Goal: Task Accomplishment & Management: Manage account settings

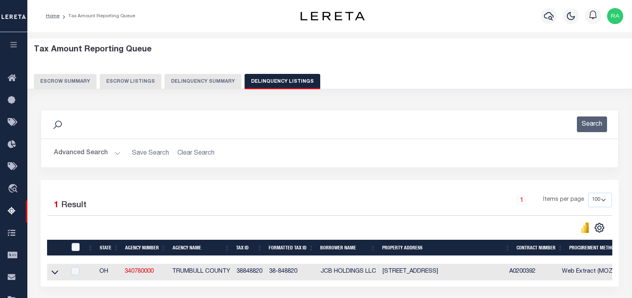
select select "100"
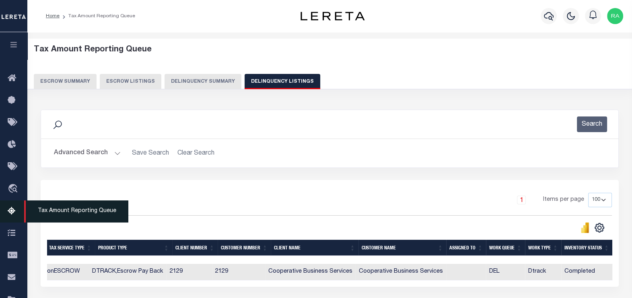
click at [12, 212] on icon at bounding box center [14, 212] width 13 height 10
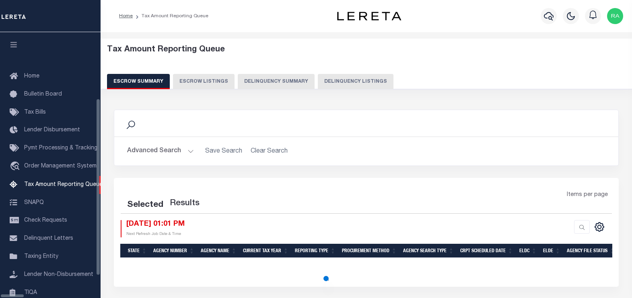
select select "100"
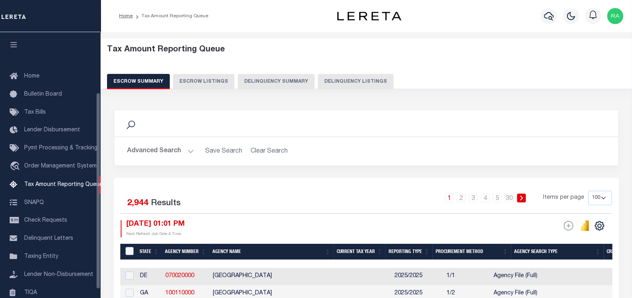
scroll to position [81, 0]
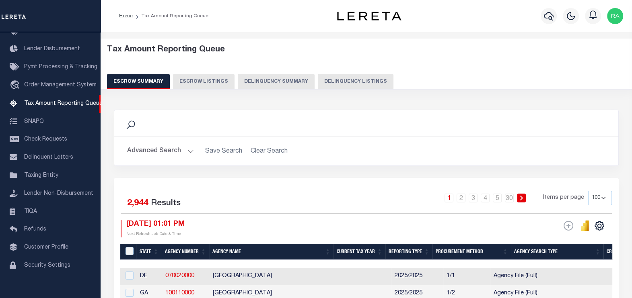
click at [358, 82] on button "Delinquency Listings" at bounding box center [356, 81] width 76 height 15
select select
select select "100"
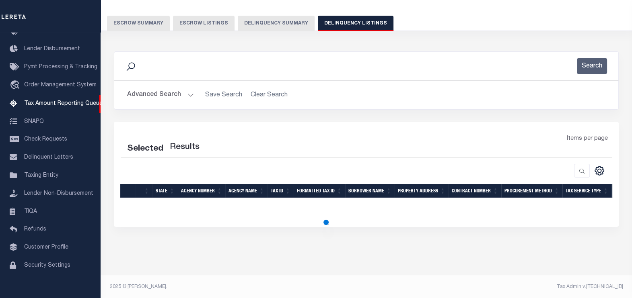
scroll to position [59, 0]
select select "100"
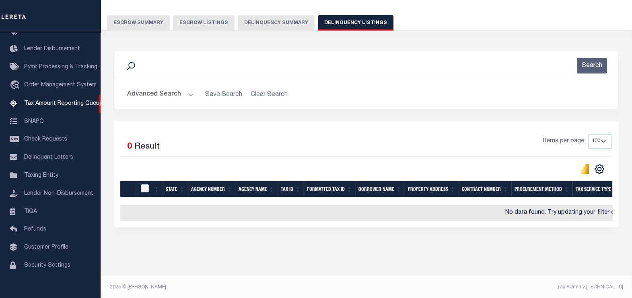
click at [162, 95] on button "Advanced Search" at bounding box center [160, 95] width 67 height 16
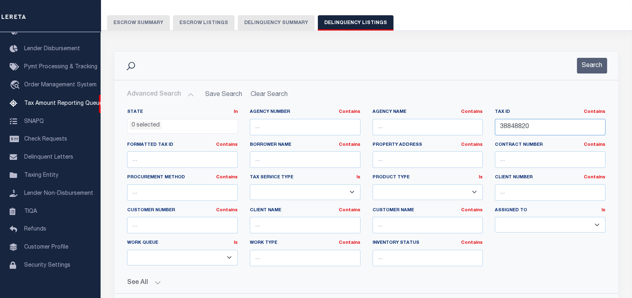
drag, startPoint x: 547, startPoint y: 122, endPoint x: 457, endPoint y: 123, distance: 90.5
click at [457, 123] on div "State In In AK AL AR AZ CA CO CT DC DE FL GA GU HI IA ID IL IN KS KY LA MA MD M…" at bounding box center [366, 191] width 490 height 164
paste input "90"
type input "38848900"
click at [589, 66] on button "Search" at bounding box center [592, 66] width 30 height 16
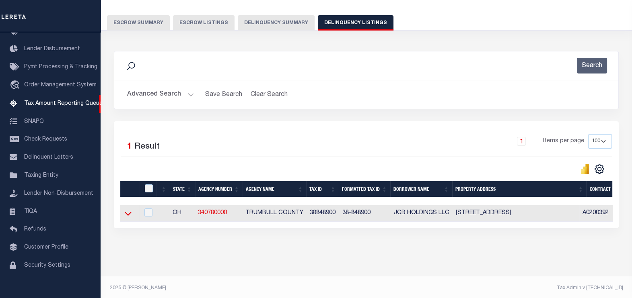
click at [127, 214] on icon at bounding box center [128, 214] width 7 height 8
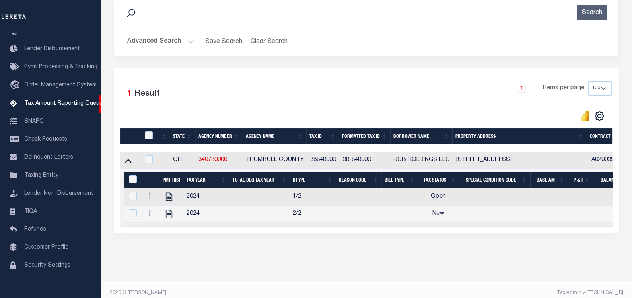
scroll to position [125, 0]
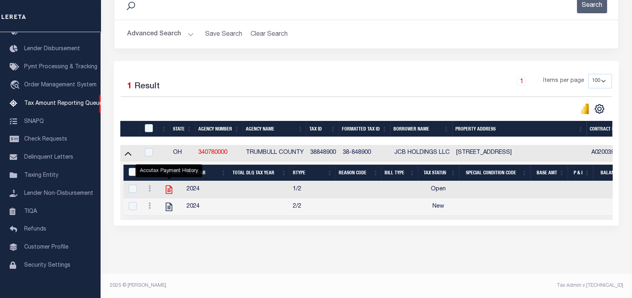
click at [167, 185] on icon "" at bounding box center [169, 190] width 10 height 10
checkbox input "true"
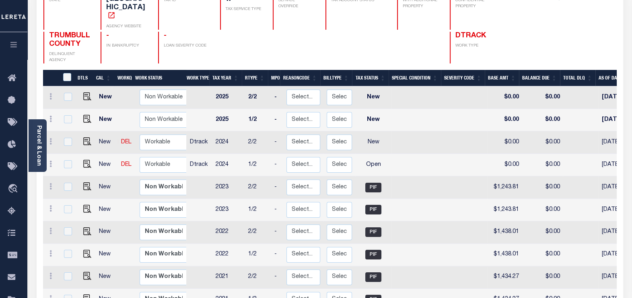
scroll to position [100, 0]
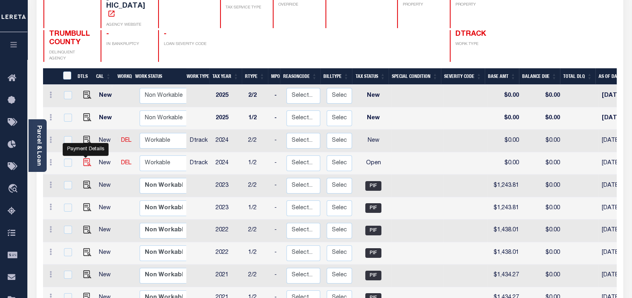
click at [85, 158] on img "" at bounding box center [87, 162] width 8 height 8
checkbox input "true"
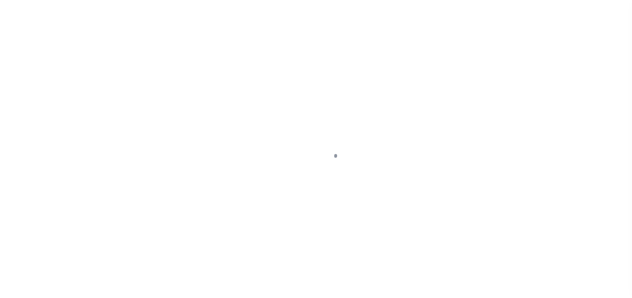
select select "OP2"
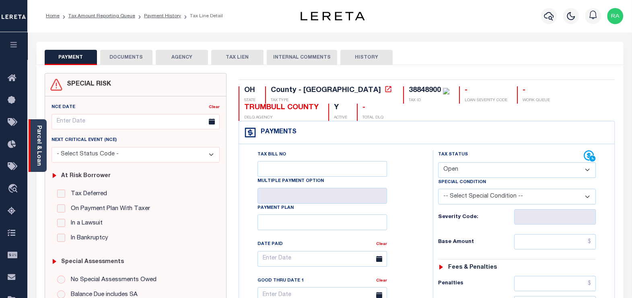
click at [36, 157] on link "Parcel & Loan" at bounding box center [39, 146] width 6 height 41
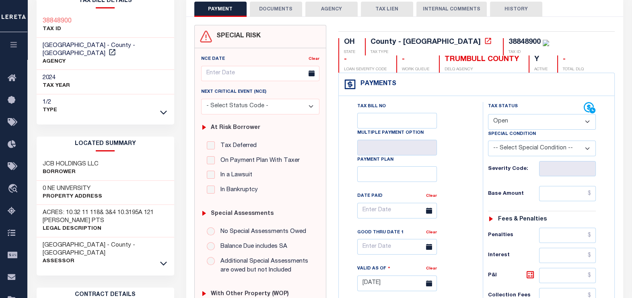
scroll to position [50, 0]
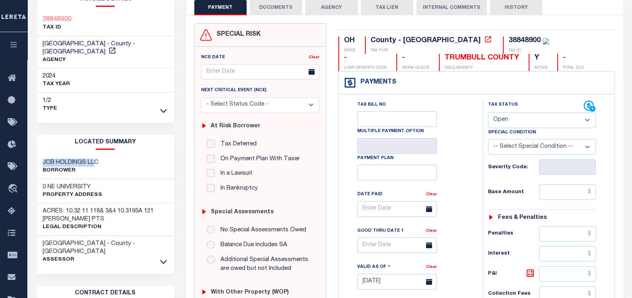
drag, startPoint x: 93, startPoint y: 151, endPoint x: 103, endPoint y: 155, distance: 10.3
click at [103, 155] on div "JCB HOLDINGS LLC Borrower" at bounding box center [106, 167] width 138 height 25
drag, startPoint x: 39, startPoint y: 179, endPoint x: 102, endPoint y: 177, distance: 62.8
click at [102, 179] on div "0 NE UNIVERSITY Property Address" at bounding box center [106, 191] width 138 height 25
copy h3 "0 NE UNIVERSITY"
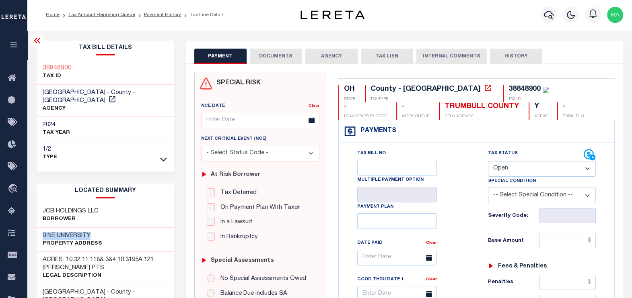
scroll to position [0, 0]
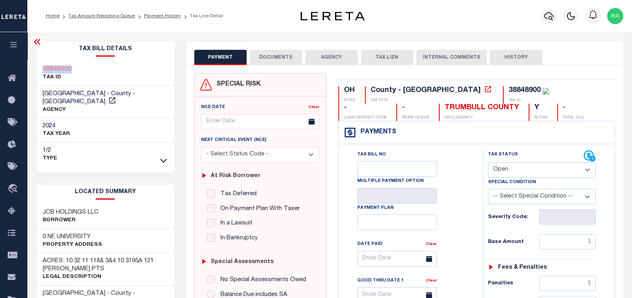
drag, startPoint x: 73, startPoint y: 68, endPoint x: 40, endPoint y: 68, distance: 33.0
click at [40, 68] on div "38848900 TAX ID" at bounding box center [106, 74] width 138 height 25
copy h3 "38848900"
click at [274, 57] on button "DOCUMENTS" at bounding box center [276, 57] width 52 height 15
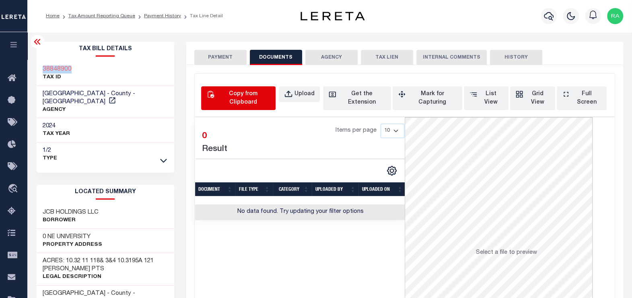
click at [249, 97] on div "Copy from Clipboard" at bounding box center [243, 98] width 54 height 17
select select "POP"
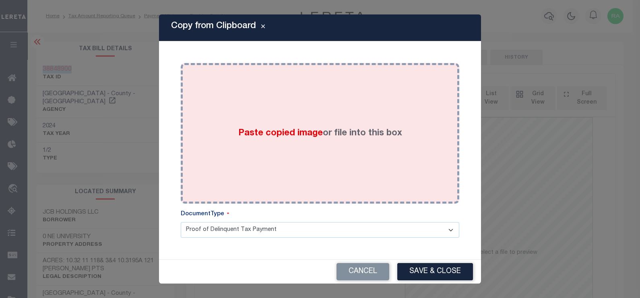
click at [299, 110] on div "Paste copied image or file into this box" at bounding box center [320, 133] width 266 height 129
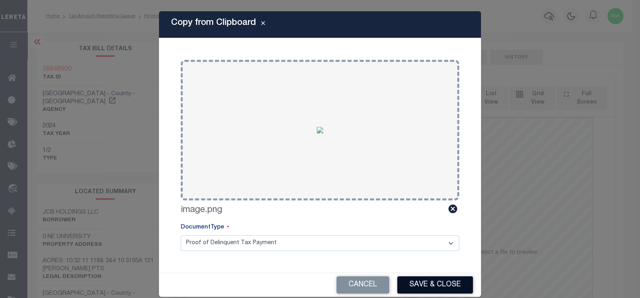
click at [420, 282] on button "Save & Close" at bounding box center [435, 285] width 76 height 17
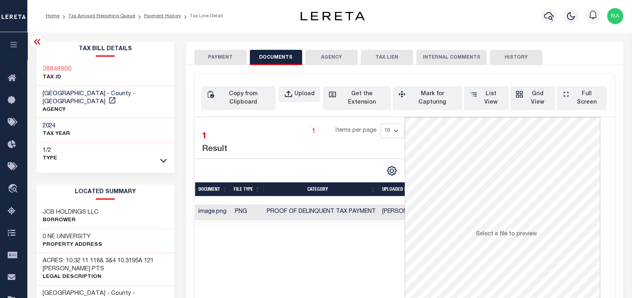
click at [219, 55] on button "PAYMENT" at bounding box center [220, 57] width 52 height 15
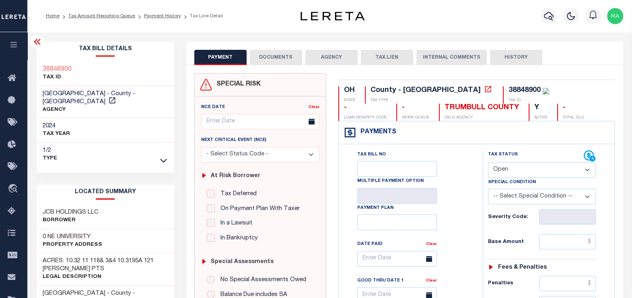
click at [501, 171] on select "- Select Status Code - Open Due/Unpaid Paid Incomplete No Tax Due Internal Refu…" at bounding box center [542, 171] width 108 height 16
select select "PYD"
click at [488, 163] on select "- Select Status Code - Open Due/Unpaid Paid Incomplete No Tax Due Internal Refu…" at bounding box center [542, 171] width 108 height 16
type input "[DATE]"
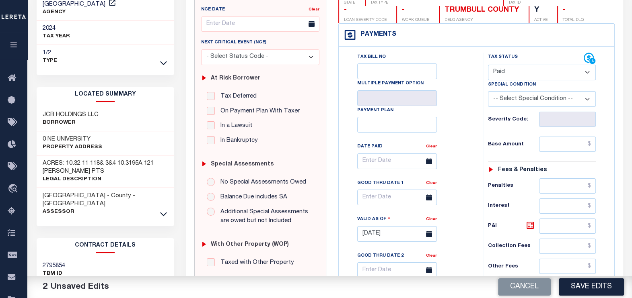
scroll to position [100, 0]
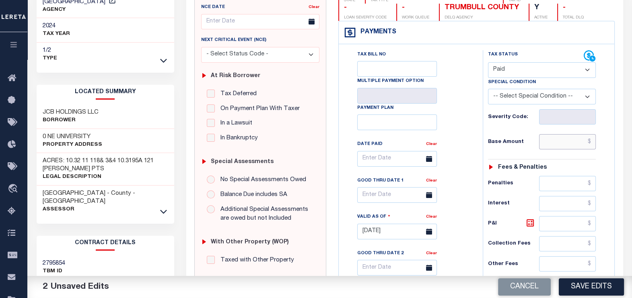
click at [554, 141] on input "text" at bounding box center [567, 141] width 57 height 15
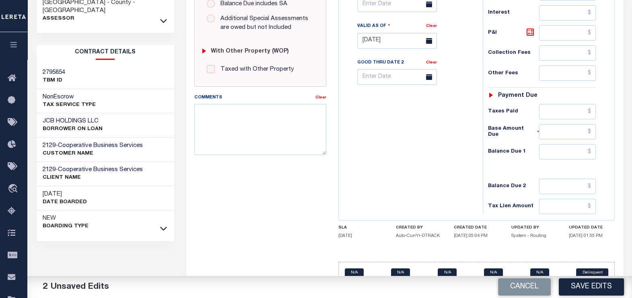
scroll to position [302, 0]
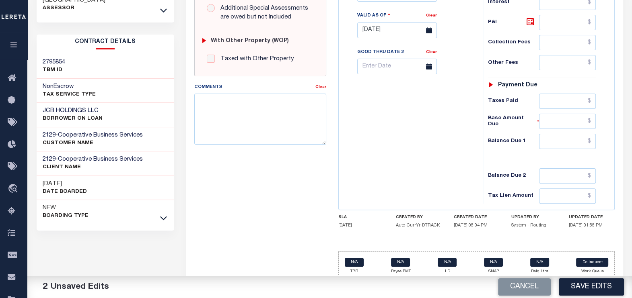
type input "$0.00"
click at [554, 141] on input "text" at bounding box center [567, 141] width 57 height 15
type input "$0.00"
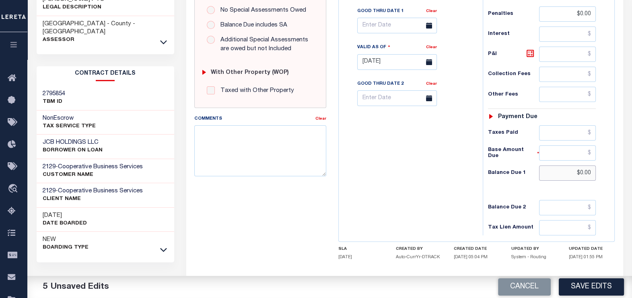
scroll to position [0, 0]
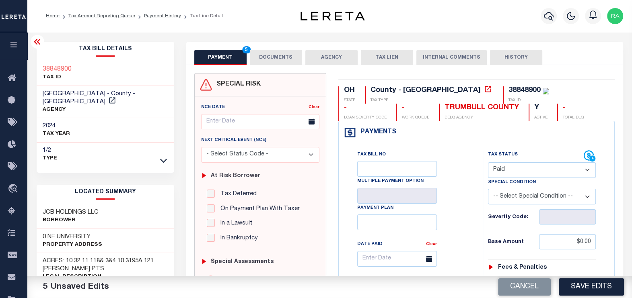
click at [268, 60] on button "DOCUMENTS" at bounding box center [276, 57] width 52 height 15
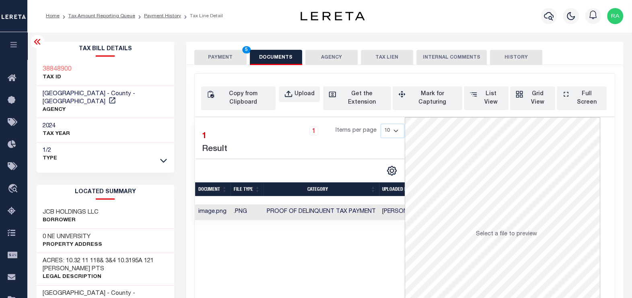
click at [212, 56] on button "PAYMENT 5" at bounding box center [220, 57] width 52 height 15
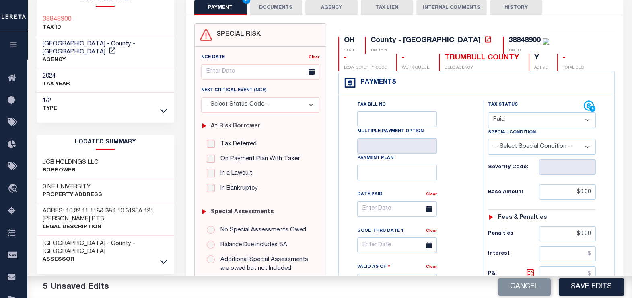
scroll to position [100, 0]
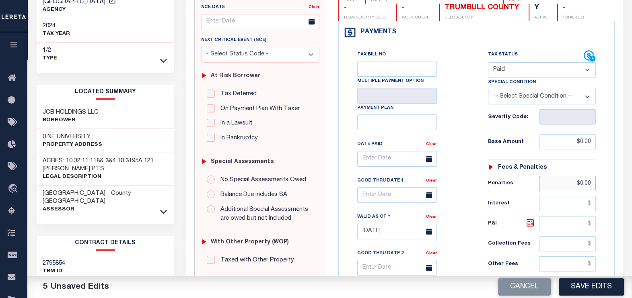
drag, startPoint x: 591, startPoint y: 180, endPoint x: 543, endPoint y: 181, distance: 48.3
click at [544, 181] on input "$0.00" at bounding box center [567, 183] width 57 height 15
click at [574, 142] on input "$0.00" at bounding box center [567, 141] width 57 height 15
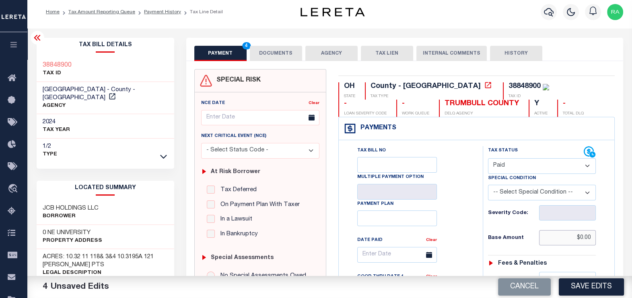
scroll to position [0, 0]
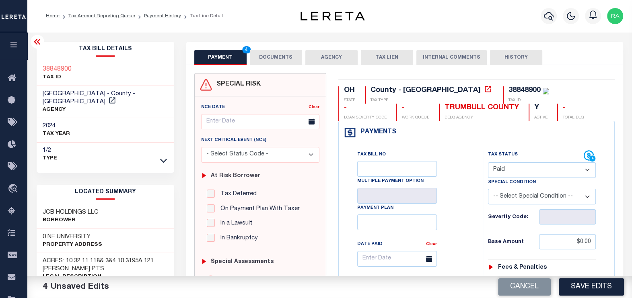
click at [272, 59] on button "DOCUMENTS" at bounding box center [276, 57] width 52 height 15
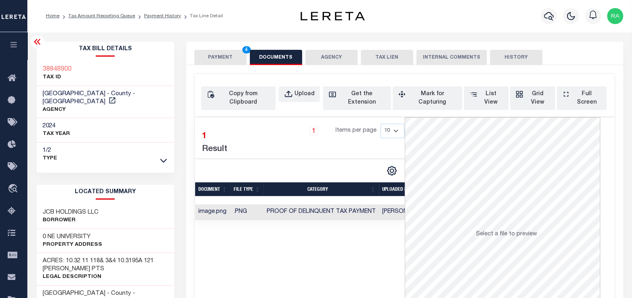
click at [217, 58] on button "PAYMENT 4" at bounding box center [220, 57] width 52 height 15
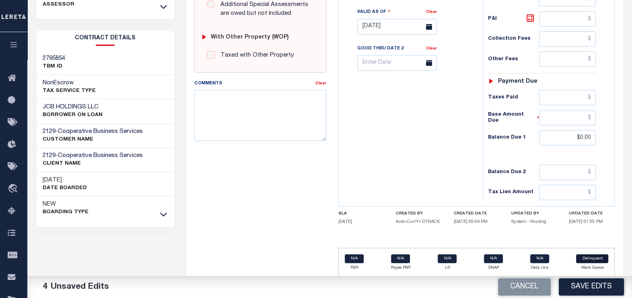
scroll to position [306, 0]
click at [595, 290] on button "Save Edits" at bounding box center [591, 287] width 65 height 17
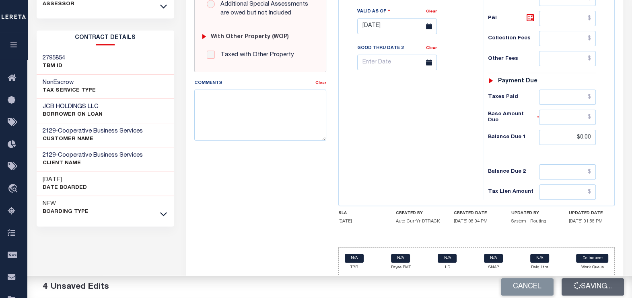
checkbox input "false"
type input "$0"
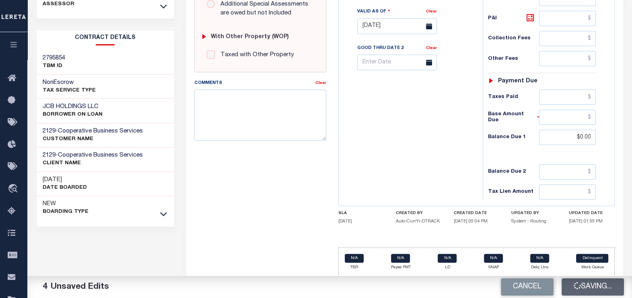
type input "$0"
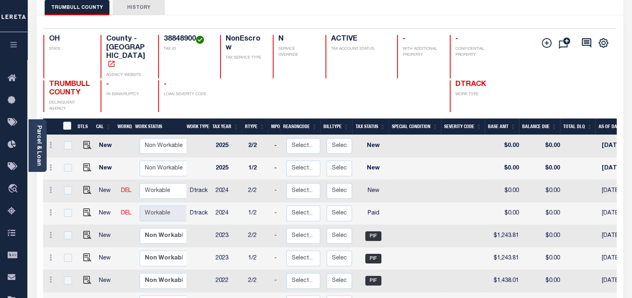
scroll to position [100, 0]
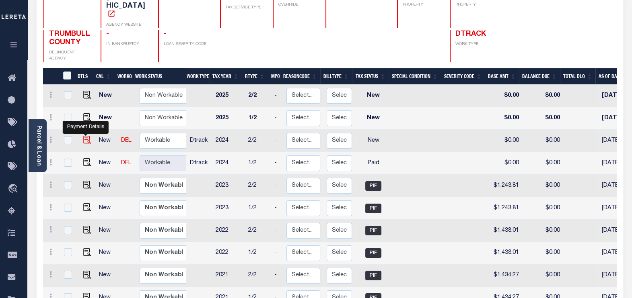
click at [84, 136] on img "" at bounding box center [87, 140] width 8 height 8
checkbox input "true"
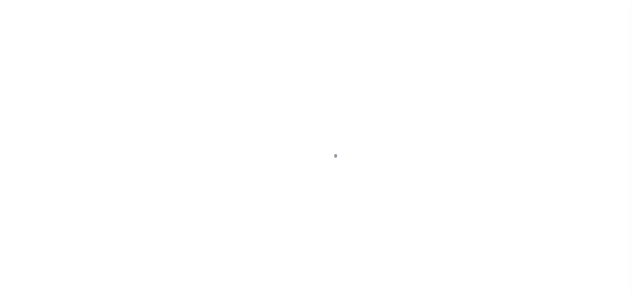
select select "NW2"
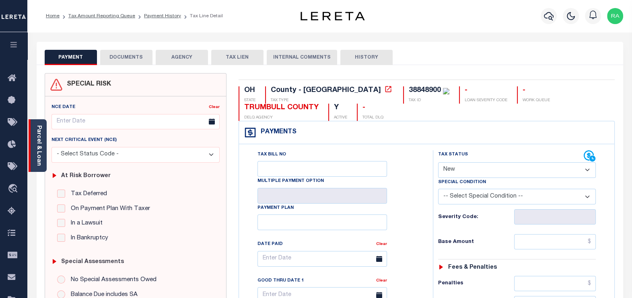
click at [37, 149] on link "Parcel & Loan" at bounding box center [39, 146] width 6 height 41
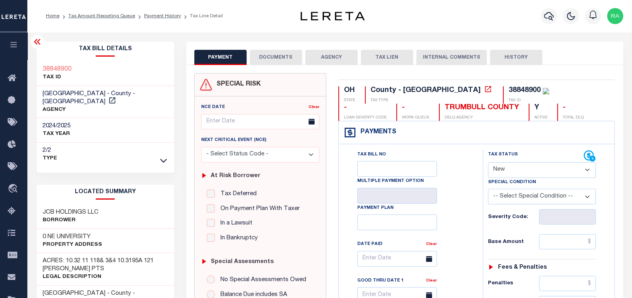
click at [293, 60] on button "DOCUMENTS" at bounding box center [276, 57] width 52 height 15
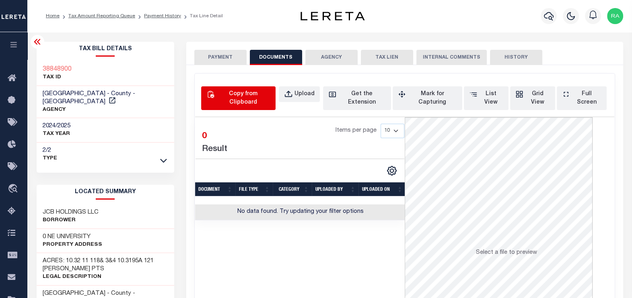
click at [228, 97] on div "Copy from Clipboard" at bounding box center [243, 98] width 54 height 17
select select "POP"
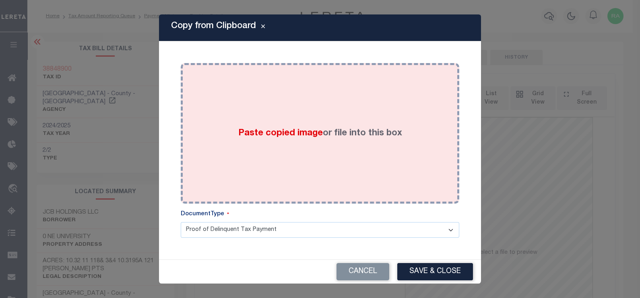
click at [299, 115] on div "Paste copied image or file into this box" at bounding box center [320, 133] width 266 height 129
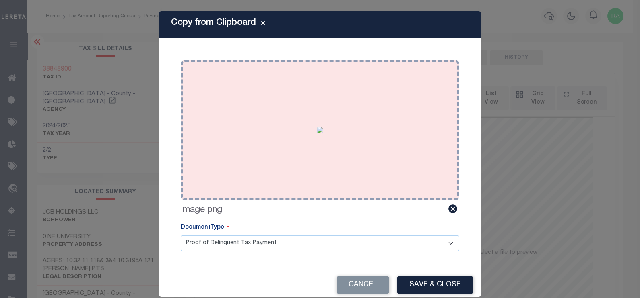
click at [414, 284] on button "Save & Close" at bounding box center [435, 285] width 76 height 17
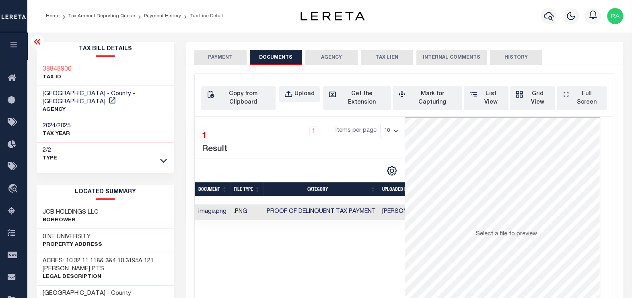
click at [221, 58] on button "PAYMENT" at bounding box center [220, 57] width 52 height 15
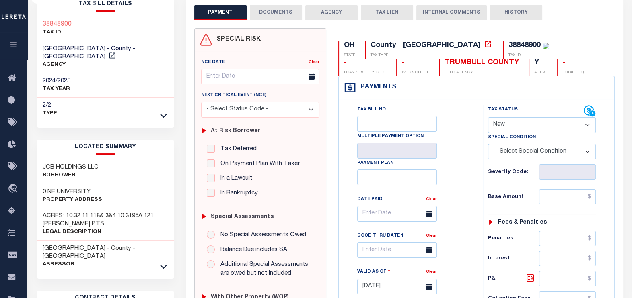
scroll to position [50, 0]
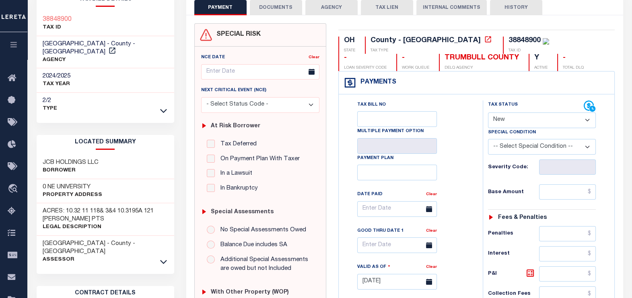
click at [513, 119] on select "- Select Status Code - Open Due/Unpaid Paid Incomplete No Tax Due Internal Refu…" at bounding box center [542, 121] width 108 height 16
select select "PYD"
click at [488, 113] on select "- Select Status Code - Open Due/Unpaid Paid Incomplete No Tax Due Internal Refu…" at bounding box center [542, 121] width 108 height 16
type input "[DATE]"
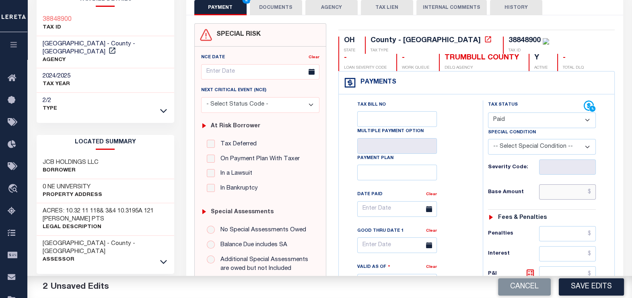
click at [566, 189] on input "text" at bounding box center [567, 192] width 57 height 15
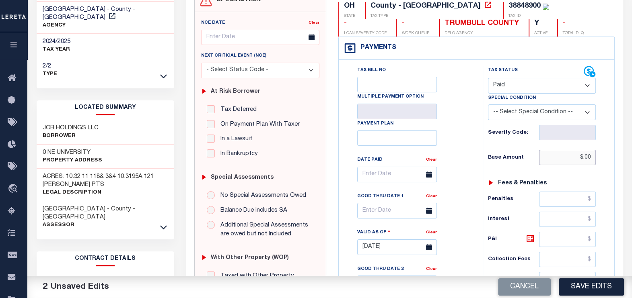
scroll to position [151, 0]
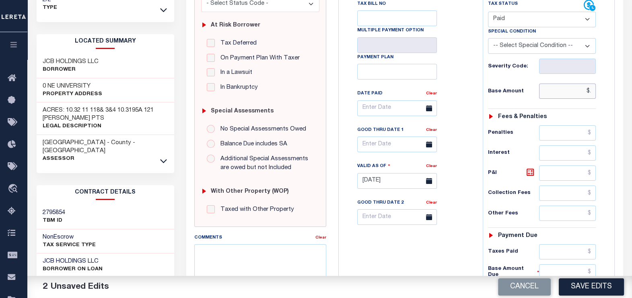
type input "$"
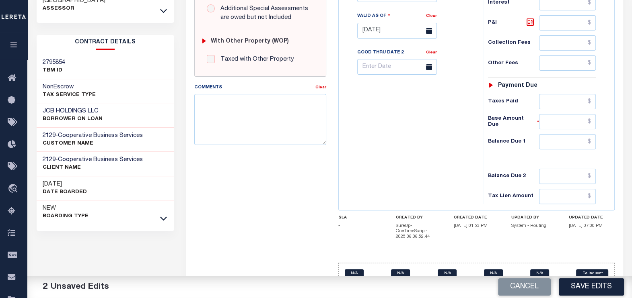
scroll to position [302, 0]
type input "$0.00"
click at [567, 141] on input "text" at bounding box center [567, 141] width 57 height 15
type input "$0.00"
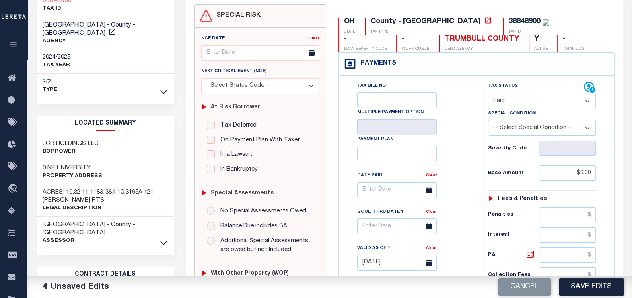
scroll to position [0, 0]
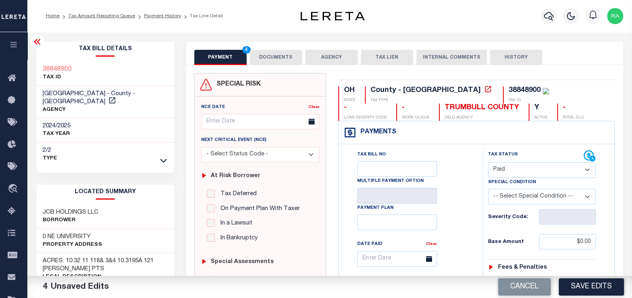
click at [264, 54] on button "DOCUMENTS" at bounding box center [276, 57] width 52 height 15
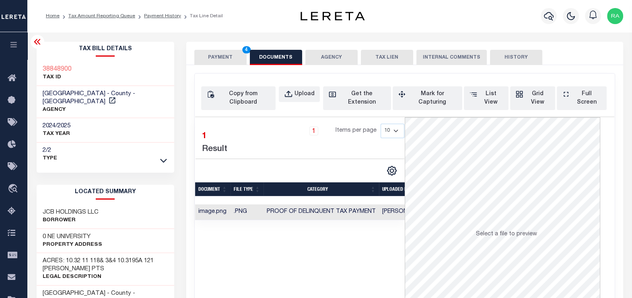
click at [224, 56] on button "PAYMENT 4" at bounding box center [220, 57] width 52 height 15
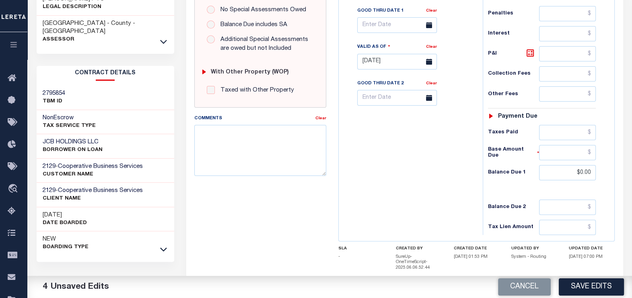
scroll to position [302, 0]
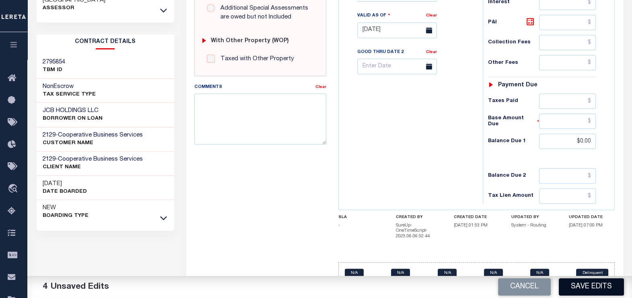
click at [595, 290] on button "Save Edits" at bounding box center [591, 287] width 65 height 17
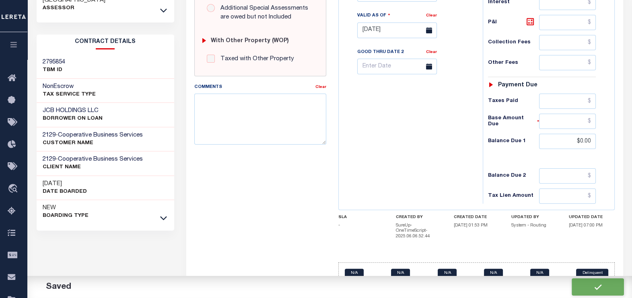
checkbox input "false"
type input "$0"
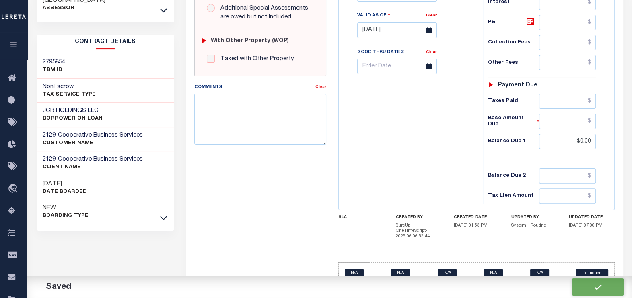
type input "$0"
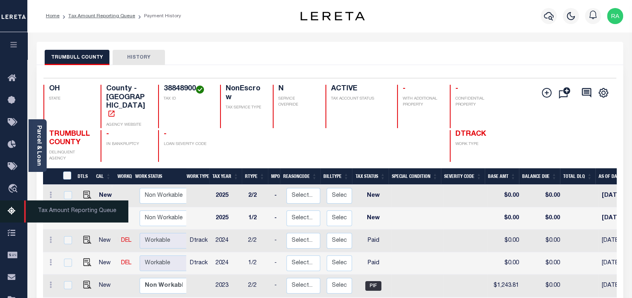
click at [14, 210] on icon at bounding box center [14, 212] width 13 height 10
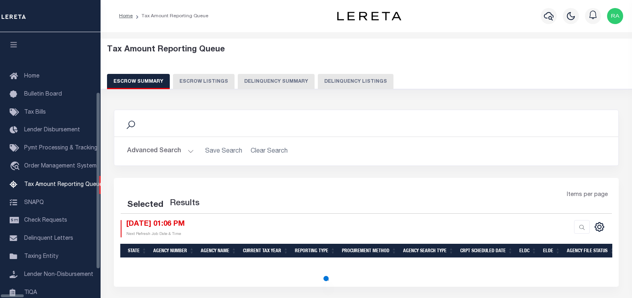
select select "100"
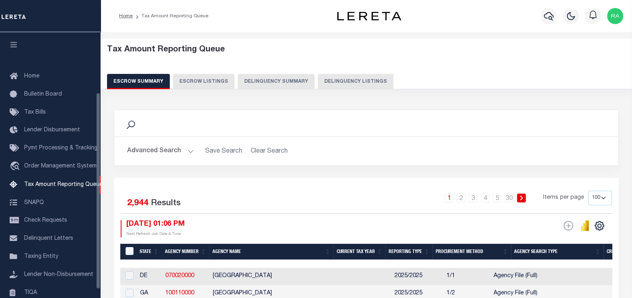
scroll to position [81, 0]
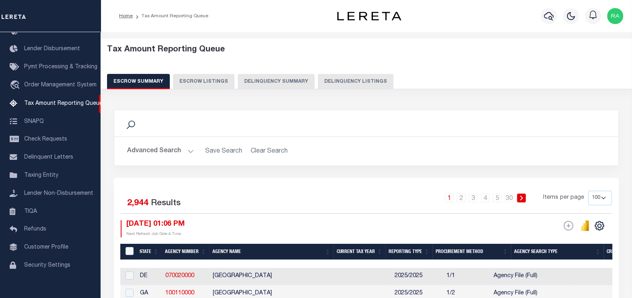
click at [340, 80] on button "Delinquency Listings" at bounding box center [356, 81] width 76 height 15
select select "100"
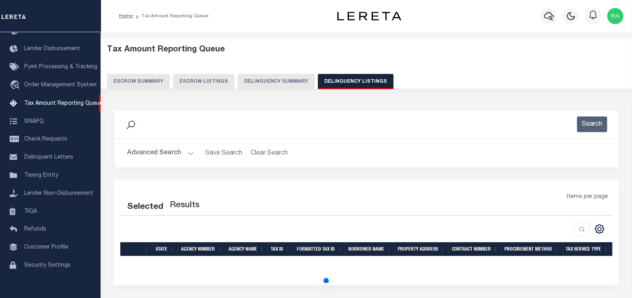
select select "100"
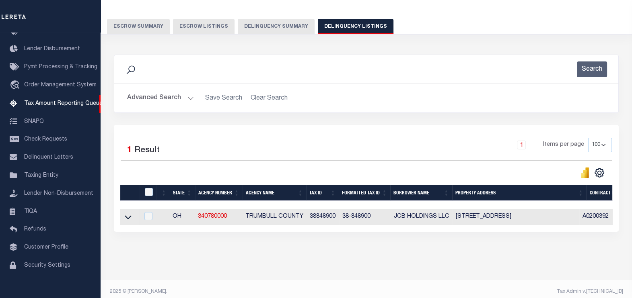
scroll to position [67, 0]
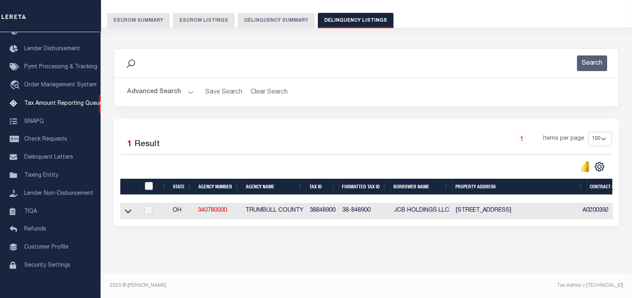
click at [151, 182] on input "checkbox" at bounding box center [149, 186] width 8 height 8
checkbox input "true"
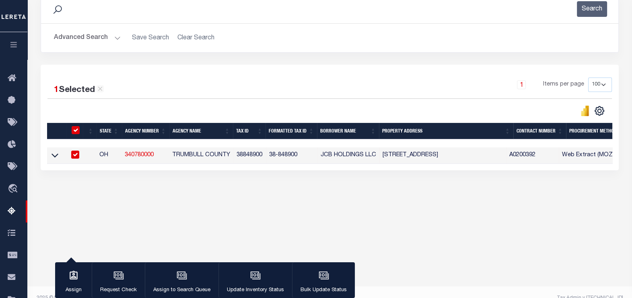
scroll to position [128, 0]
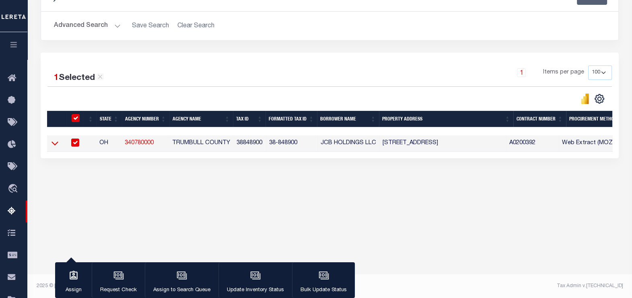
click at [52, 145] on icon at bounding box center [54, 143] width 7 height 8
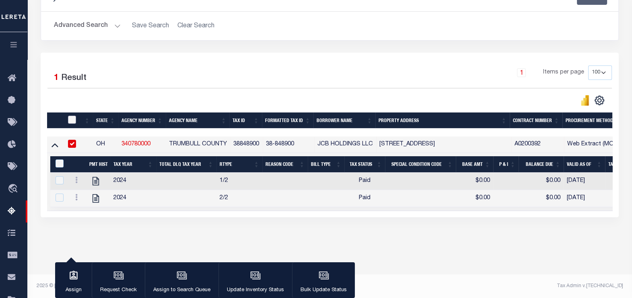
click at [72, 119] on input "checkbox" at bounding box center [72, 120] width 8 height 8
checkbox input "true"
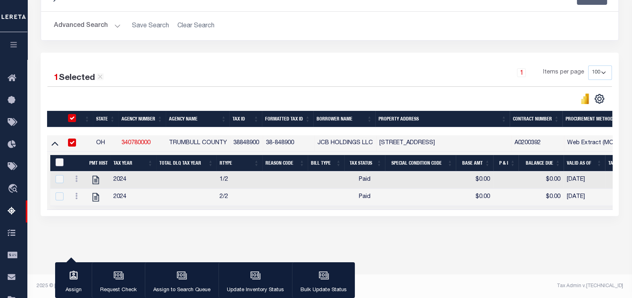
click at [58, 162] on input "&nbsp;" at bounding box center [60, 162] width 8 height 8
checkbox input "true"
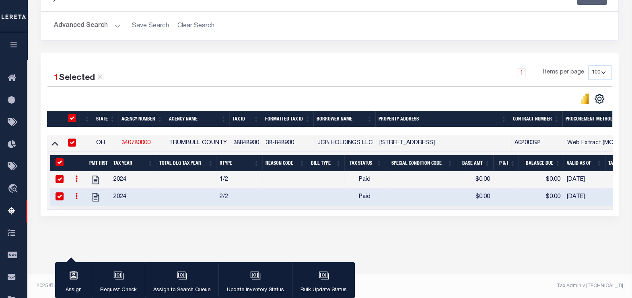
click at [247, 143] on td "38848900" at bounding box center [246, 144] width 33 height 16
checkbox input "true"
click at [251, 281] on icon "button" at bounding box center [255, 276] width 10 height 10
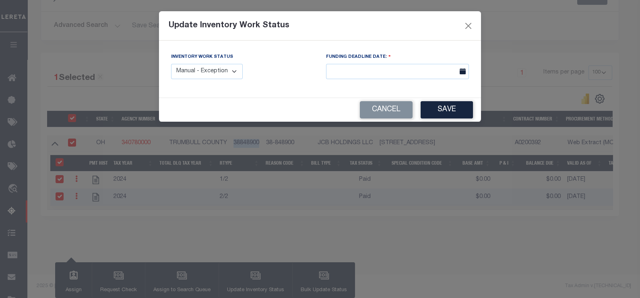
click at [229, 72] on select "Manual - Exception Pended - Awaiting Search Late Add Exception Completed" at bounding box center [207, 72] width 72 height 16
select select "4"
click at [171, 64] on select "Manual - Exception Pended - Awaiting Search Late Add Exception Completed" at bounding box center [207, 72] width 72 height 16
click at [451, 110] on button "Save" at bounding box center [446, 109] width 52 height 17
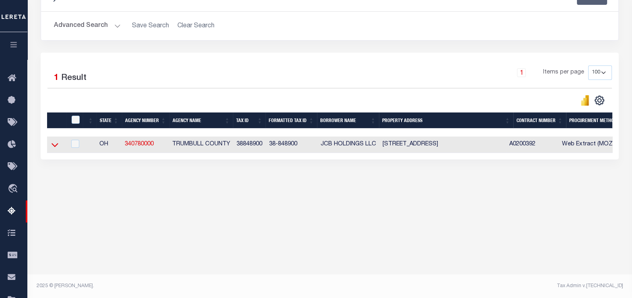
click at [57, 148] on icon at bounding box center [54, 145] width 7 height 8
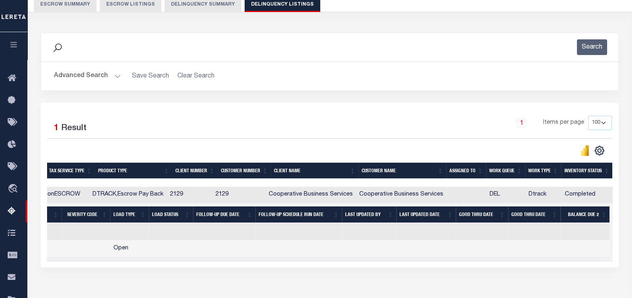
scroll to position [0, 0]
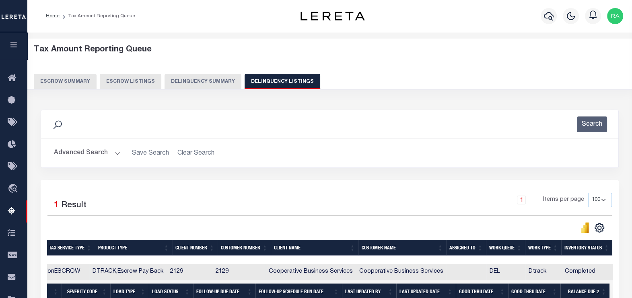
click at [272, 79] on button "Delinquency Listings" at bounding box center [283, 81] width 76 height 15
select select "100"
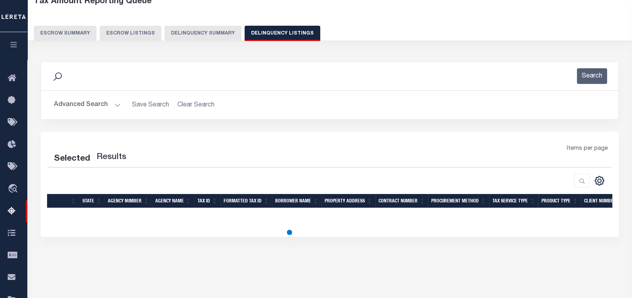
scroll to position [50, 0]
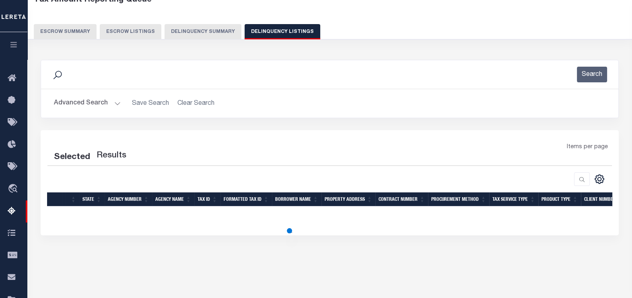
click at [73, 104] on button "Advanced Search" at bounding box center [87, 104] width 67 height 16
select select "100"
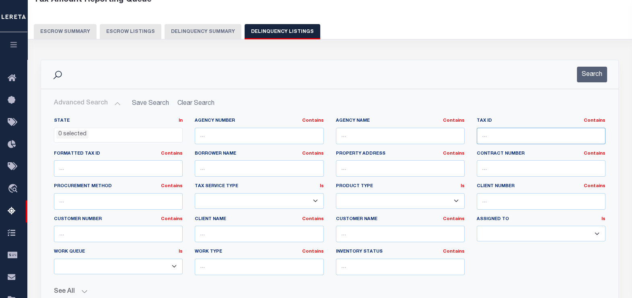
click at [496, 128] on input "text" at bounding box center [541, 136] width 129 height 16
paste input "38848950"
type input "38848950"
click at [591, 72] on button "Search" at bounding box center [592, 75] width 30 height 16
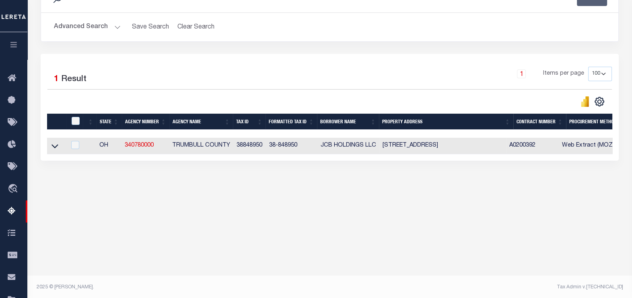
scroll to position [128, 0]
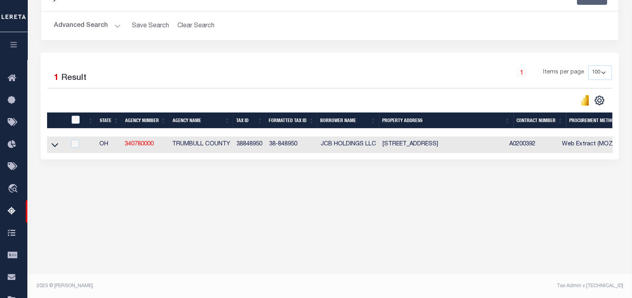
click at [52, 147] on icon at bounding box center [54, 145] width 7 height 8
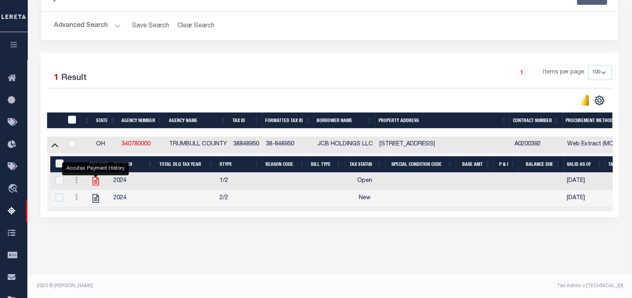
click at [94, 183] on icon "" at bounding box center [96, 181] width 6 height 8
checkbox input "false"
checkbox input "true"
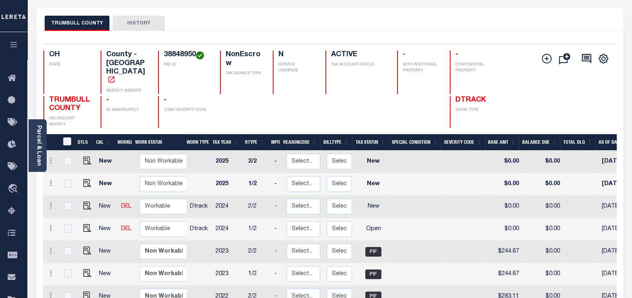
scroll to position [50, 0]
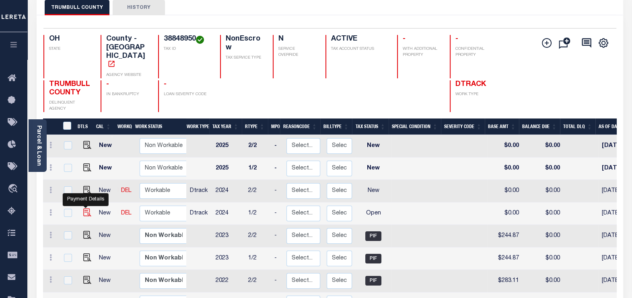
click at [83, 209] on img "" at bounding box center [87, 213] width 8 height 8
checkbox input "true"
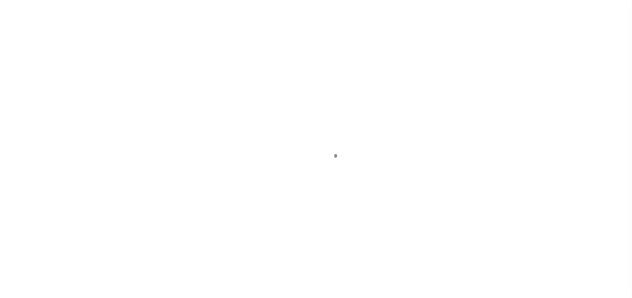
select select "OP2"
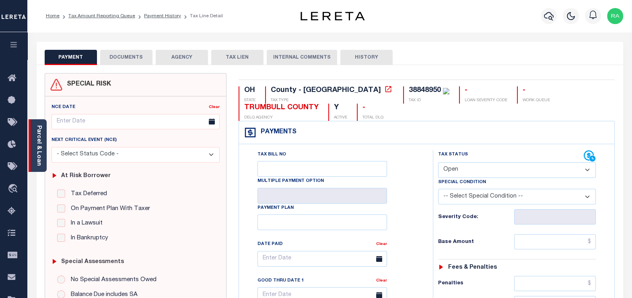
click at [38, 155] on link "Parcel & Loan" at bounding box center [39, 146] width 6 height 41
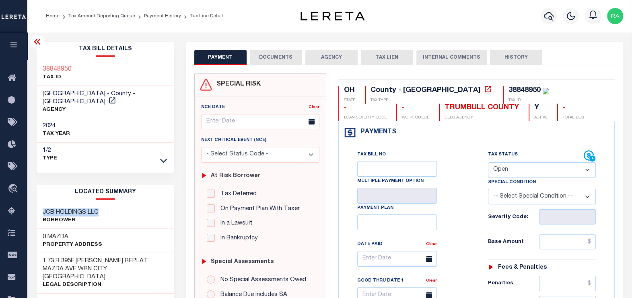
drag, startPoint x: 57, startPoint y: 205, endPoint x: 113, endPoint y: 204, distance: 56.7
click at [113, 205] on div "JCB HOLDINGS LLC Borrower" at bounding box center [106, 217] width 138 height 25
drag, startPoint x: 41, startPoint y: 229, endPoint x: 80, endPoint y: 227, distance: 39.1
click at [80, 229] on div "0 MAZDA Property Address" at bounding box center [106, 241] width 138 height 25
copy h3 "0 MAZDA"
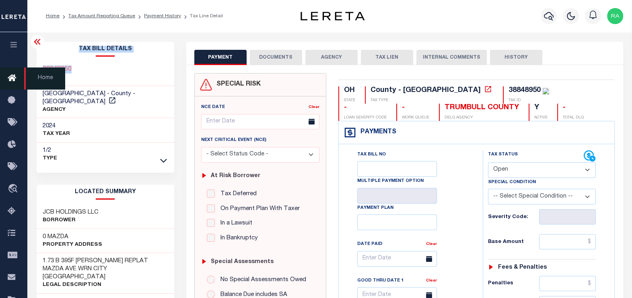
drag, startPoint x: 68, startPoint y: 70, endPoint x: 24, endPoint y: 70, distance: 44.7
copy div "Parcel & Loan Tax Bill Details 38848950"
click at [265, 57] on button "DOCUMENTS" at bounding box center [276, 57] width 52 height 15
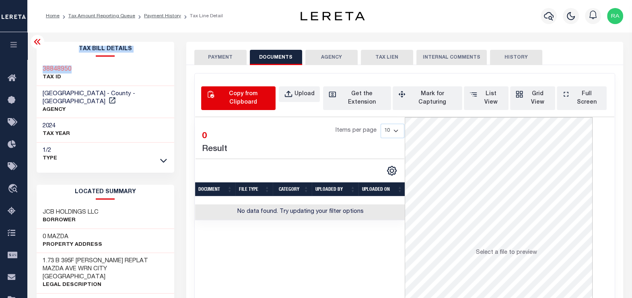
click at [235, 92] on div "Copy from Clipboard" at bounding box center [243, 98] width 54 height 17
select select "POP"
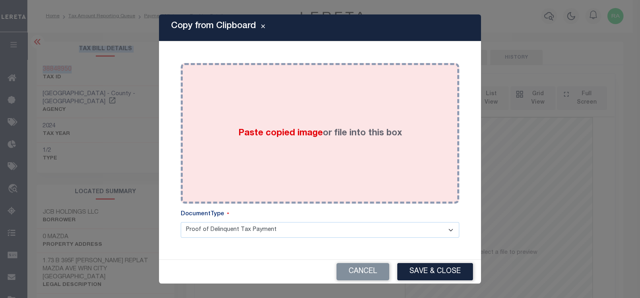
click at [273, 120] on div "Paste copied image or file into this box" at bounding box center [320, 133] width 266 height 129
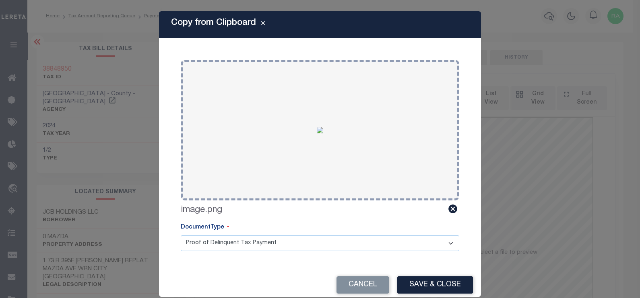
click at [417, 286] on button "Save & Close" at bounding box center [435, 285] width 76 height 17
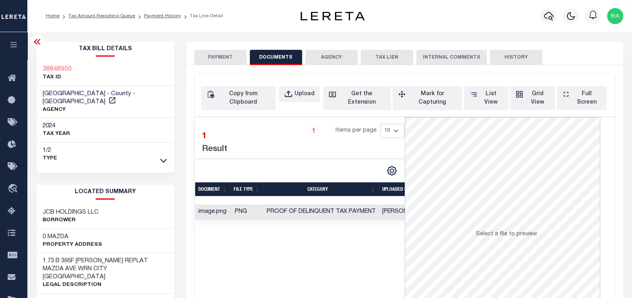
click at [213, 56] on button "PAYMENT" at bounding box center [220, 57] width 52 height 15
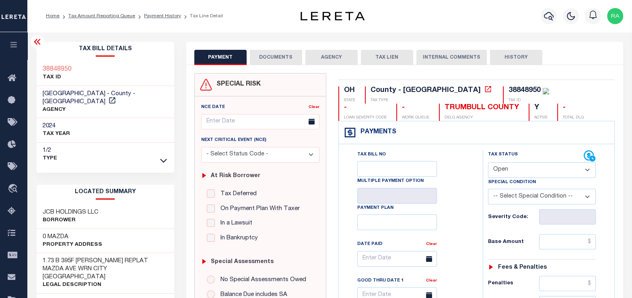
click at [510, 167] on select "- Select Status Code - Open Due/Unpaid Paid Incomplete No Tax Due Internal Refu…" at bounding box center [542, 171] width 108 height 16
select select "PYD"
click at [488, 163] on select "- Select Status Code - Open Due/Unpaid Paid Incomplete No Tax Due Internal Refu…" at bounding box center [542, 171] width 108 height 16
type input "10/07/2025"
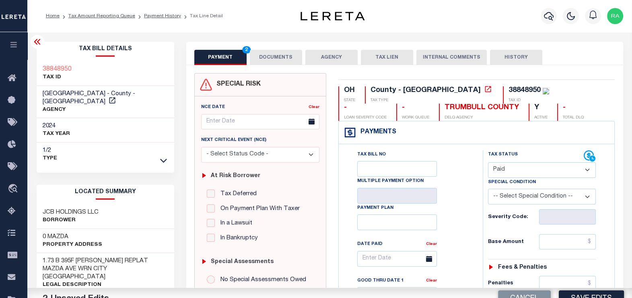
scroll to position [100, 0]
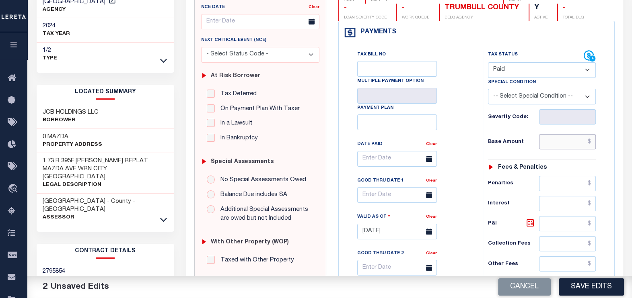
click at [551, 146] on input "text" at bounding box center [567, 141] width 57 height 15
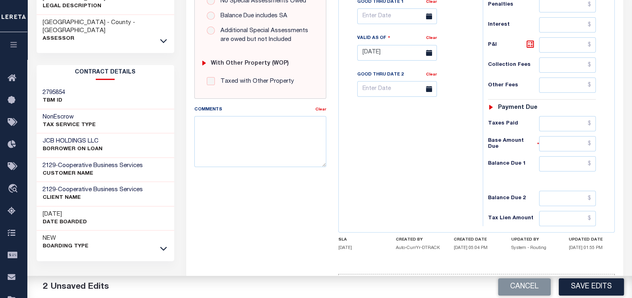
scroll to position [306, 0]
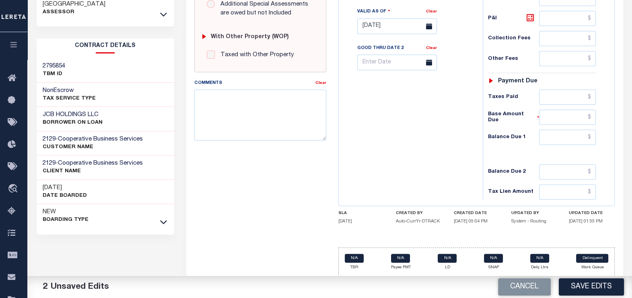
type input "$0.00"
click at [559, 140] on input "text" at bounding box center [567, 137] width 57 height 15
type input "$0.00"
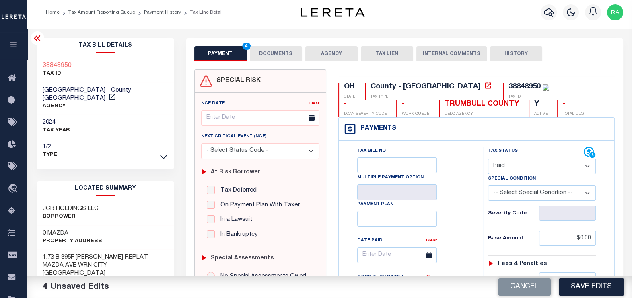
scroll to position [0, 0]
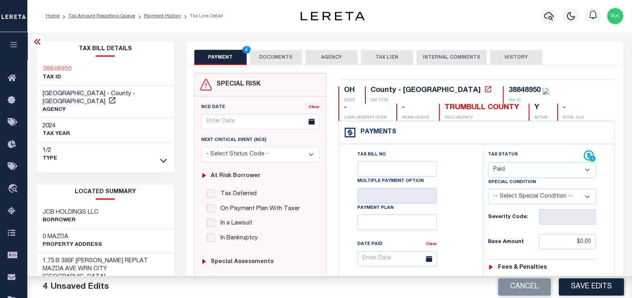
click at [268, 56] on button "DOCUMENTS" at bounding box center [276, 57] width 52 height 15
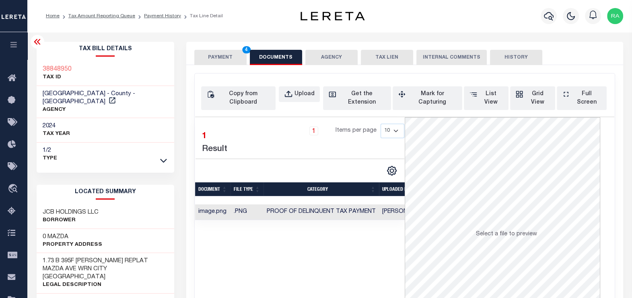
click at [212, 58] on button "PAYMENT 4" at bounding box center [220, 57] width 52 height 15
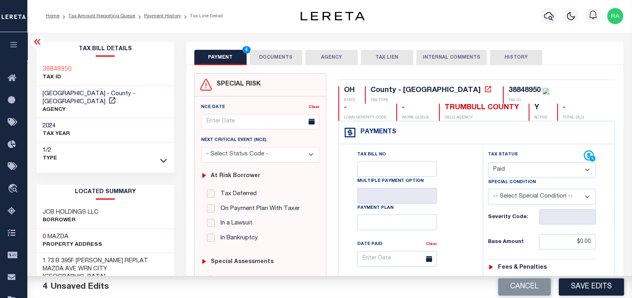
click at [273, 55] on button "DOCUMENTS" at bounding box center [276, 57] width 52 height 15
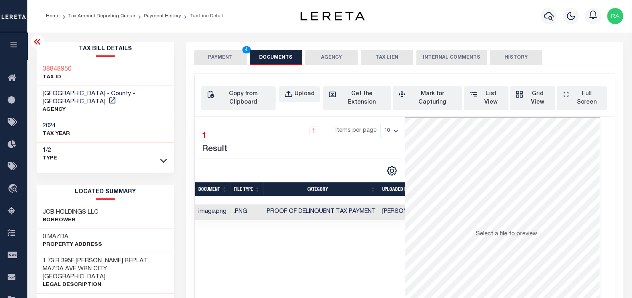
click at [211, 58] on button "PAYMENT 4" at bounding box center [220, 57] width 52 height 15
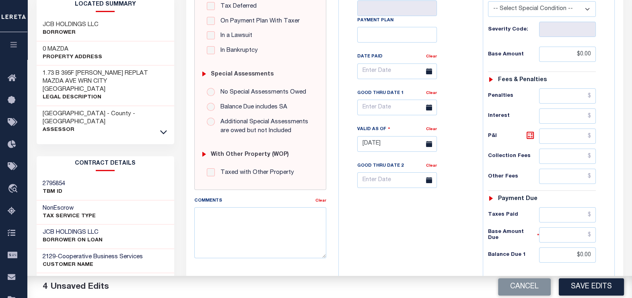
scroll to position [306, 0]
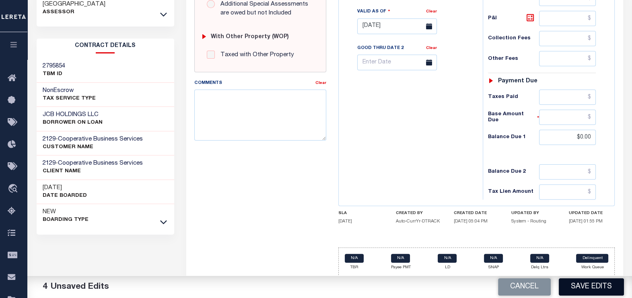
click at [595, 287] on button "Save Edits" at bounding box center [591, 287] width 65 height 17
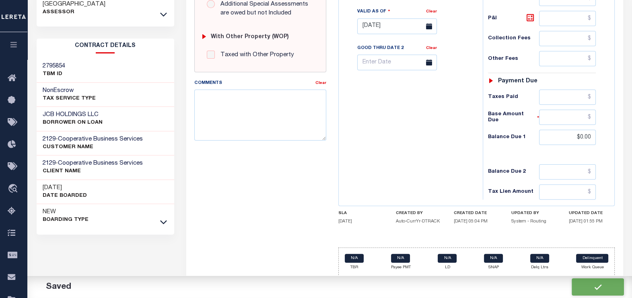
checkbox input "false"
type input "$0"
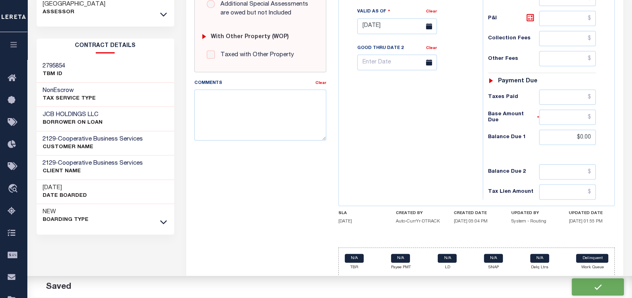
type input "$0"
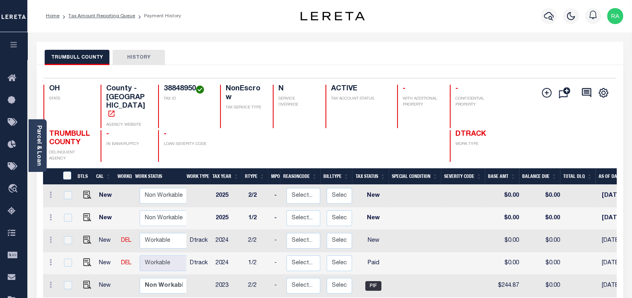
scroll to position [100, 0]
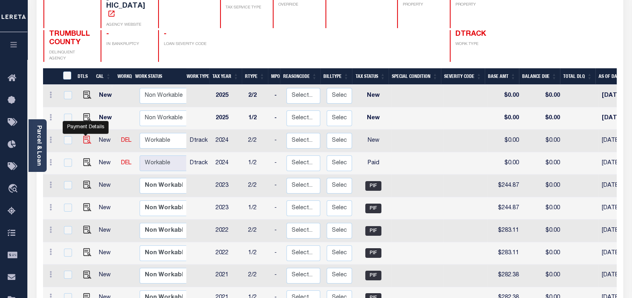
click at [83, 136] on img "" at bounding box center [87, 140] width 8 height 8
checkbox input "true"
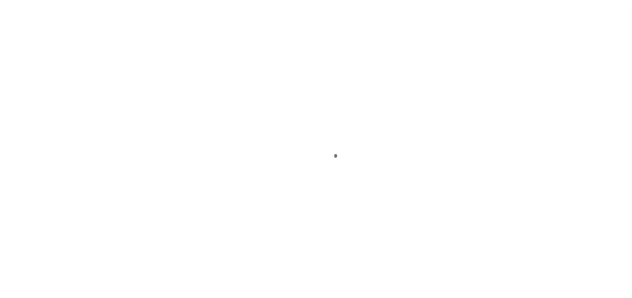
select select "NW2"
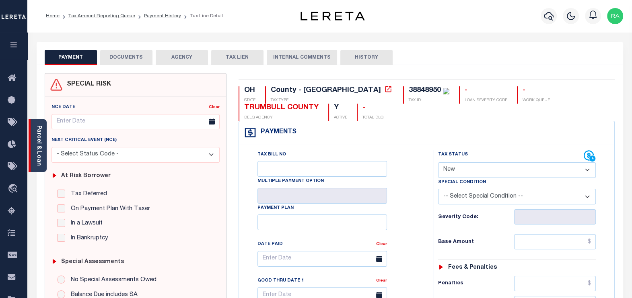
click at [37, 146] on link "Parcel & Loan" at bounding box center [39, 146] width 6 height 41
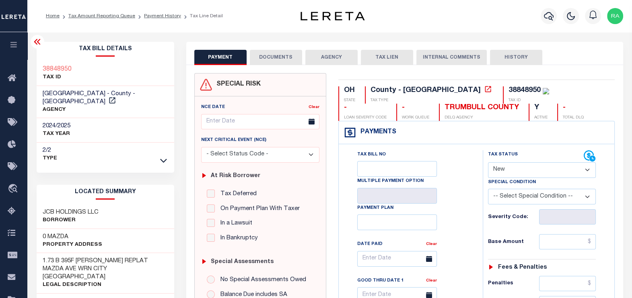
click at [268, 58] on button "DOCUMENTS" at bounding box center [276, 57] width 52 height 15
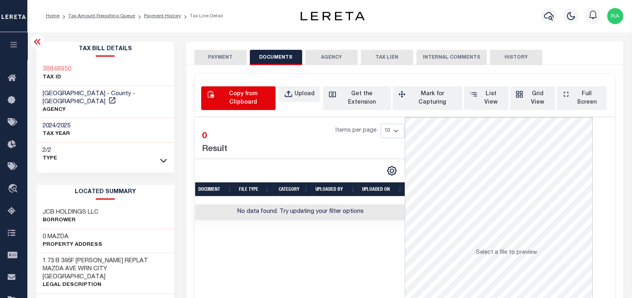
click at [237, 94] on div "Copy from Clipboard" at bounding box center [243, 98] width 54 height 17
select select "POP"
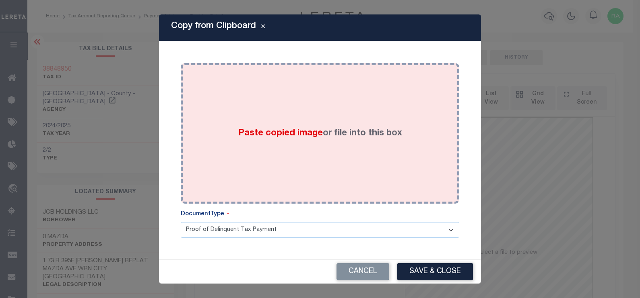
click at [261, 117] on div "Paste copied image or file into this box" at bounding box center [320, 133] width 266 height 129
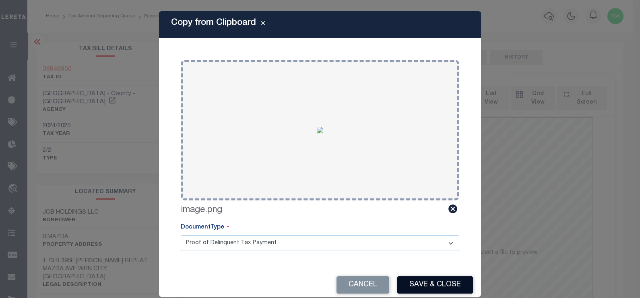
click at [422, 287] on button "Save & Close" at bounding box center [435, 285] width 76 height 17
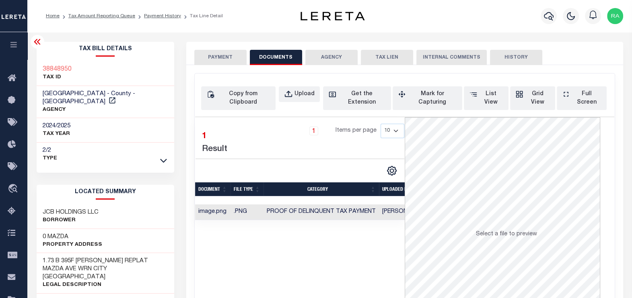
click at [217, 62] on button "PAYMENT" at bounding box center [220, 57] width 52 height 15
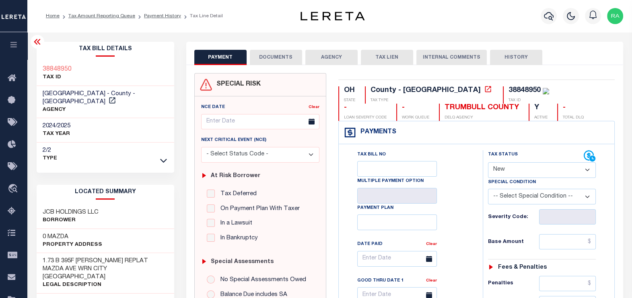
click at [519, 172] on select "- Select Status Code - Open Due/Unpaid Paid Incomplete No Tax Due Internal Refu…" at bounding box center [542, 171] width 108 height 16
select select "PYD"
click at [488, 163] on select "- Select Status Code - Open Due/Unpaid Paid Incomplete No Tax Due Internal Refu…" at bounding box center [542, 171] width 108 height 16
type input "[DATE]"
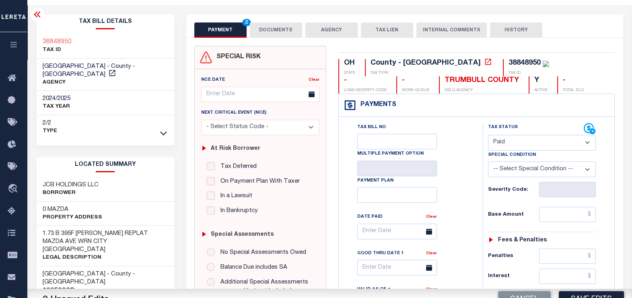
scroll to position [100, 0]
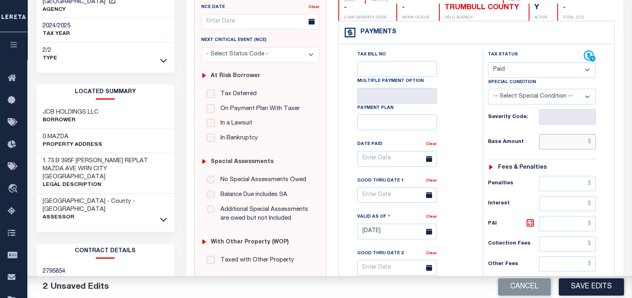
click at [562, 140] on input "text" at bounding box center [567, 141] width 57 height 15
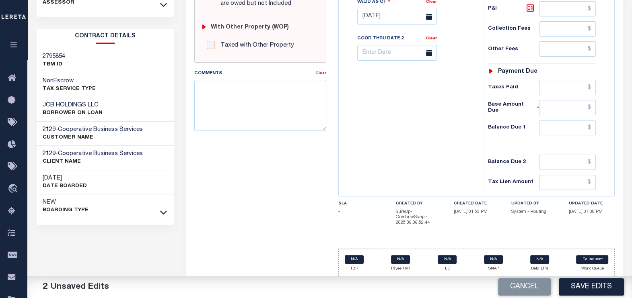
scroll to position [316, 0]
type input "$0.00"
click at [562, 130] on input "text" at bounding box center [567, 127] width 57 height 15
type input "$0.00"
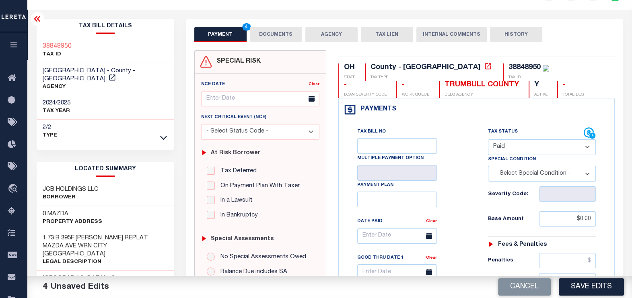
scroll to position [0, 0]
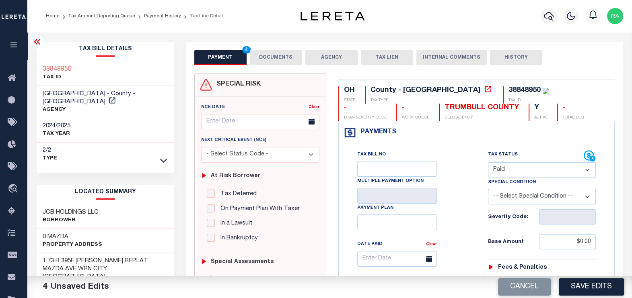
click at [272, 60] on button "DOCUMENTS" at bounding box center [276, 57] width 52 height 15
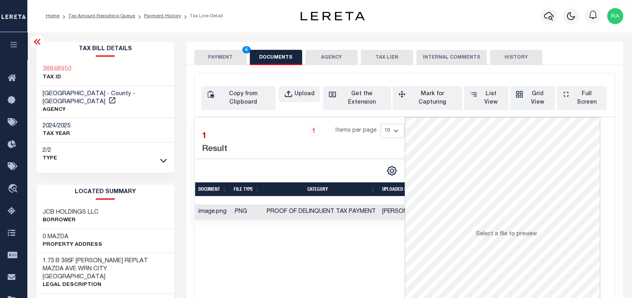
click at [201, 58] on button "PAYMENT 4" at bounding box center [220, 57] width 52 height 15
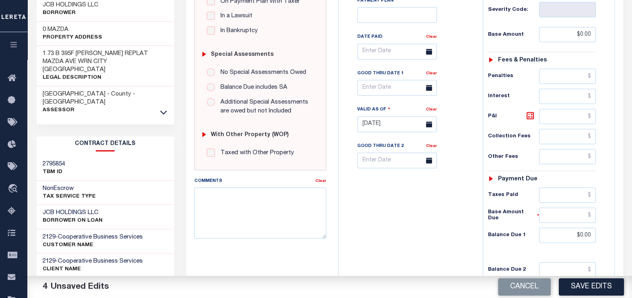
scroll to position [251, 0]
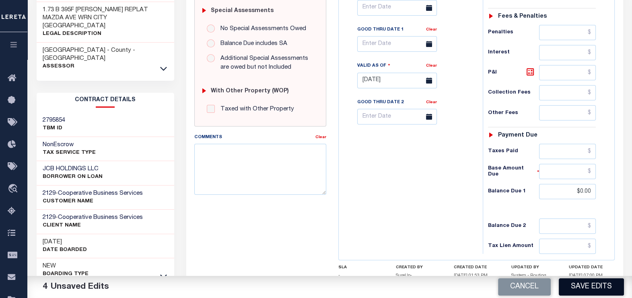
click at [599, 288] on button "Save Edits" at bounding box center [591, 287] width 65 height 17
checkbox input "false"
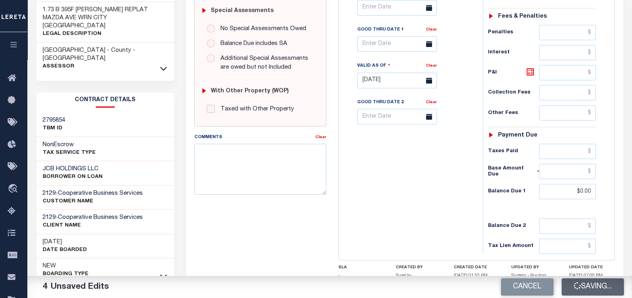
type input "$0"
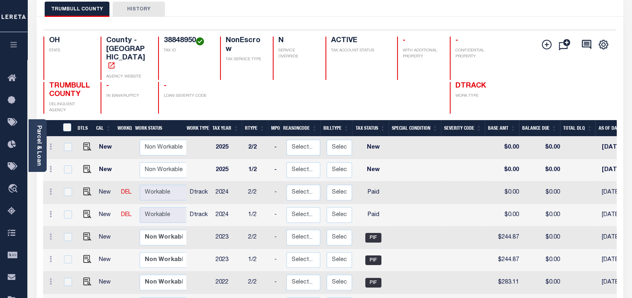
scroll to position [50, 0]
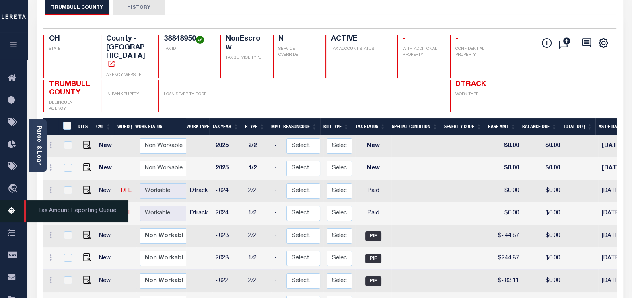
click at [14, 210] on icon at bounding box center [14, 212] width 13 height 10
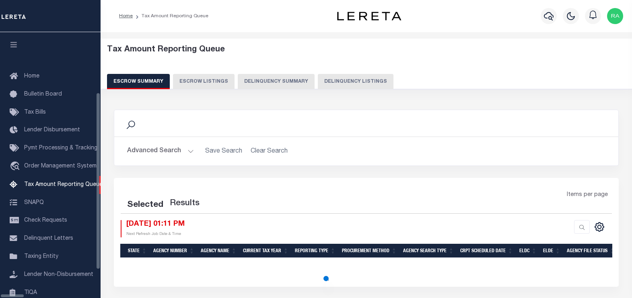
select select "100"
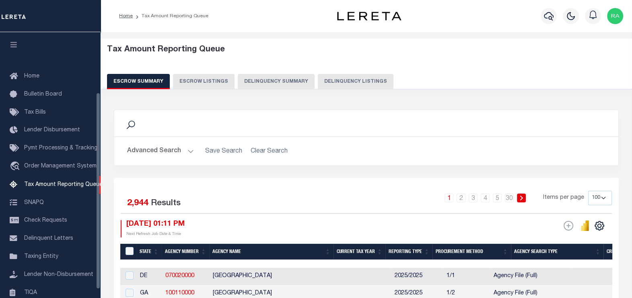
scroll to position [81, 0]
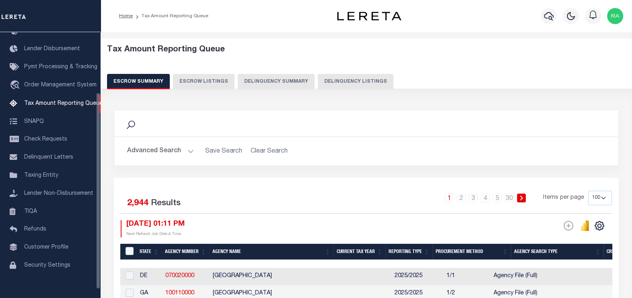
click at [350, 81] on button "Delinquency Listings" at bounding box center [356, 81] width 76 height 15
select select "100"
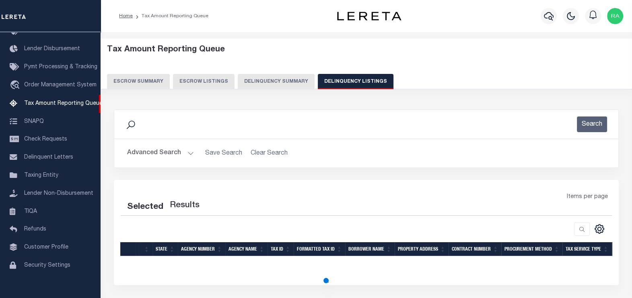
select select "100"
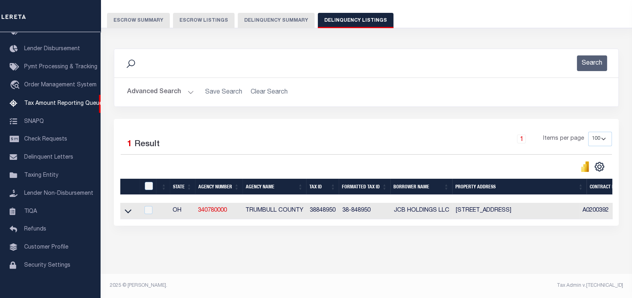
scroll to position [67, 0]
click at [125, 207] on icon at bounding box center [128, 211] width 7 height 8
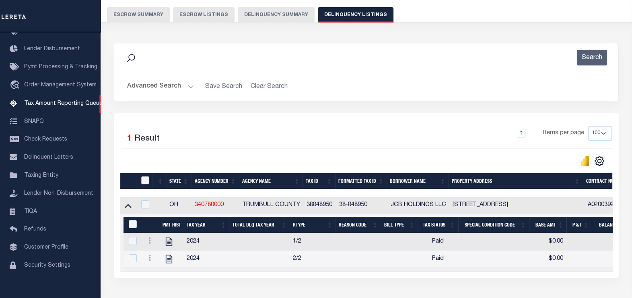
click at [143, 181] on input "checkbox" at bounding box center [145, 181] width 8 height 8
checkbox input "true"
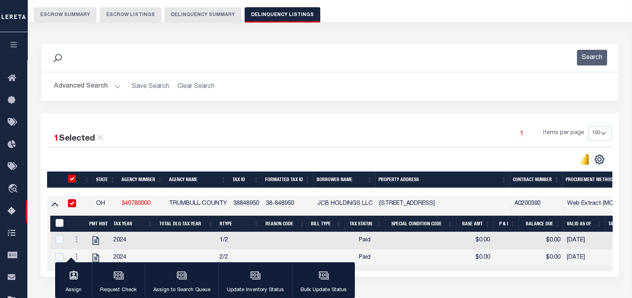
click at [60, 223] on input "&nbsp;" at bounding box center [60, 223] width 8 height 8
checkbox input "true"
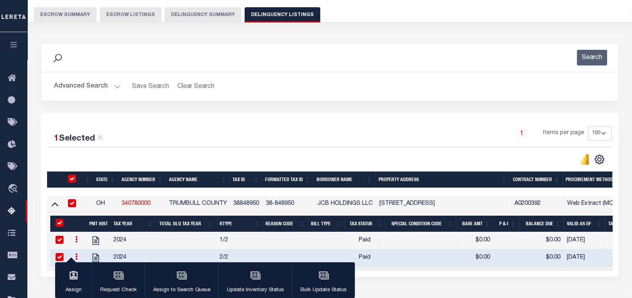
click at [241, 206] on td "38848950" at bounding box center [246, 204] width 33 height 16
checkbox input "false"
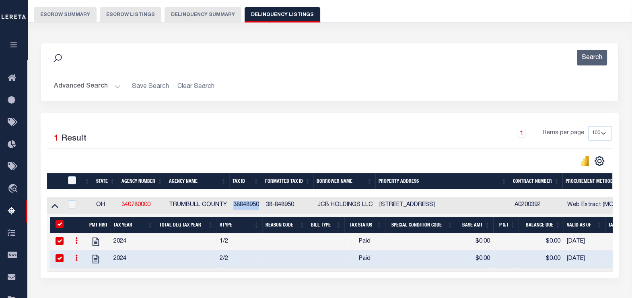
click at [241, 206] on td "38848950" at bounding box center [246, 206] width 33 height 16
checkbox input "true"
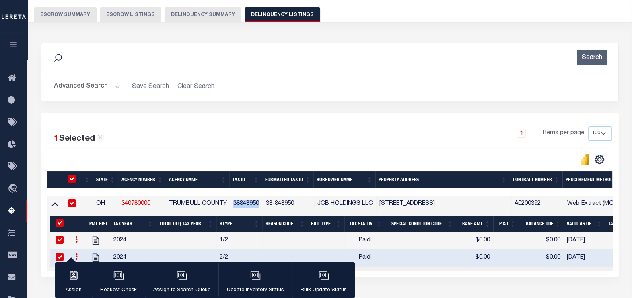
copy td "38848950"
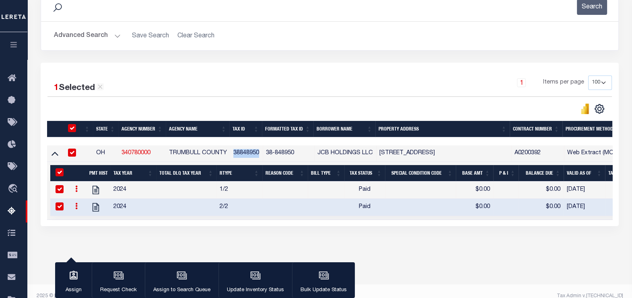
scroll to position [128, 0]
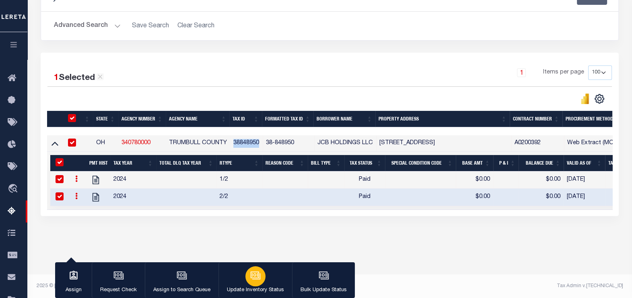
click at [253, 280] on icon "button" at bounding box center [256, 277] width 8 height 6
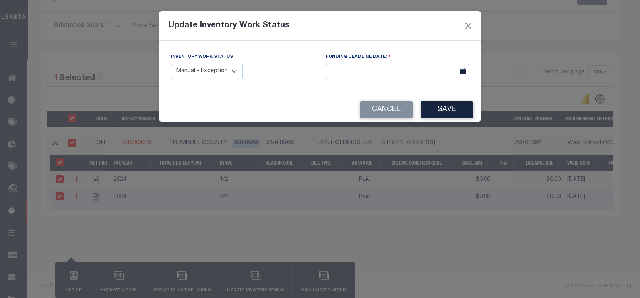
click at [229, 76] on select "Manual - Exception Pended - Awaiting Search Late Add Exception Completed" at bounding box center [207, 72] width 72 height 16
select select "4"
click at [171, 64] on select "Manual - Exception Pended - Awaiting Search Late Add Exception Completed" at bounding box center [207, 72] width 72 height 16
click at [439, 113] on button "Save" at bounding box center [446, 109] width 52 height 17
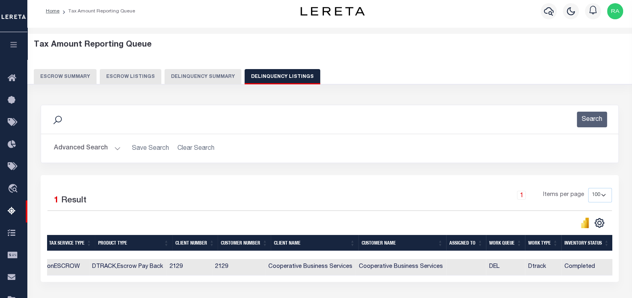
scroll to position [0, 0]
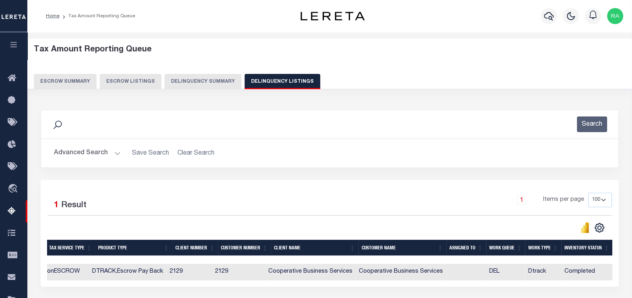
click at [263, 82] on button "Delinquency Listings" at bounding box center [283, 81] width 76 height 15
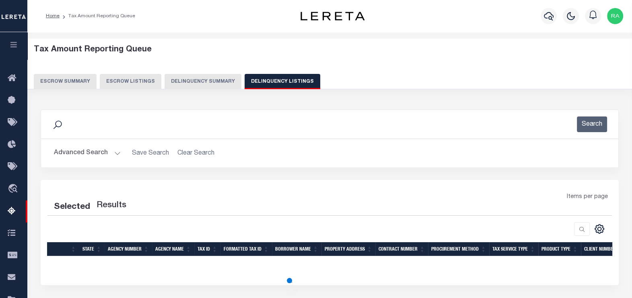
click at [71, 152] on button "Advanced Search" at bounding box center [87, 154] width 67 height 16
select select "100"
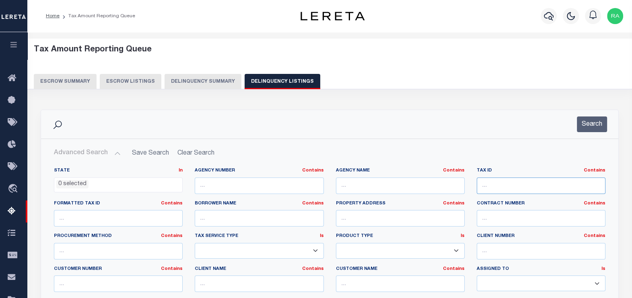
click at [494, 185] on input "text" at bounding box center [541, 186] width 129 height 16
paste input "38848960"
type input "38848960"
click at [592, 121] on button "Search" at bounding box center [592, 125] width 30 height 16
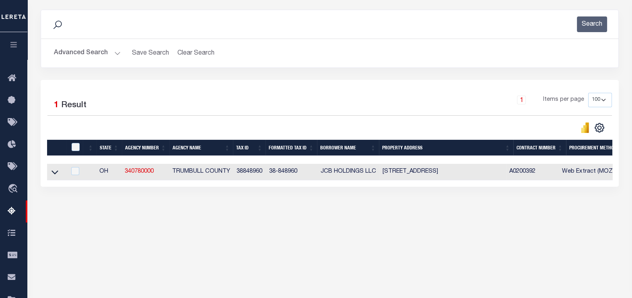
scroll to position [128, 0]
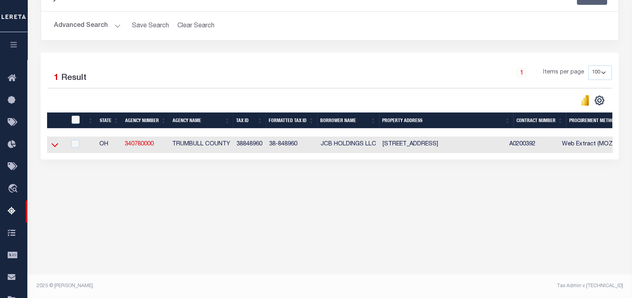
click at [54, 146] on icon at bounding box center [54, 145] width 7 height 8
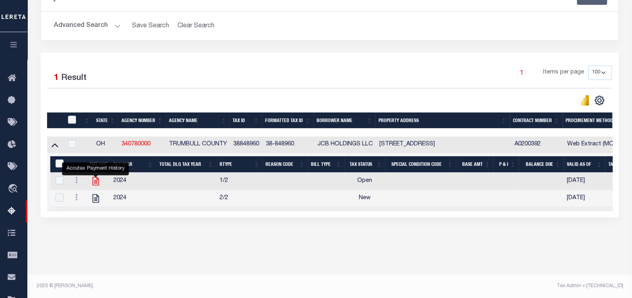
click at [95, 182] on icon "" at bounding box center [96, 181] width 6 height 8
checkbox input "false"
checkbox input "true"
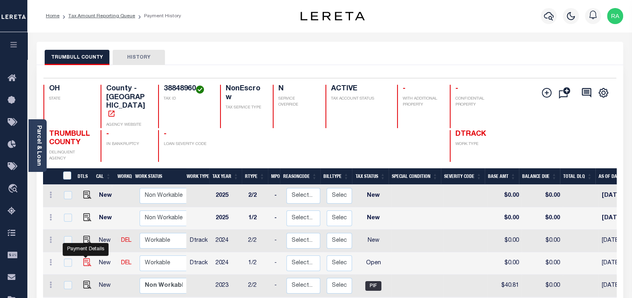
click at [83, 259] on img "" at bounding box center [87, 263] width 8 height 8
checkbox input "true"
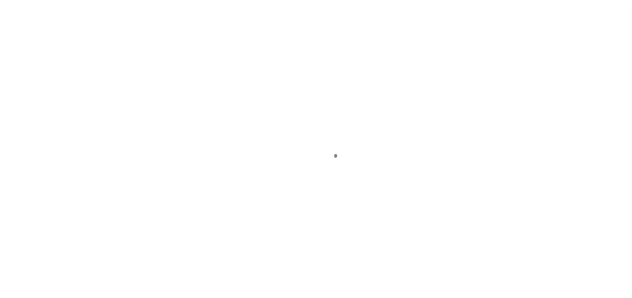
select select "OP2"
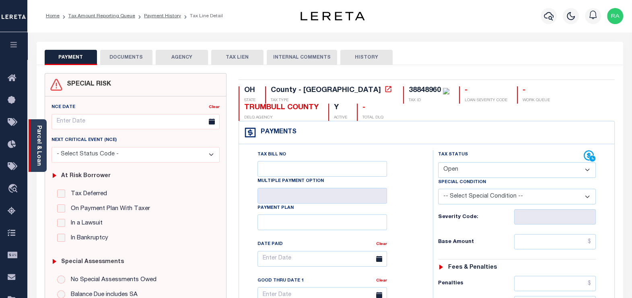
click at [40, 153] on link "Parcel & Loan" at bounding box center [39, 146] width 6 height 41
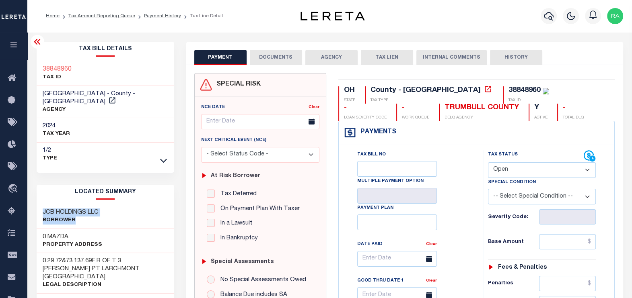
drag, startPoint x: 41, startPoint y: 203, endPoint x: 129, endPoint y: 208, distance: 88.2
click at [129, 208] on div "JCB HOLDINGS LLC Borrower" at bounding box center [106, 217] width 138 height 25
click at [270, 60] on button "DOCUMENTS" at bounding box center [276, 57] width 52 height 15
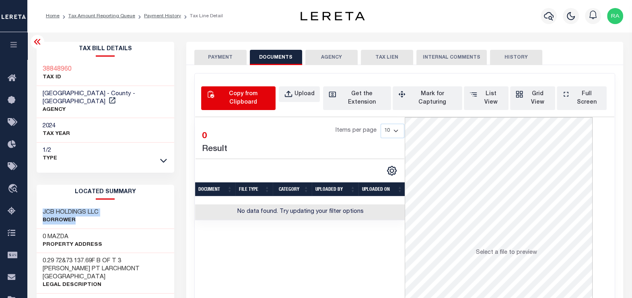
click at [237, 94] on div "Copy from Clipboard" at bounding box center [243, 98] width 54 height 17
select select "POP"
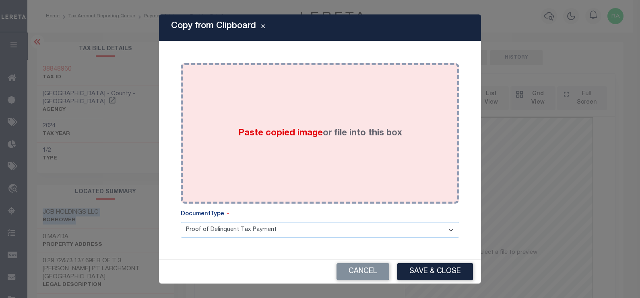
click at [253, 123] on div "Paste copied image or file into this box" at bounding box center [320, 133] width 266 height 129
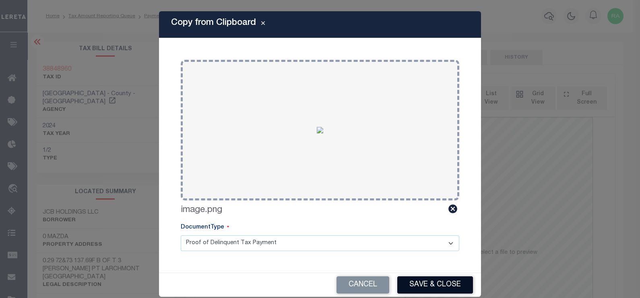
click at [435, 285] on button "Save & Close" at bounding box center [435, 285] width 76 height 17
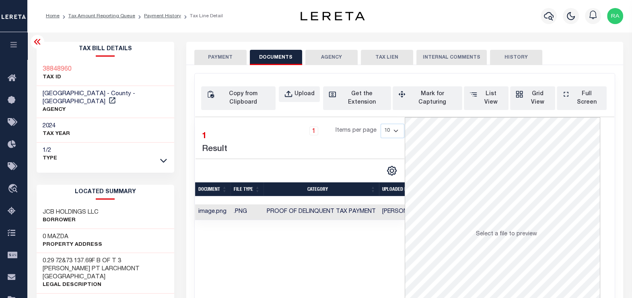
click at [215, 54] on button "PAYMENT" at bounding box center [220, 57] width 52 height 15
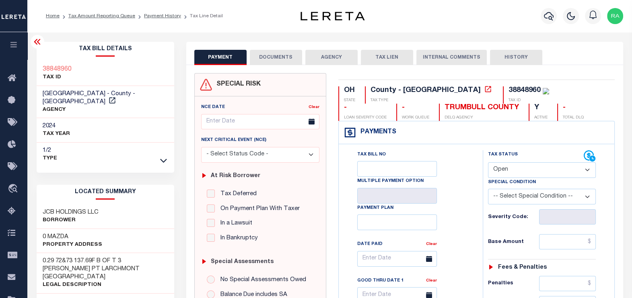
click at [513, 169] on select "- Select Status Code - Open Due/Unpaid Paid Incomplete No Tax Due Internal Refu…" at bounding box center [542, 171] width 108 height 16
select select "PYD"
click at [488, 163] on select "- Select Status Code - Open Due/Unpaid Paid Incomplete No Tax Due Internal Refu…" at bounding box center [542, 171] width 108 height 16
type input "[DATE]"
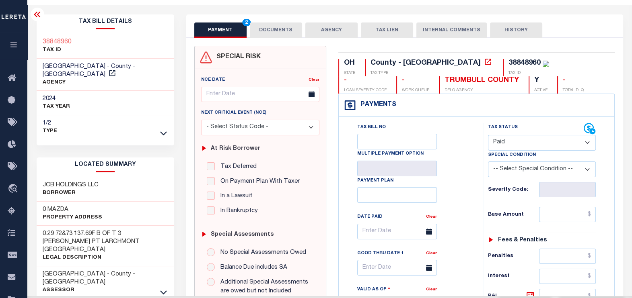
scroll to position [50, 0]
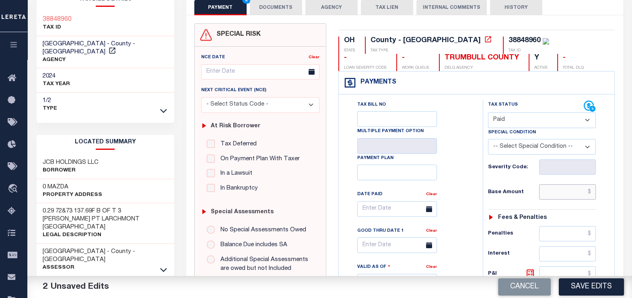
click at [554, 194] on input "text" at bounding box center [567, 192] width 57 height 15
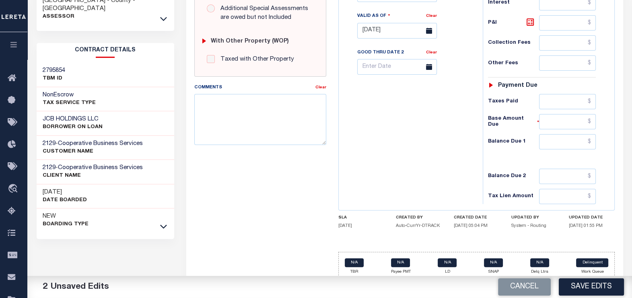
scroll to position [306, 0]
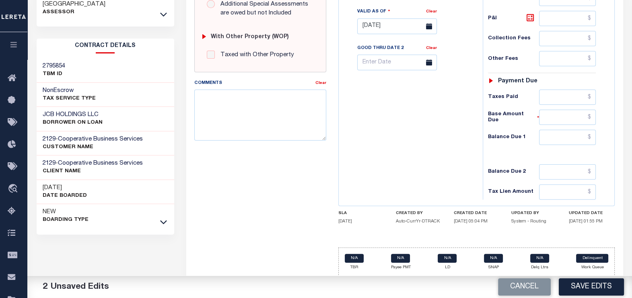
type input "$0.00"
click at [552, 169] on input "text" at bounding box center [567, 172] width 57 height 15
click at [548, 130] on input "text" at bounding box center [567, 137] width 57 height 15
type input "$0.00"
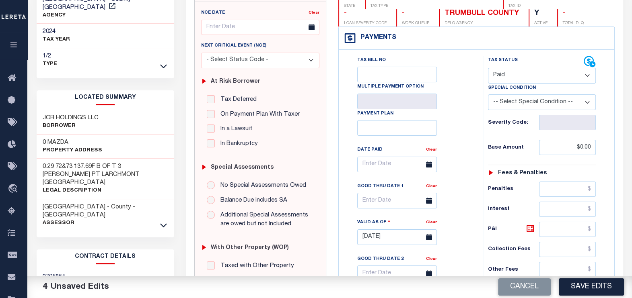
scroll to position [0, 0]
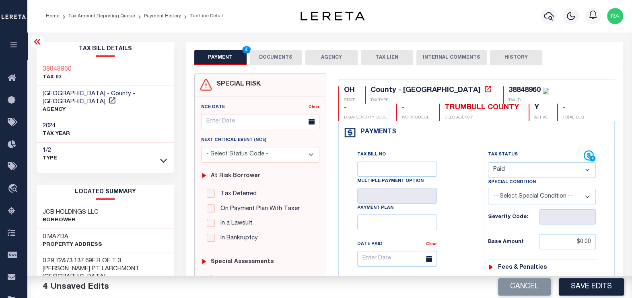
click at [288, 53] on button "DOCUMENTS" at bounding box center [276, 57] width 52 height 15
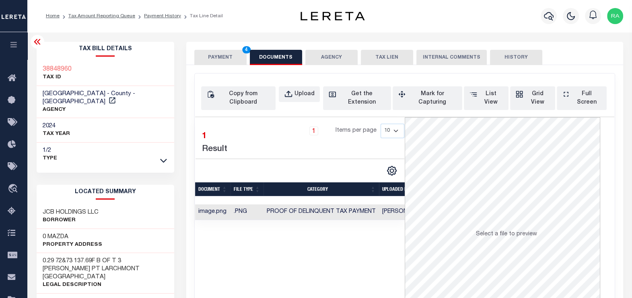
click at [212, 56] on button "PAYMENT 4" at bounding box center [220, 57] width 52 height 15
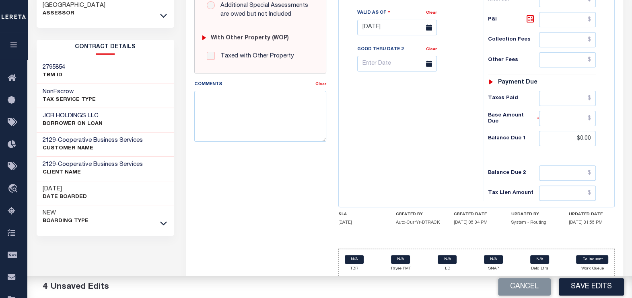
scroll to position [306, 0]
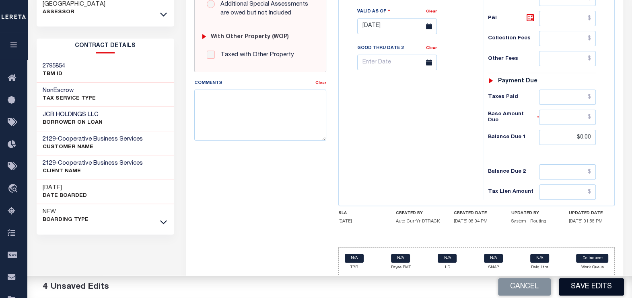
click at [591, 288] on button "Save Edits" at bounding box center [591, 287] width 65 height 17
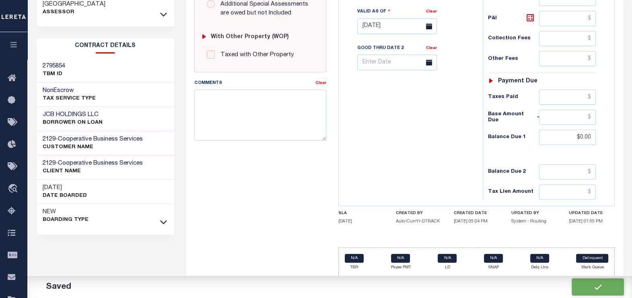
checkbox input "false"
type input "$0"
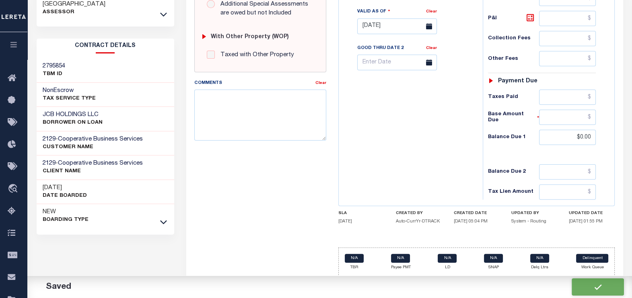
type input "$0"
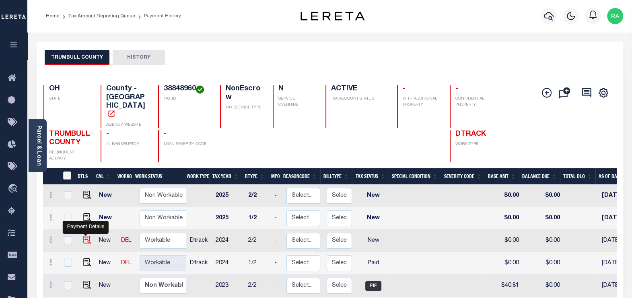
click at [84, 236] on img "" at bounding box center [87, 240] width 8 height 8
checkbox input "true"
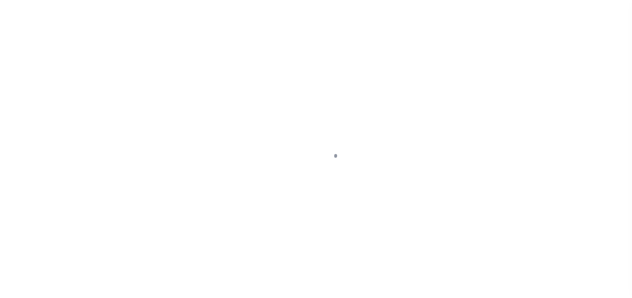
select select "NW2"
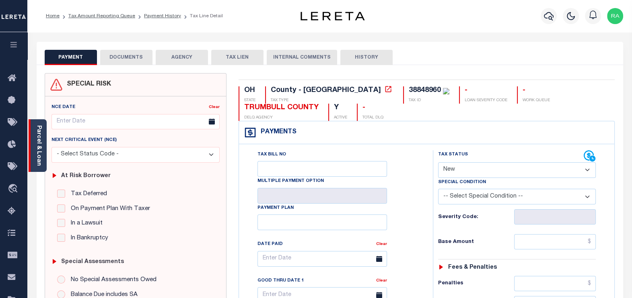
click at [38, 151] on link "Parcel & Loan" at bounding box center [39, 146] width 6 height 41
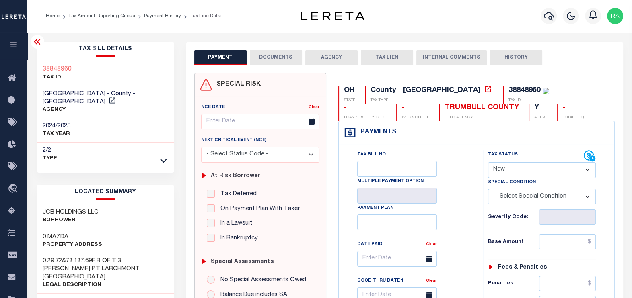
click at [291, 55] on button "DOCUMENTS" at bounding box center [276, 57] width 52 height 15
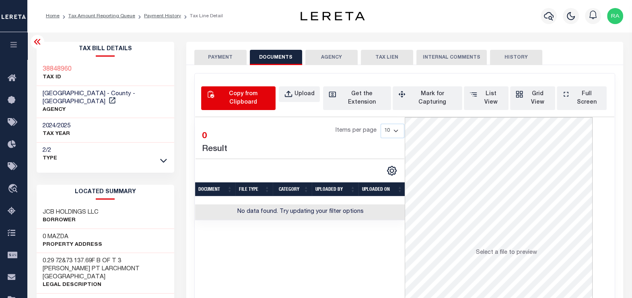
click at [232, 91] on div "Copy from Clipboard" at bounding box center [243, 98] width 54 height 17
select select "POP"
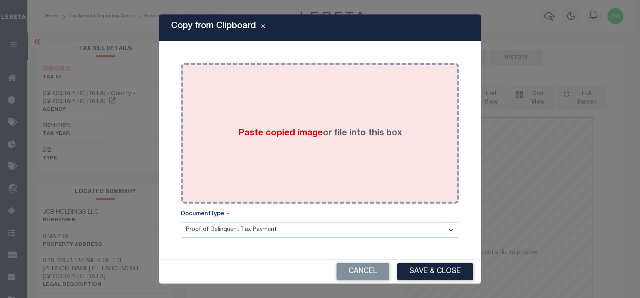
click at [285, 102] on div "Paste copied image or file into this box" at bounding box center [320, 133] width 266 height 129
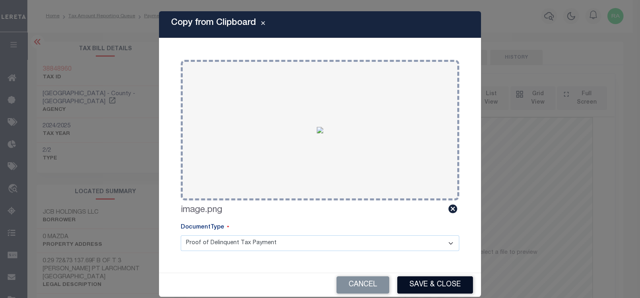
click at [435, 284] on button "Save & Close" at bounding box center [435, 285] width 76 height 17
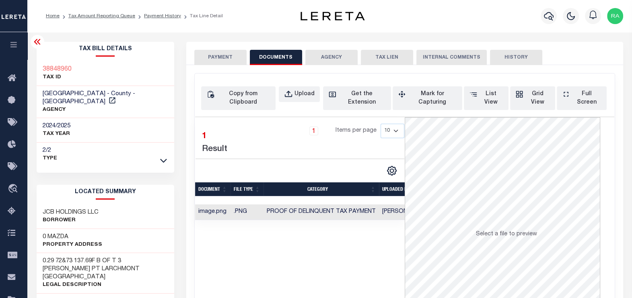
click at [213, 54] on button "PAYMENT" at bounding box center [220, 57] width 52 height 15
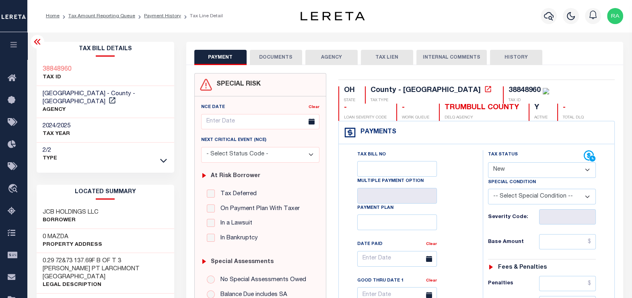
click at [502, 165] on select "- Select Status Code - Open Due/Unpaid Paid Incomplete No Tax Due Internal Refu…" at bounding box center [542, 171] width 108 height 16
select select "PYD"
click at [488, 163] on select "- Select Status Code - Open Due/Unpaid Paid Incomplete No Tax Due Internal Refu…" at bounding box center [542, 171] width 108 height 16
type input "[DATE]"
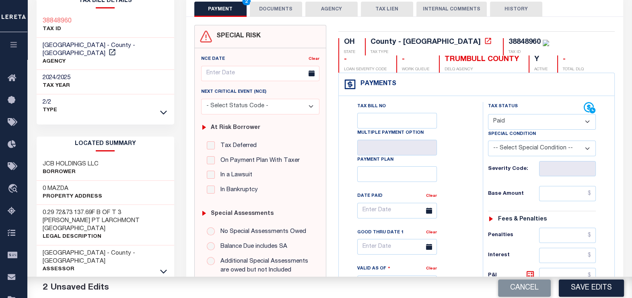
scroll to position [50, 0]
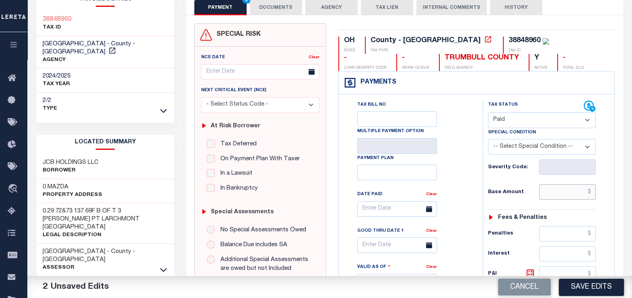
click at [556, 190] on input "text" at bounding box center [567, 192] width 57 height 15
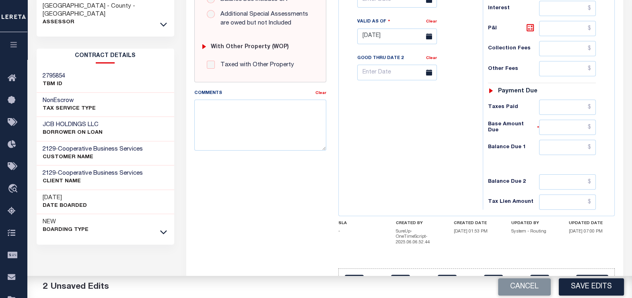
scroll to position [316, 0]
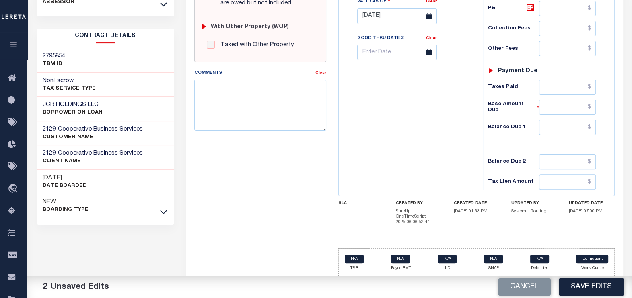
type input "$0.00"
click at [553, 126] on input "text" at bounding box center [567, 127] width 57 height 15
type input "$0.00"
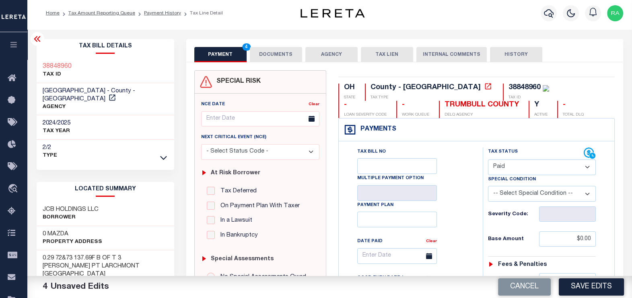
scroll to position [0, 0]
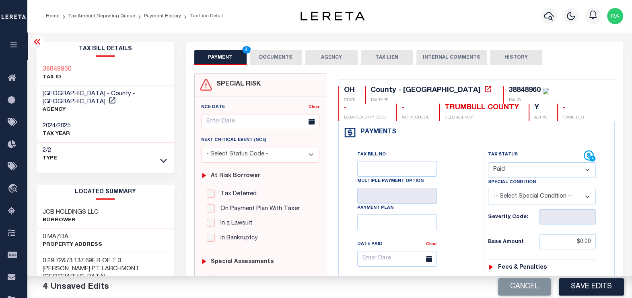
click at [285, 57] on button "DOCUMENTS" at bounding box center [276, 57] width 52 height 15
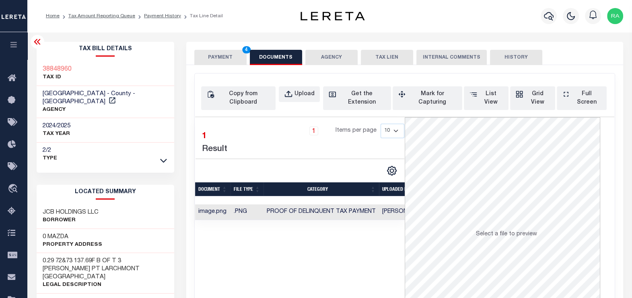
click at [222, 53] on button "PAYMENT 4" at bounding box center [220, 57] width 52 height 15
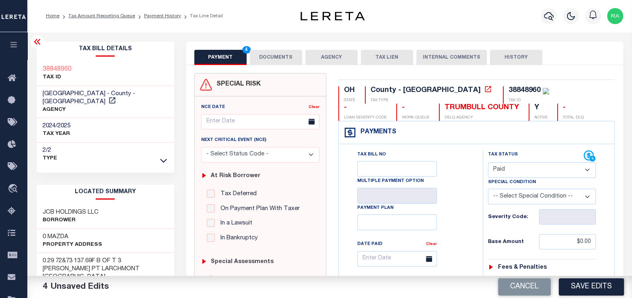
click at [267, 60] on button "DOCUMENTS" at bounding box center [276, 57] width 52 height 15
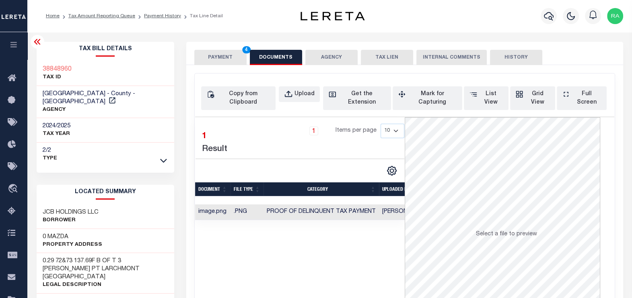
click at [212, 58] on button "PAYMENT 4" at bounding box center [220, 57] width 52 height 15
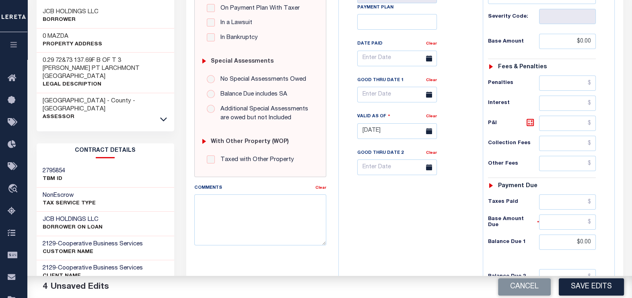
scroll to position [316, 0]
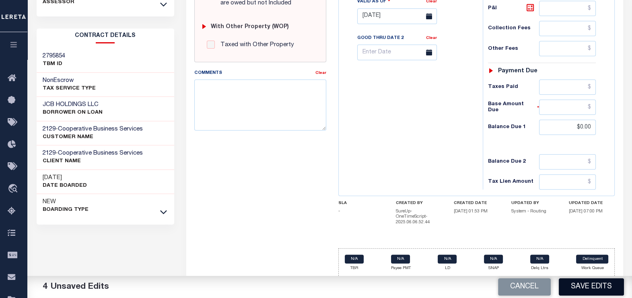
click at [599, 289] on button "Save Edits" at bounding box center [591, 287] width 65 height 17
checkbox input "false"
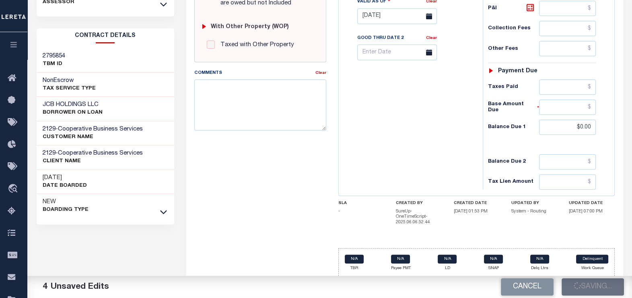
type input "$0"
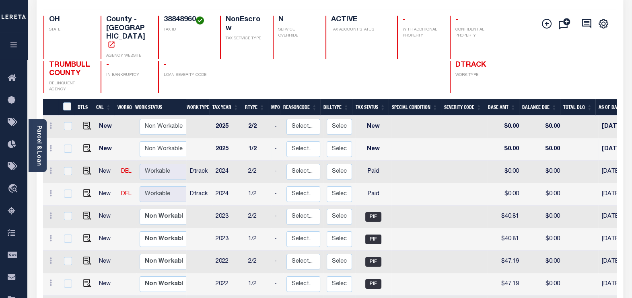
scroll to position [100, 0]
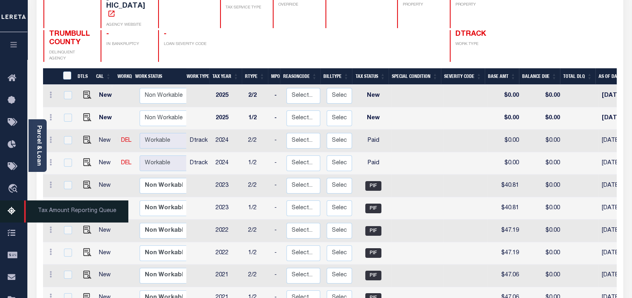
click at [10, 214] on icon at bounding box center [14, 212] width 13 height 10
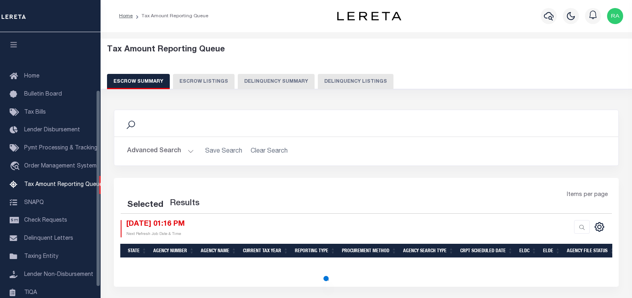
select select "100"
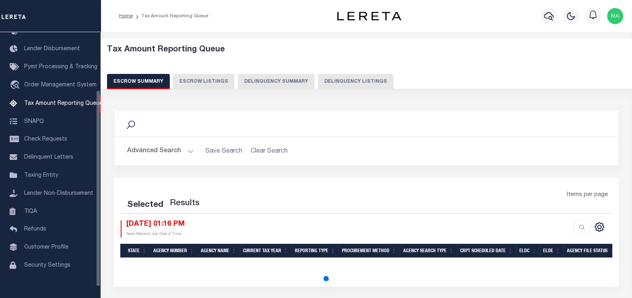
select select "100"
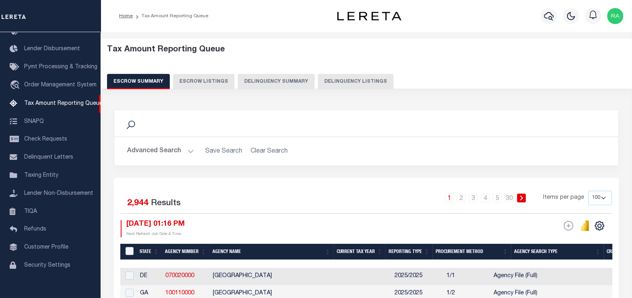
click at [339, 86] on button "Delinquency Listings" at bounding box center [356, 81] width 76 height 15
select select "100"
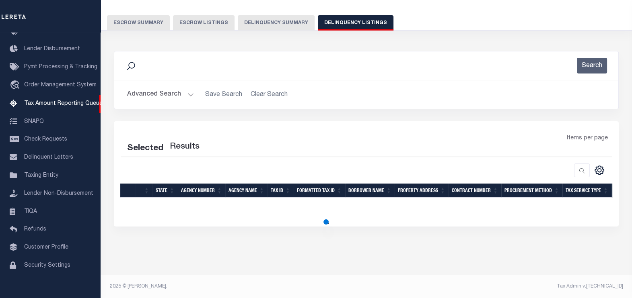
select select "100"
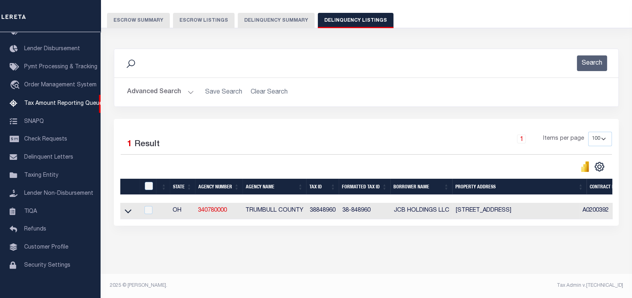
scroll to position [67, 0]
click at [149, 182] on input "checkbox" at bounding box center [149, 186] width 8 height 8
checkbox input "true"
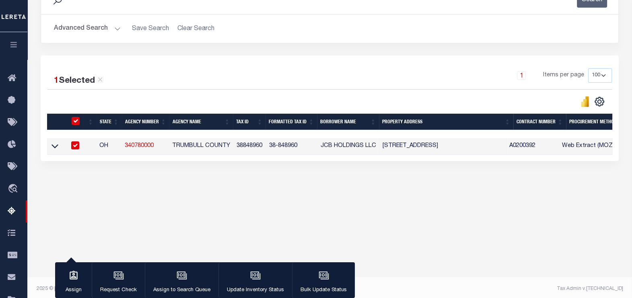
scroll to position [128, 0]
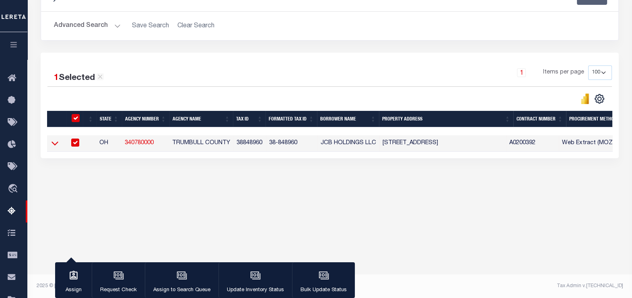
click at [54, 145] on icon at bounding box center [54, 144] width 7 height 4
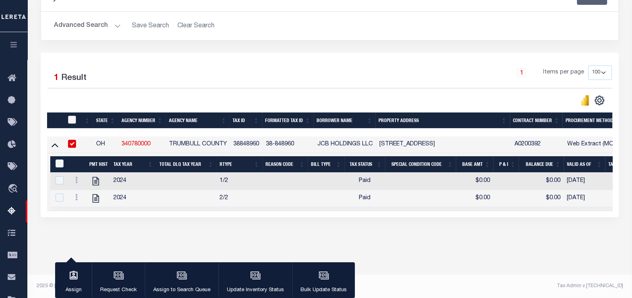
click at [72, 121] on input "checkbox" at bounding box center [72, 120] width 8 height 8
checkbox input "true"
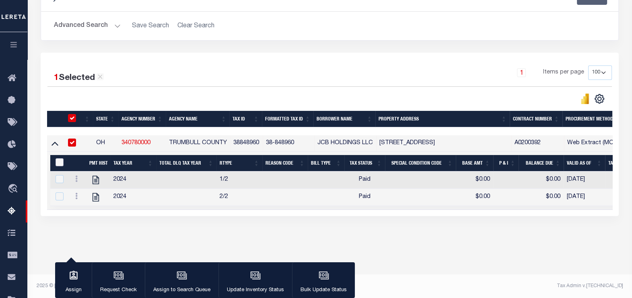
click at [56, 165] on input "&nbsp;" at bounding box center [60, 162] width 8 height 8
checkbox input "true"
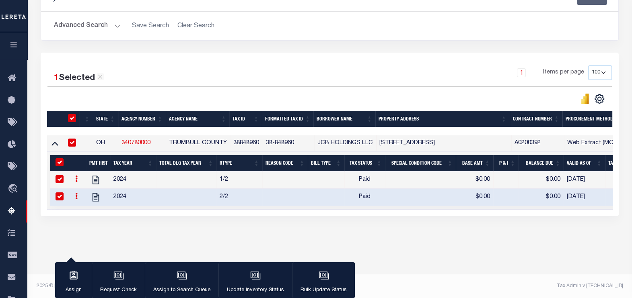
click at [250, 142] on td "38848960" at bounding box center [246, 144] width 33 height 16
checkbox input "false"
click at [250, 142] on td "38848960" at bounding box center [246, 144] width 33 height 16
checkbox input "true"
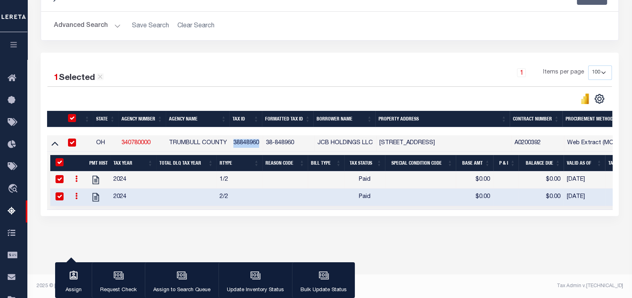
checkbox input "true"
copy td "38848960"
click at [251, 282] on div "button" at bounding box center [255, 277] width 20 height 20
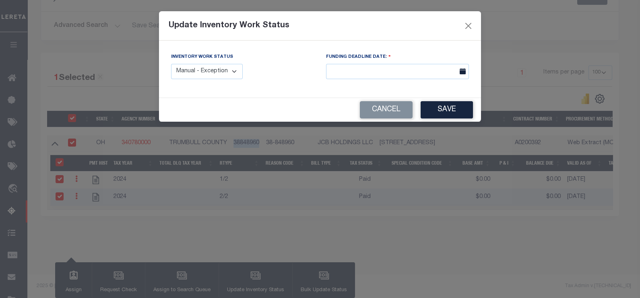
click at [228, 64] on select "Manual - Exception Pended - Awaiting Search Late Add Exception Completed" at bounding box center [207, 72] width 72 height 16
select select "4"
click at [171, 64] on select "Manual - Exception Pended - Awaiting Search Late Add Exception Completed" at bounding box center [207, 72] width 72 height 16
click at [450, 111] on button "Save" at bounding box center [446, 109] width 52 height 17
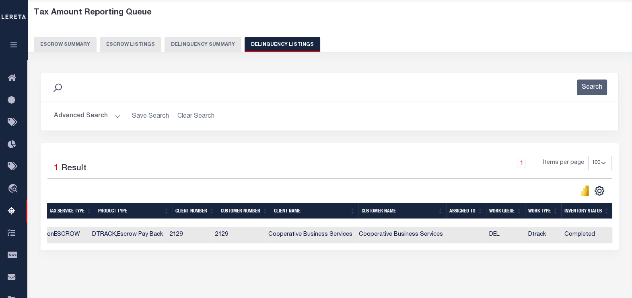
scroll to position [0, 0]
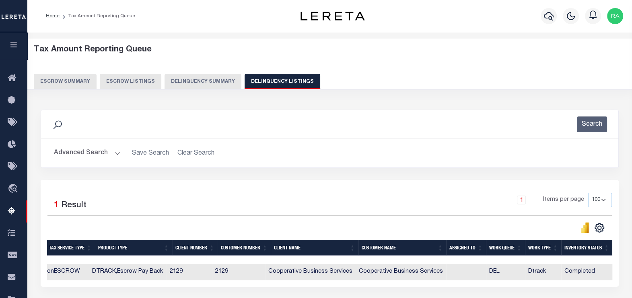
click at [276, 80] on button "Delinquency Listings" at bounding box center [283, 81] width 76 height 15
select select
select select "100"
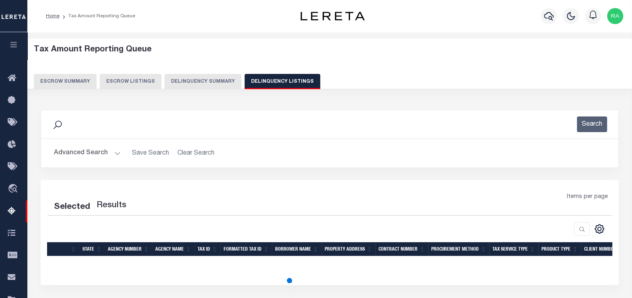
scroll to position [50, 0]
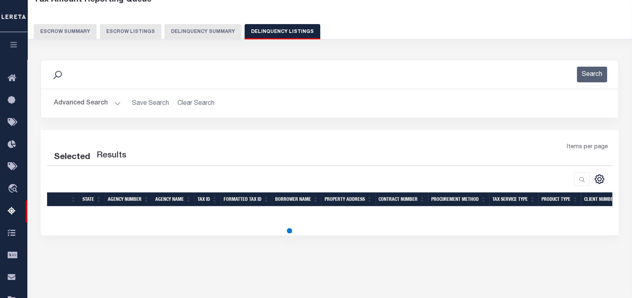
select select "100"
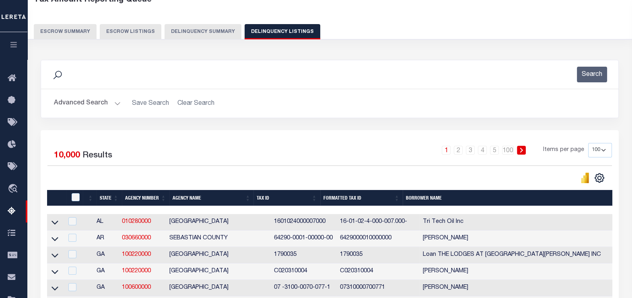
click at [72, 103] on button "Advanced Search" at bounding box center [87, 104] width 67 height 16
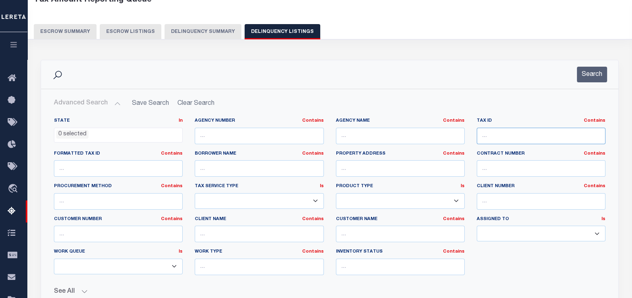
click at [493, 136] on input "text" at bounding box center [541, 136] width 129 height 16
paste input "38848900"
click at [593, 74] on button "Search" at bounding box center [592, 75] width 30 height 16
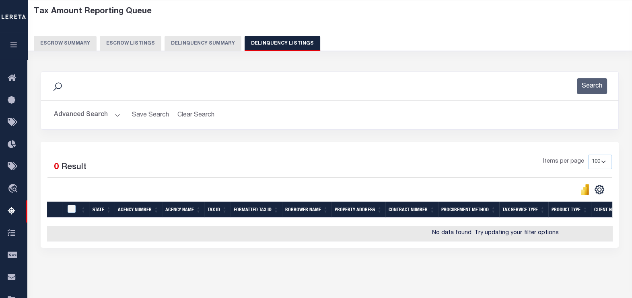
scroll to position [0, 0]
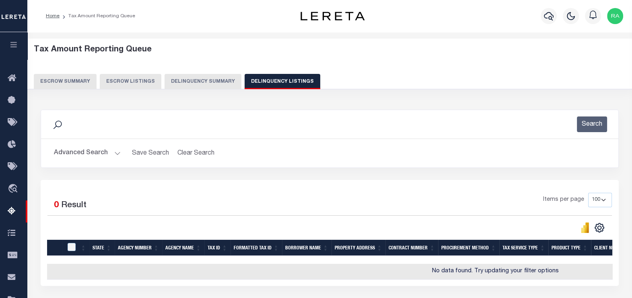
click at [70, 157] on button "Advanced Search" at bounding box center [87, 154] width 67 height 16
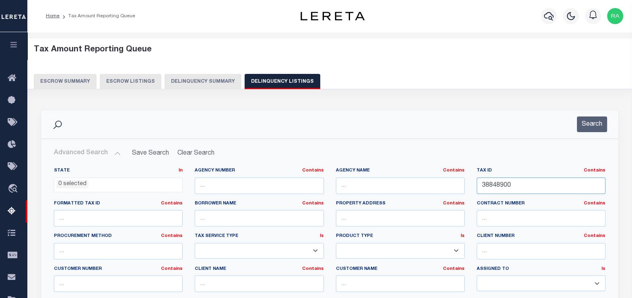
drag, startPoint x: 530, startPoint y: 183, endPoint x: 433, endPoint y: 187, distance: 96.6
click at [434, 187] on div "State In In AK AL AR AZ CA CO CT DC DE FL GA GU HI IA ID IL IN KS KY LA MA MD M…" at bounding box center [330, 250] width 564 height 164
paste input "126970"
type input "12697000"
click at [590, 121] on button "Search" at bounding box center [592, 125] width 30 height 16
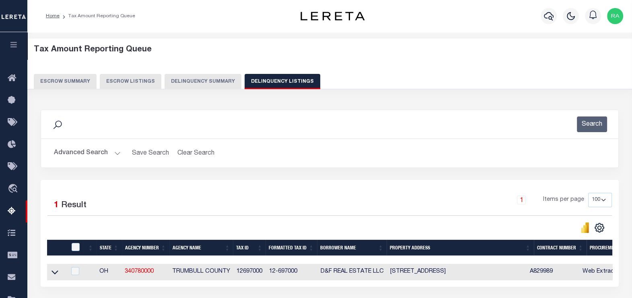
click at [280, 83] on button "Delinquency Listings" at bounding box center [283, 81] width 76 height 15
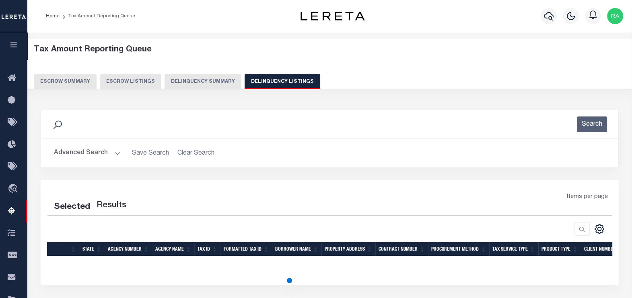
select select "100"
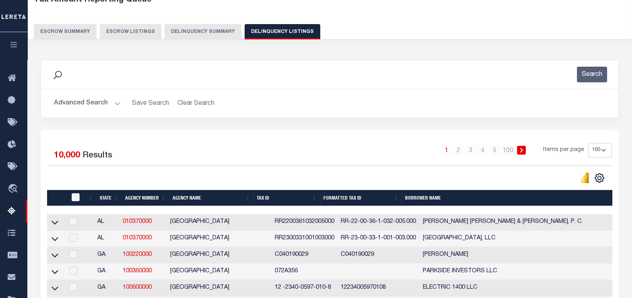
click at [103, 99] on button "Advanced Search" at bounding box center [87, 104] width 67 height 16
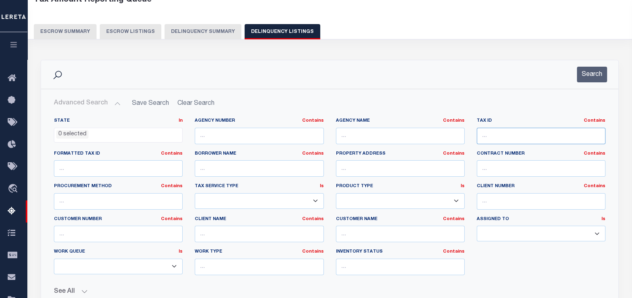
click at [485, 133] on input "text" at bounding box center [541, 136] width 129 height 16
paste input "38848960"
type input "38848960"
click at [589, 73] on button "Search" at bounding box center [592, 75] width 30 height 16
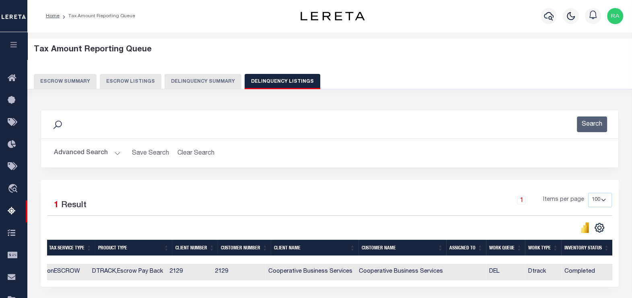
click at [278, 79] on button "Delinquency Listings" at bounding box center [283, 81] width 76 height 15
select select
select select "100"
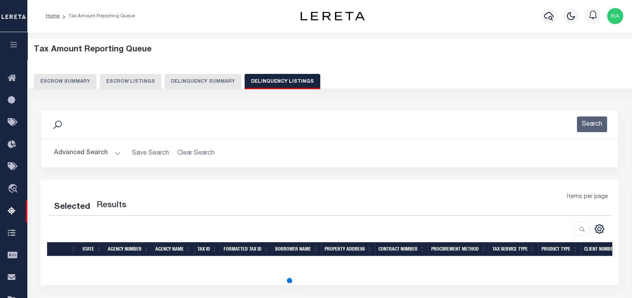
scroll to position [100, 0]
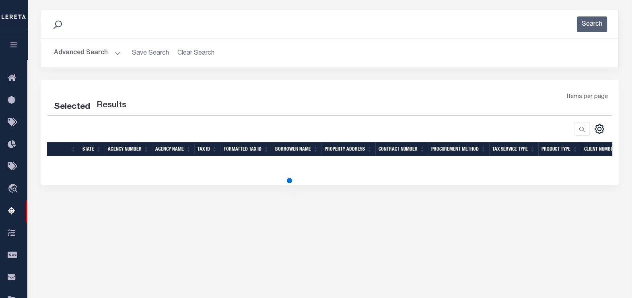
click at [82, 53] on button "Advanced Search" at bounding box center [87, 53] width 67 height 16
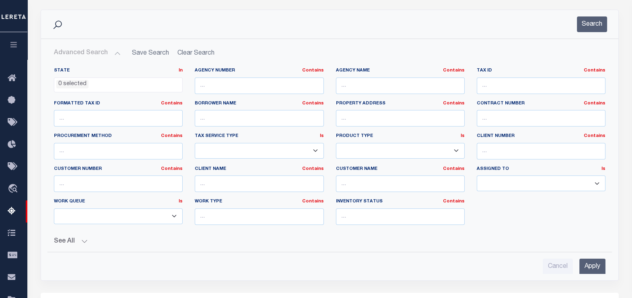
select select "100"
click at [500, 89] on input "text" at bounding box center [541, 86] width 129 height 16
paste input "0216224"
type input "0216224"
click at [592, 24] on button "Search" at bounding box center [592, 24] width 30 height 16
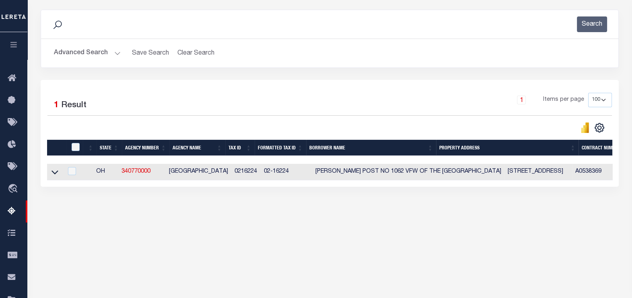
scroll to position [128, 0]
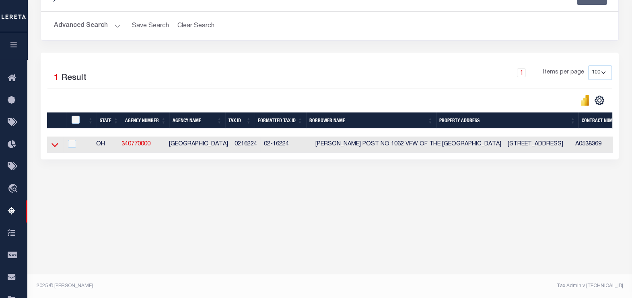
click at [57, 146] on icon at bounding box center [54, 146] width 7 height 4
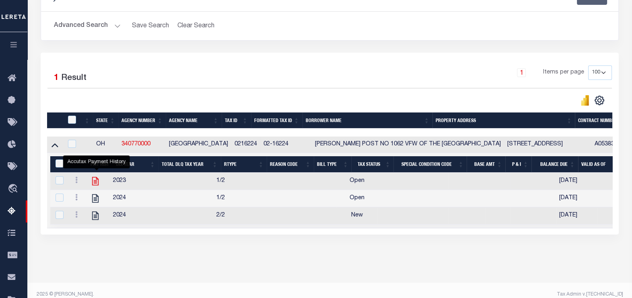
click at [97, 180] on icon "" at bounding box center [95, 181] width 10 height 10
checkbox input "false"
checkbox input "true"
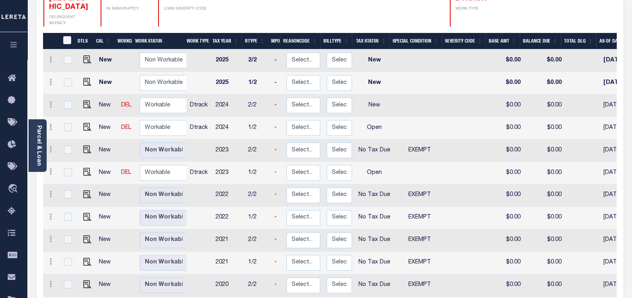
scroll to position [151, 0]
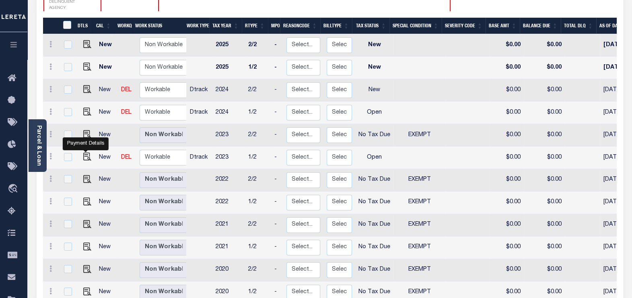
drag, startPoint x: 85, startPoint y: 139, endPoint x: 58, endPoint y: 97, distance: 50.3
click at [85, 153] on img "" at bounding box center [87, 157] width 8 height 8
checkbox input "true"
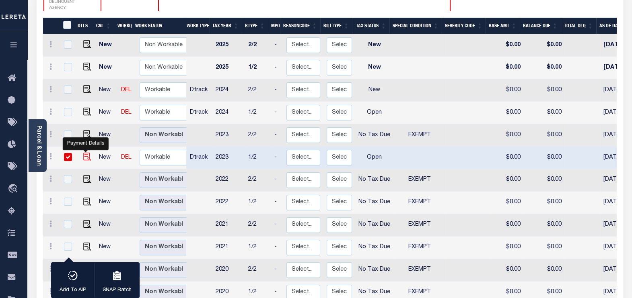
click at [84, 153] on img "" at bounding box center [87, 157] width 8 height 8
checkbox input "false"
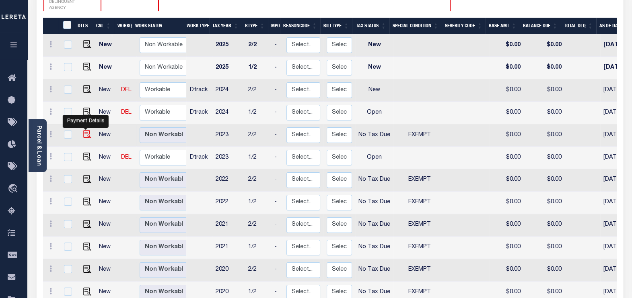
click at [88, 130] on img "" at bounding box center [87, 134] width 8 height 8
checkbox input "true"
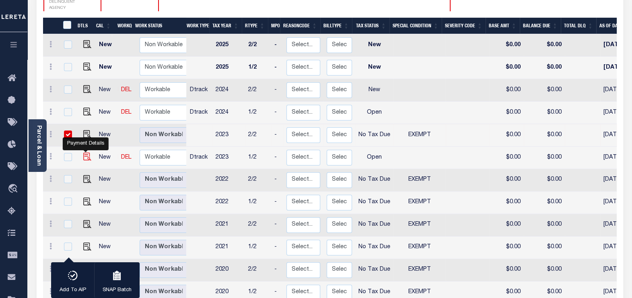
click at [86, 153] on img "" at bounding box center [87, 157] width 8 height 8
checkbox input "true"
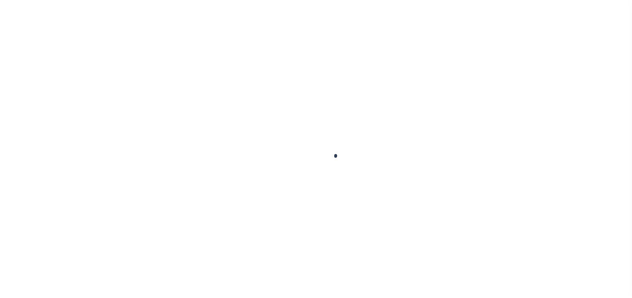
checkbox input "false"
type input "[DATE]"
select select "OP2"
checkbox input "false"
type input "[DATE]"
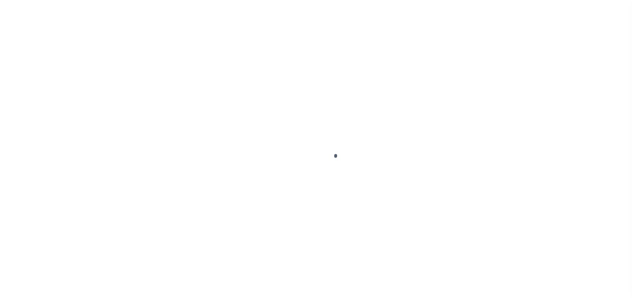
select select "OP2"
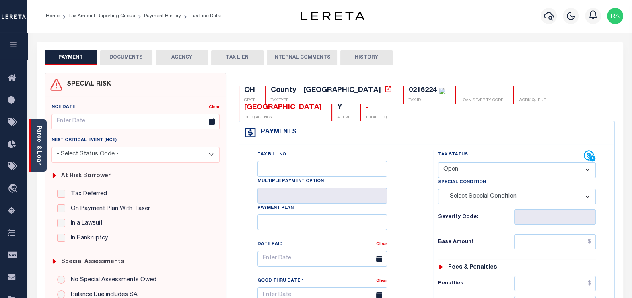
click at [37, 149] on link "Parcel & Loan" at bounding box center [39, 146] width 6 height 41
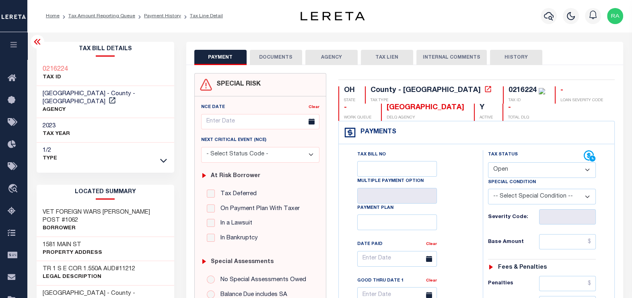
click at [285, 58] on button "DOCUMENTS" at bounding box center [276, 57] width 52 height 15
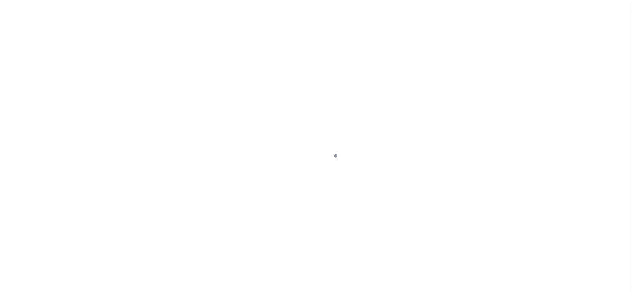
select select "NTX"
select select "5"
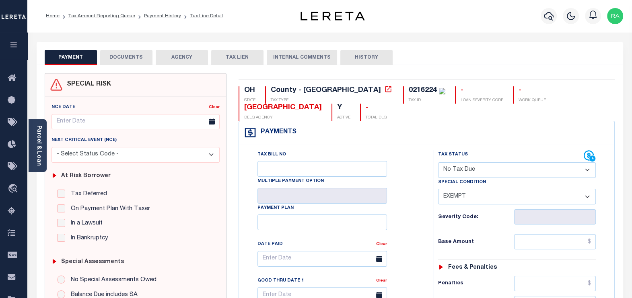
click at [126, 58] on button "DOCUMENTS" at bounding box center [126, 57] width 52 height 15
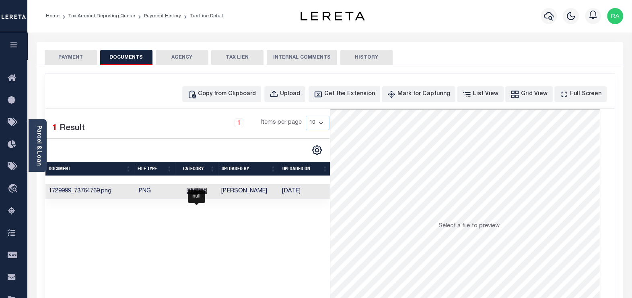
click at [191, 191] on span "Other" at bounding box center [197, 192] width 20 height 6
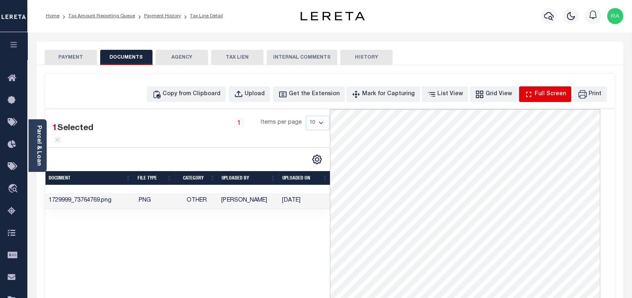
click at [552, 93] on div "Full Screen" at bounding box center [550, 94] width 31 height 9
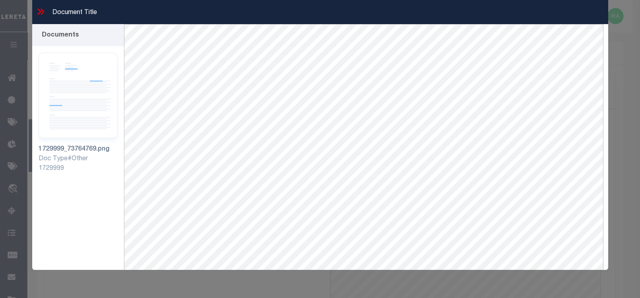
click at [39, 8] on icon at bounding box center [40, 11] width 10 height 10
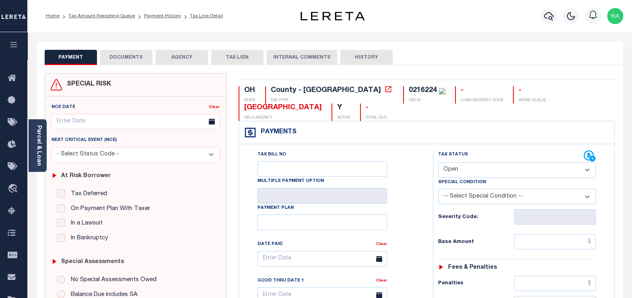
click at [128, 59] on button "DOCUMENTS" at bounding box center [126, 57] width 52 height 15
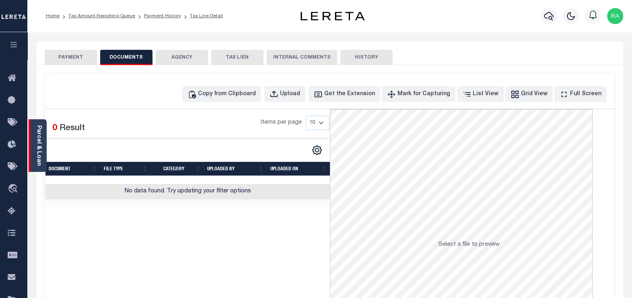
click at [36, 151] on link "Parcel & Loan" at bounding box center [39, 146] width 6 height 41
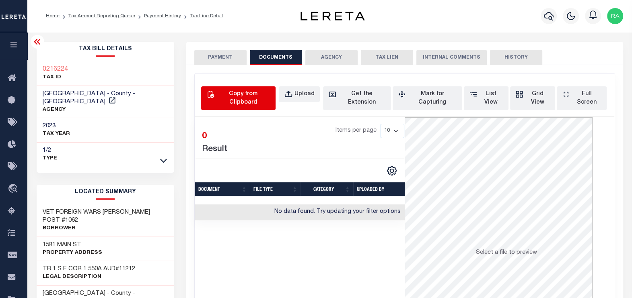
click at [254, 92] on div "Copy from Clipboard" at bounding box center [243, 98] width 54 height 17
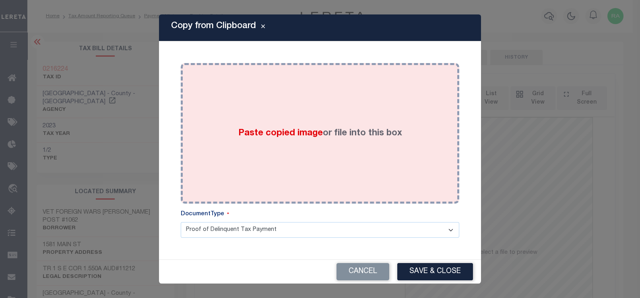
click at [251, 111] on div "Paste copied image or file into this box" at bounding box center [320, 133] width 266 height 129
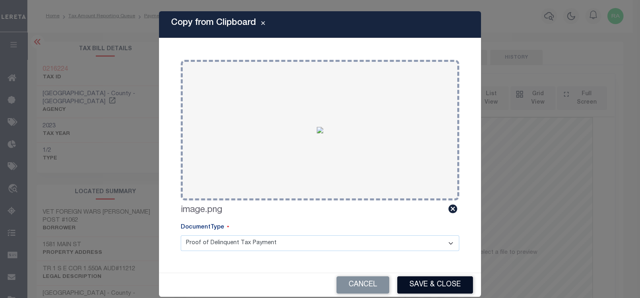
click at [412, 287] on button "Save & Close" at bounding box center [435, 285] width 76 height 17
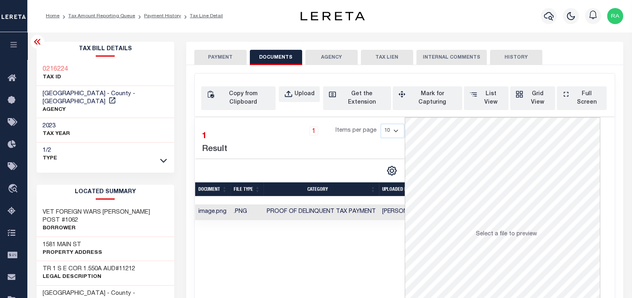
click at [217, 54] on button "PAYMENT" at bounding box center [220, 57] width 52 height 15
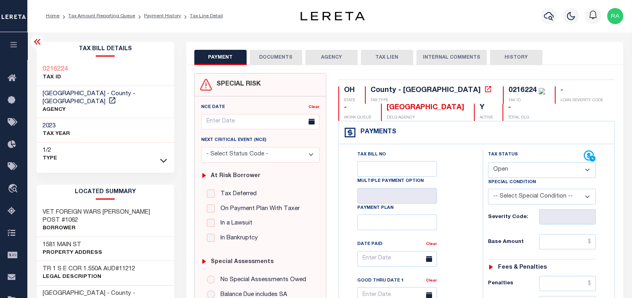
click at [272, 60] on button "DOCUMENTS" at bounding box center [276, 57] width 52 height 15
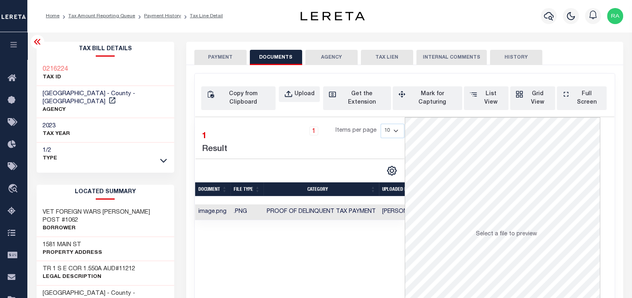
click at [209, 58] on button "PAYMENT" at bounding box center [220, 57] width 52 height 15
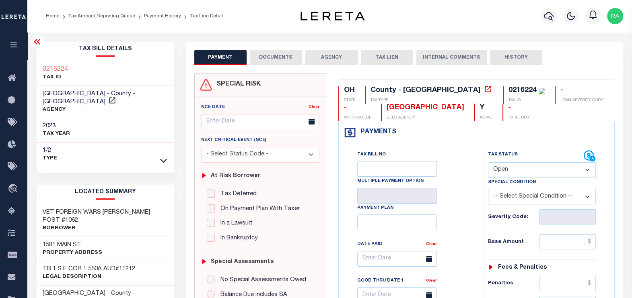
scroll to position [50, 0]
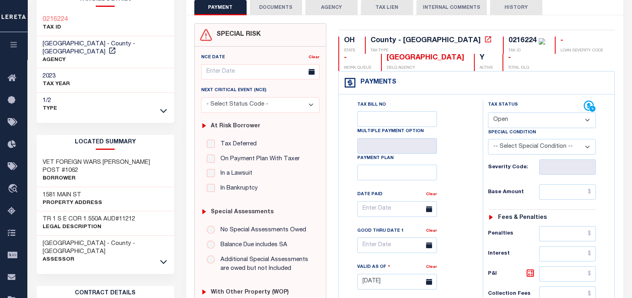
click at [507, 121] on select "- Select Status Code - Open Due/Unpaid Paid Incomplete No Tax Due Internal Refu…" at bounding box center [542, 121] width 108 height 16
select select "PYD"
click at [488, 113] on select "- Select Status Code - Open Due/Unpaid Paid Incomplete No Tax Due Internal Refu…" at bounding box center [542, 121] width 108 height 16
type input "[DATE]"
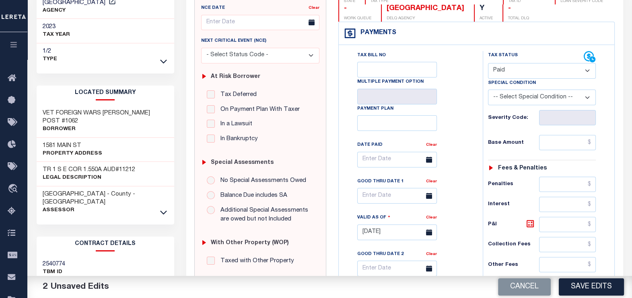
scroll to position [100, 0]
click at [569, 143] on input "text" at bounding box center [567, 141] width 57 height 15
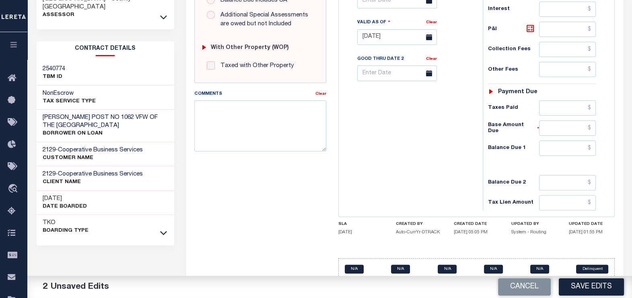
scroll to position [302, 0]
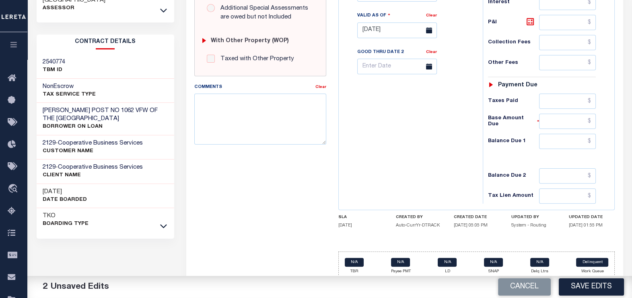
type input "$0.00"
click at [560, 139] on input "text" at bounding box center [567, 141] width 57 height 15
type input "$0.00"
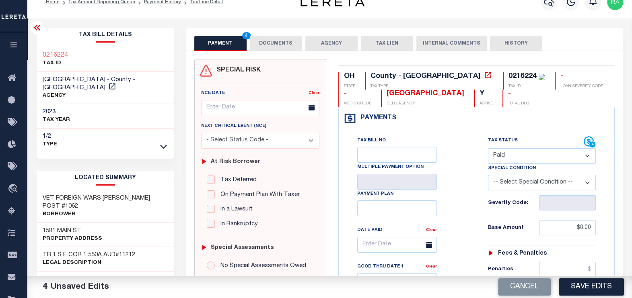
scroll to position [0, 0]
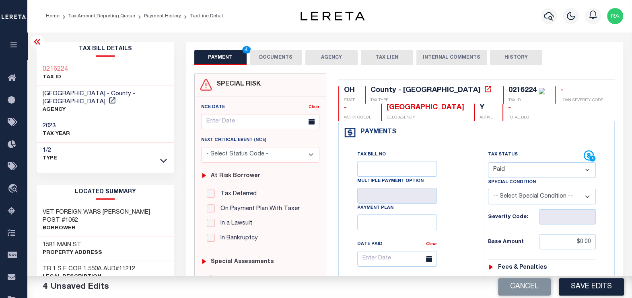
click at [274, 54] on button "DOCUMENTS" at bounding box center [276, 57] width 52 height 15
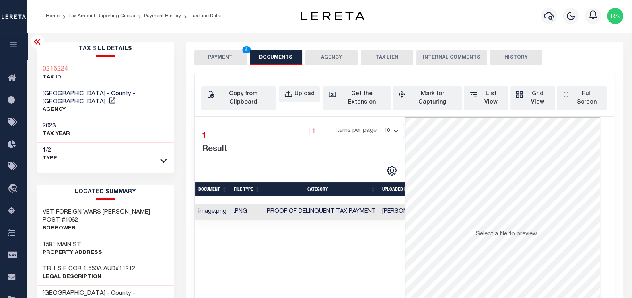
click at [214, 58] on button "PAYMENT 4" at bounding box center [220, 57] width 52 height 15
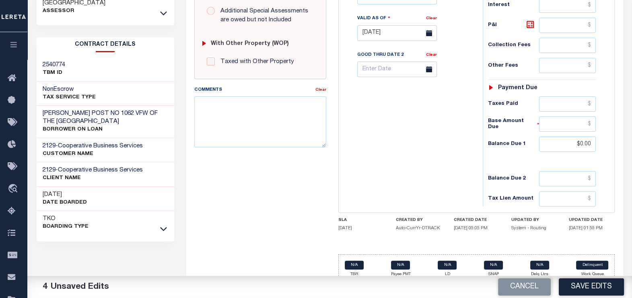
scroll to position [306, 0]
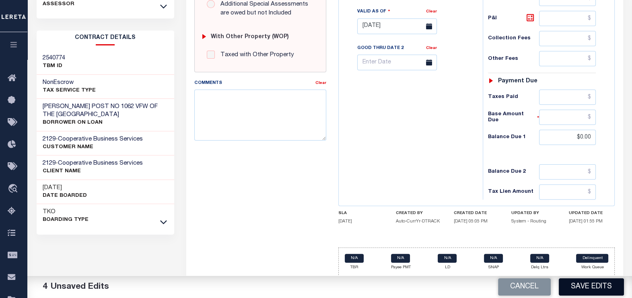
click at [593, 284] on button "Save Edits" at bounding box center [591, 287] width 65 height 17
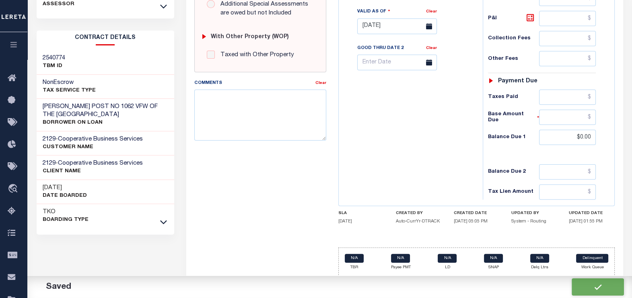
checkbox input "false"
type input "$0"
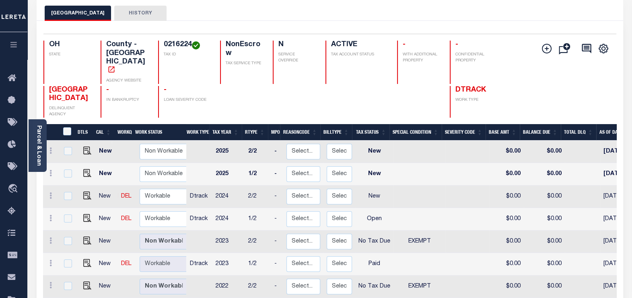
scroll to position [50, 0]
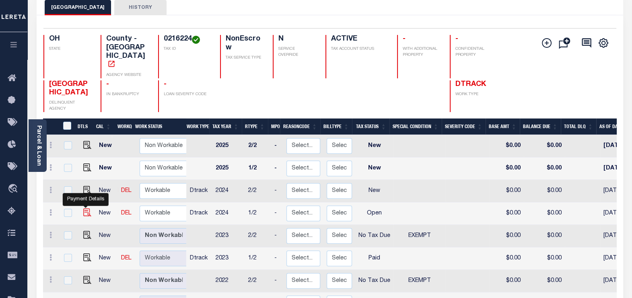
click at [83, 209] on img "" at bounding box center [87, 213] width 8 height 8
checkbox input "true"
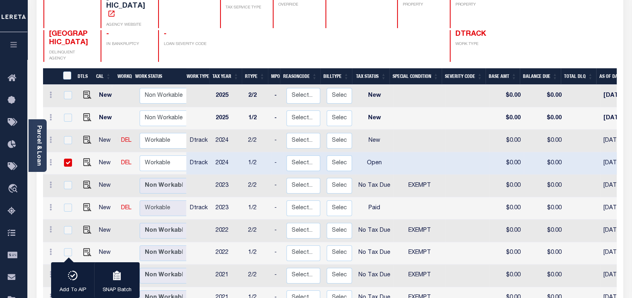
scroll to position [100, 0]
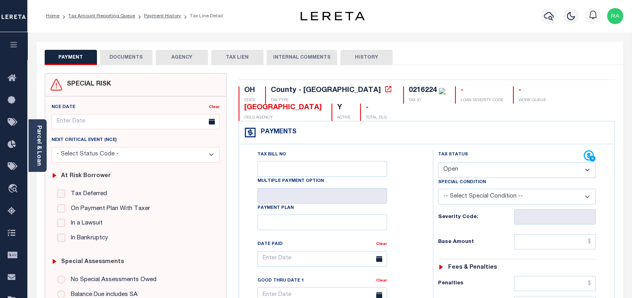
click at [483, 170] on select "- Select Status Code - Open Due/Unpaid Paid Incomplete No Tax Due Internal Refu…" at bounding box center [517, 171] width 158 height 16
select select "NTX"
click at [438, 163] on select "- Select Status Code - Open Due/Unpaid Paid Incomplete No Tax Due Internal Refu…" at bounding box center [517, 171] width 158 height 16
type input "[DATE]"
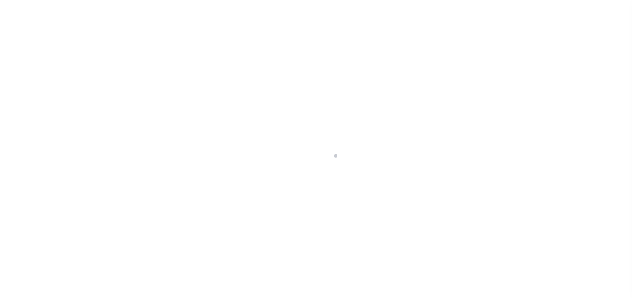
scroll to position [117, 0]
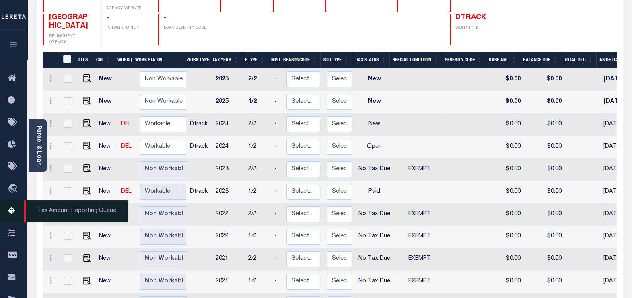
click at [11, 211] on icon at bounding box center [14, 212] width 13 height 10
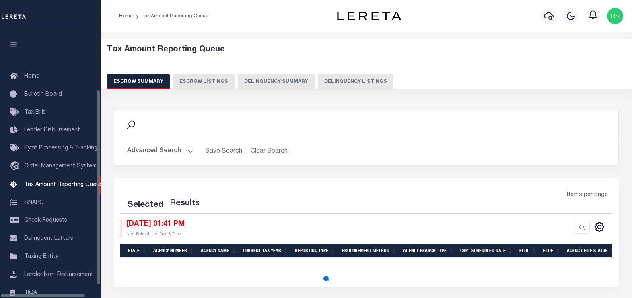
select select "100"
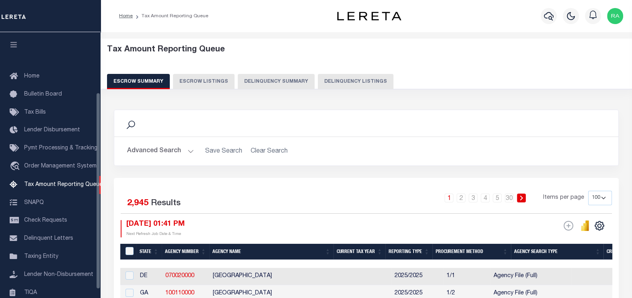
scroll to position [81, 0]
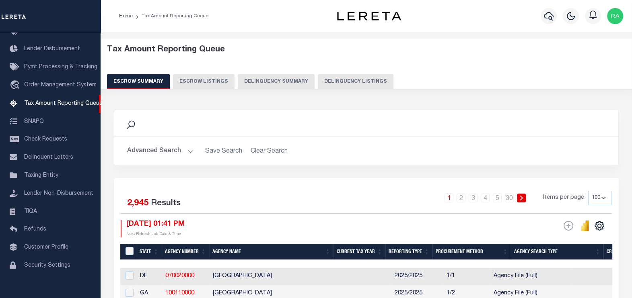
click at [360, 76] on button "Delinquency Listings" at bounding box center [356, 81] width 76 height 15
select select
select select "100"
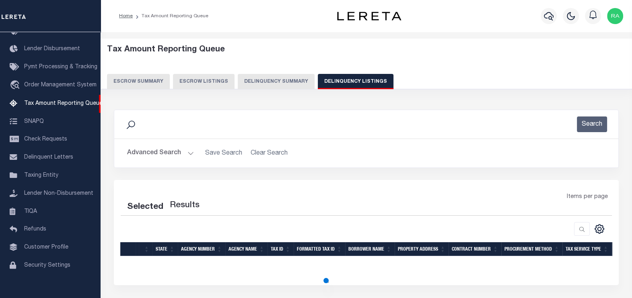
select select "100"
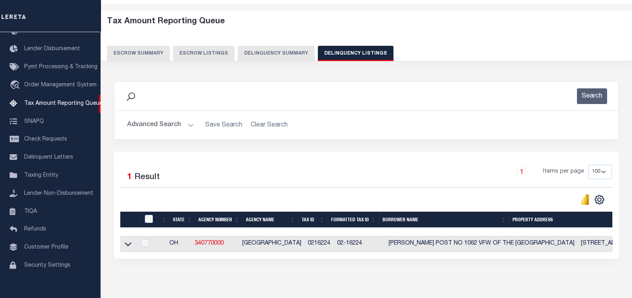
scroll to position [67, 0]
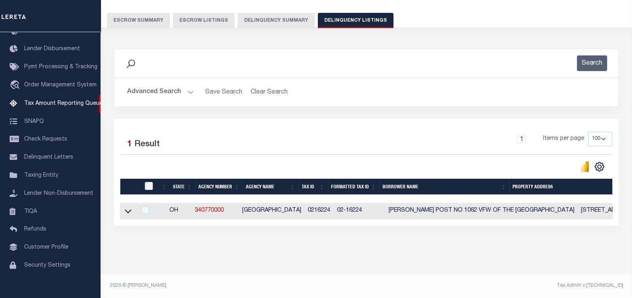
click at [147, 84] on button "Advanced Search" at bounding box center [160, 92] width 67 height 16
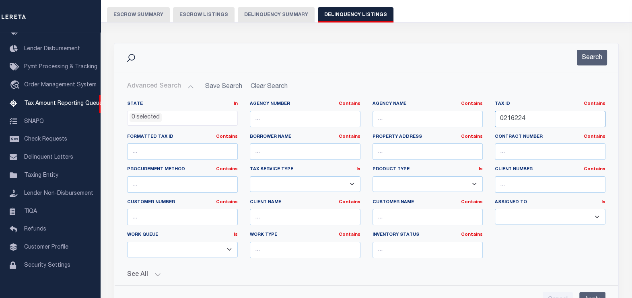
drag, startPoint x: 504, startPoint y: 117, endPoint x: 469, endPoint y: 115, distance: 34.3
click at [469, 115] on div "State In In AK AL AR AZ CA CO CT DC DE FL GA GU HI IA ID IL IN KS KY LA MA MD M…" at bounding box center [366, 183] width 490 height 164
click at [593, 58] on button "Search" at bounding box center [592, 58] width 30 height 16
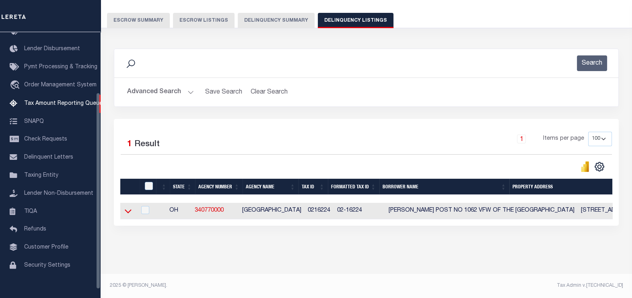
click at [129, 210] on icon at bounding box center [128, 212] width 7 height 4
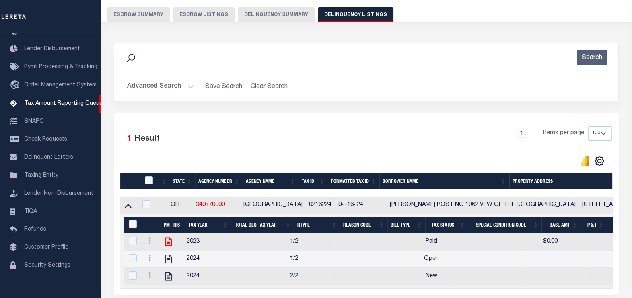
click at [166, 244] on icon "" at bounding box center [168, 242] width 10 height 10
checkbox input "true"
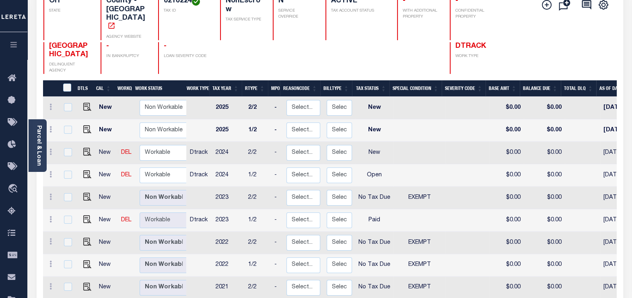
scroll to position [100, 0]
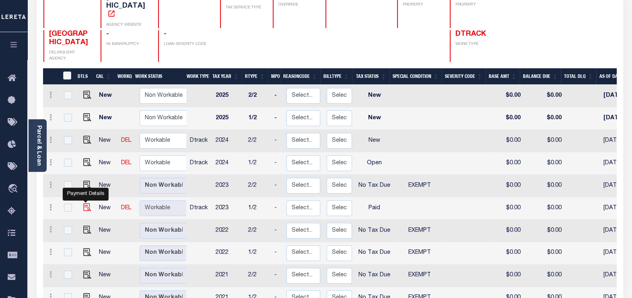
click at [85, 204] on img "" at bounding box center [87, 208] width 8 height 8
checkbox input "true"
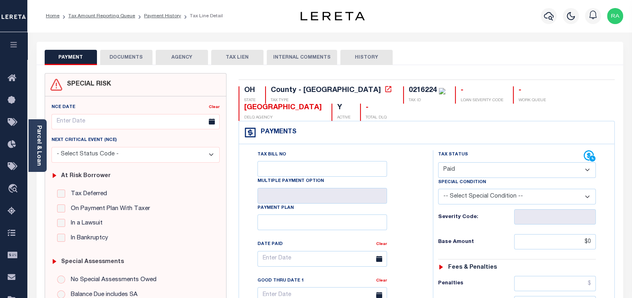
click at [463, 170] on select "- Select Status Code - Open Due/Unpaid Paid Incomplete No Tax Due Internal Refu…" at bounding box center [517, 171] width 158 height 16
select select "NTX"
click at [438, 163] on select "- Select Status Code - Open Due/Unpaid Paid Incomplete No Tax Due Internal Refu…" at bounding box center [517, 171] width 158 height 16
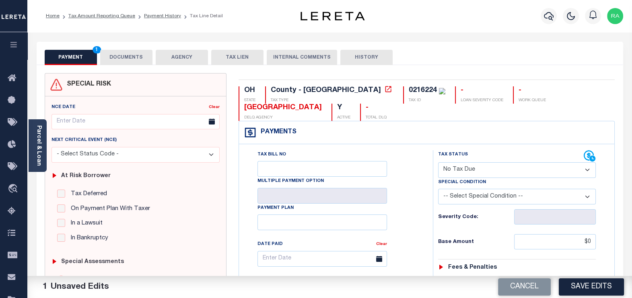
click at [125, 52] on button "DOCUMENTS" at bounding box center [126, 57] width 52 height 15
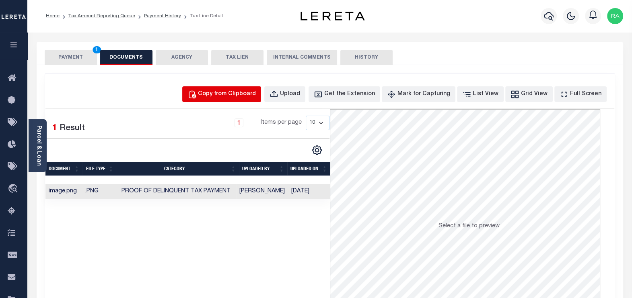
click at [227, 94] on div "Copy from Clipboard" at bounding box center [227, 94] width 58 height 9
select select "POP"
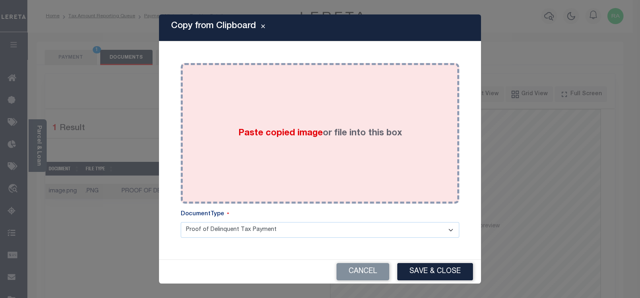
click at [259, 96] on div "Paste copied image or file into this box" at bounding box center [320, 133] width 266 height 129
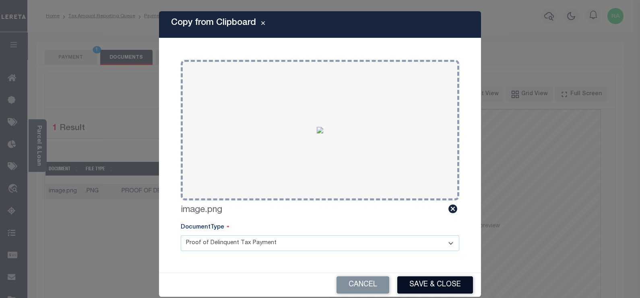
click at [418, 282] on button "Save & Close" at bounding box center [435, 285] width 76 height 17
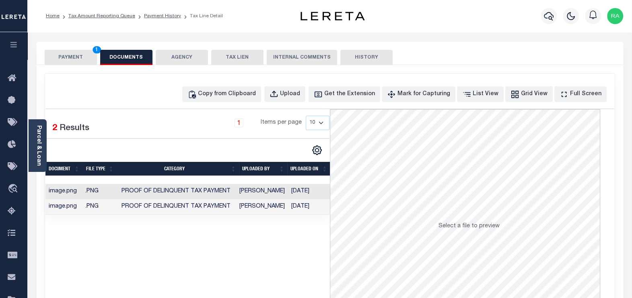
click at [65, 60] on button "PAYMENT 1" at bounding box center [71, 57] width 52 height 15
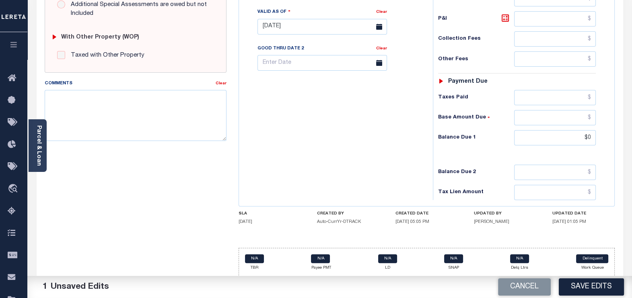
scroll to position [306, 0]
click at [589, 288] on button "Save Edits" at bounding box center [591, 287] width 65 height 17
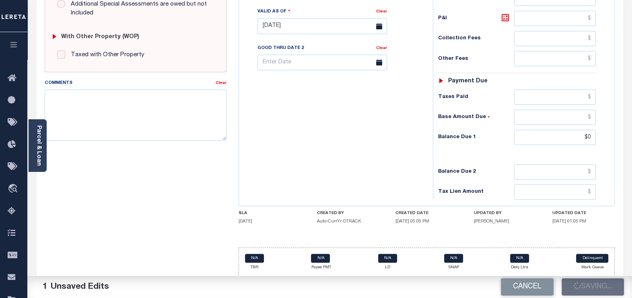
checkbox input "false"
type input "$0"
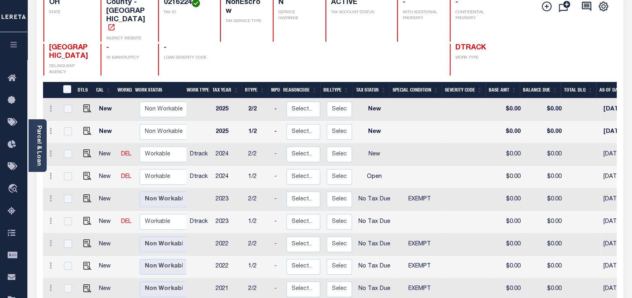
scroll to position [100, 0]
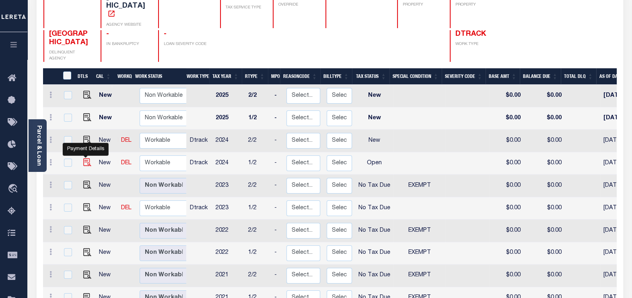
click at [84, 158] on img "" at bounding box center [87, 162] width 8 height 8
checkbox input "true"
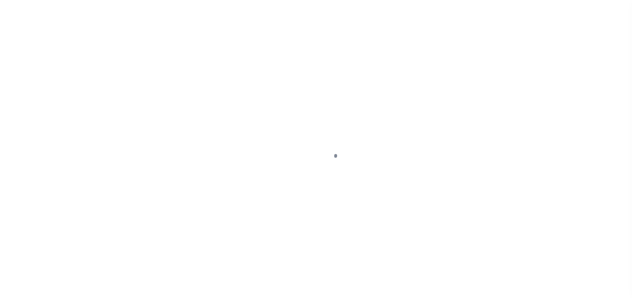
select select "OP2"
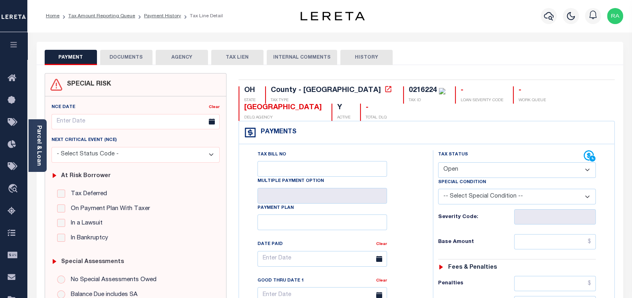
click at [129, 59] on button "DOCUMENTS" at bounding box center [126, 57] width 52 height 15
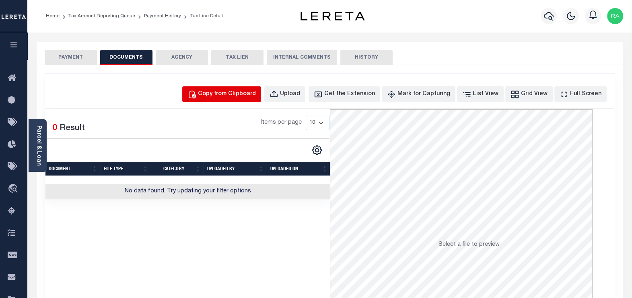
click at [236, 95] on div "Copy from Clipboard" at bounding box center [227, 94] width 58 height 9
select select "POP"
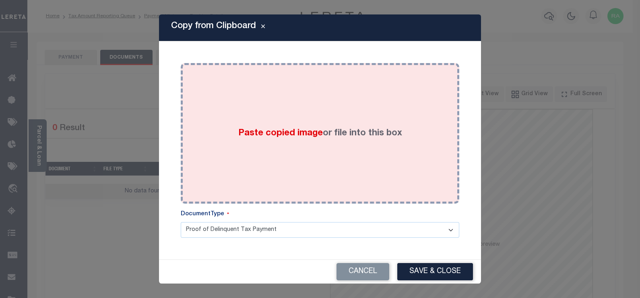
click at [260, 107] on div "Paste copied image or file into this box" at bounding box center [320, 133] width 266 height 129
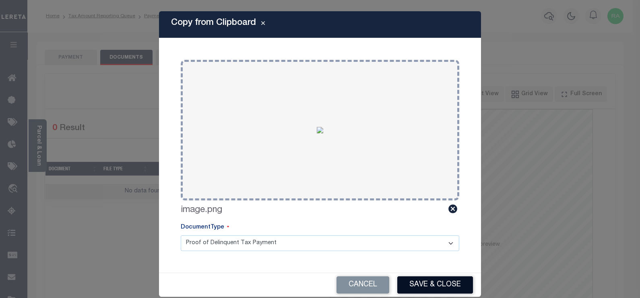
click at [422, 283] on button "Save & Close" at bounding box center [435, 285] width 76 height 17
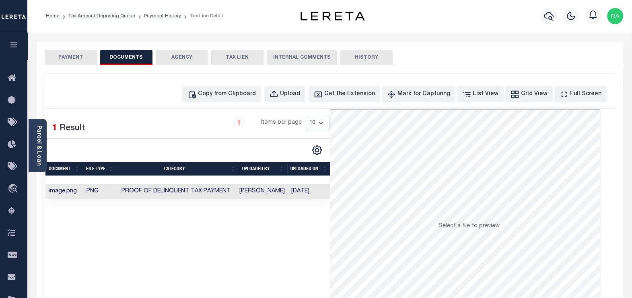
click at [73, 54] on button "PAYMENT" at bounding box center [71, 57] width 52 height 15
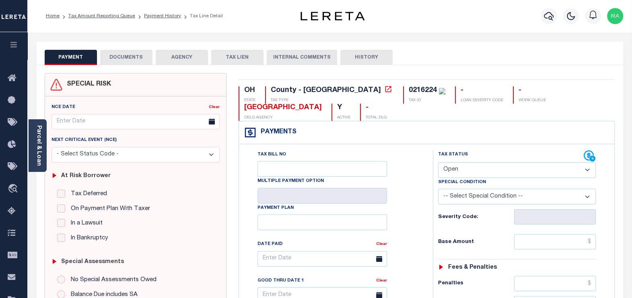
click at [465, 168] on select "- Select Status Code - Open Due/Unpaid Paid Incomplete No Tax Due Internal Refu…" at bounding box center [517, 171] width 158 height 16
select select "NTX"
click at [438, 163] on select "- Select Status Code - Open Due/Unpaid Paid Incomplete No Tax Due Internal Refu…" at bounding box center [517, 171] width 158 height 16
type input "[DATE]"
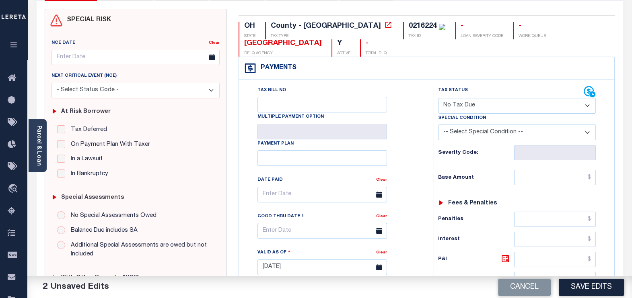
scroll to position [100, 0]
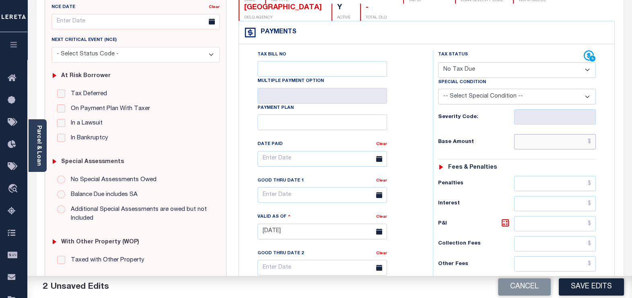
click at [537, 140] on input "text" at bounding box center [555, 141] width 82 height 15
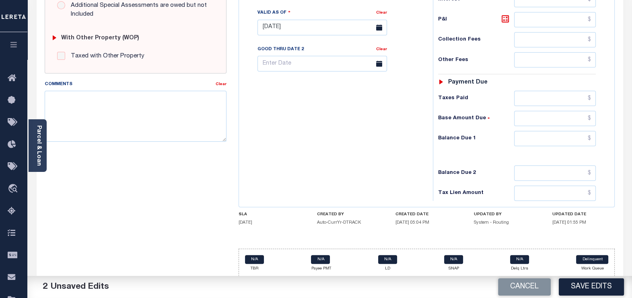
scroll to position [306, 0]
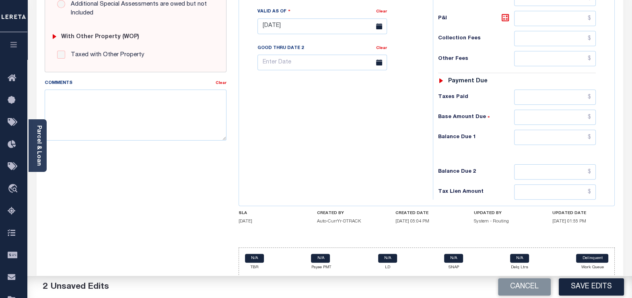
type input "$0.00"
click at [538, 137] on input "text" at bounding box center [555, 137] width 82 height 15
type input "$0.00"
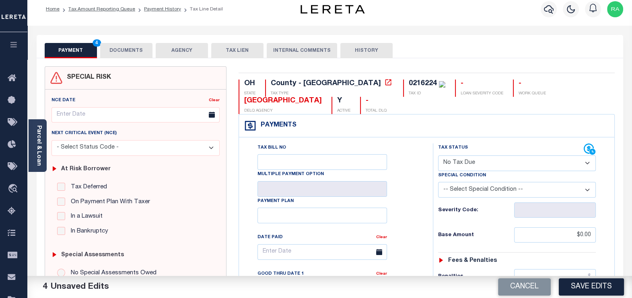
scroll to position [0, 0]
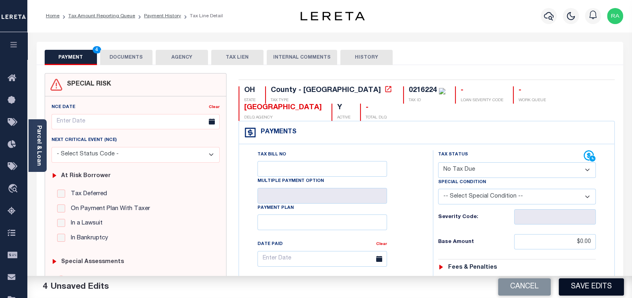
click at [589, 287] on button "Save Edits" at bounding box center [591, 287] width 65 height 17
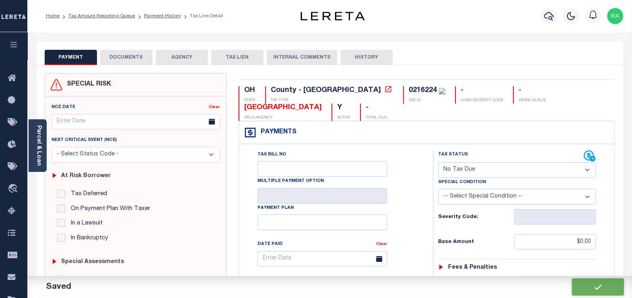
checkbox input "false"
type input "$0"
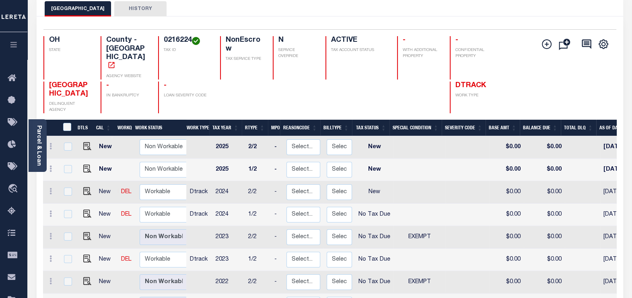
scroll to position [50, 0]
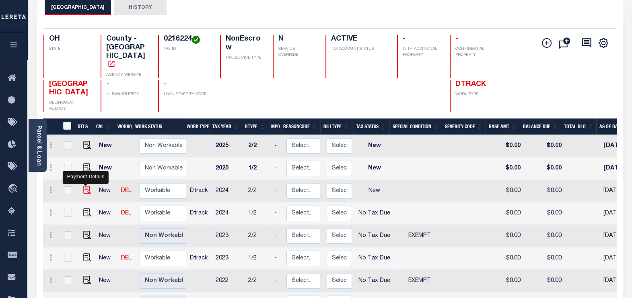
click at [85, 186] on img "" at bounding box center [87, 190] width 8 height 8
checkbox input "true"
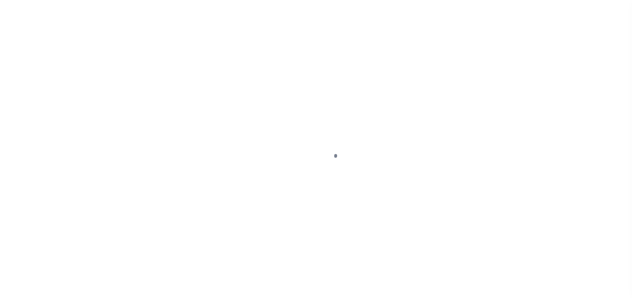
select select "NW2"
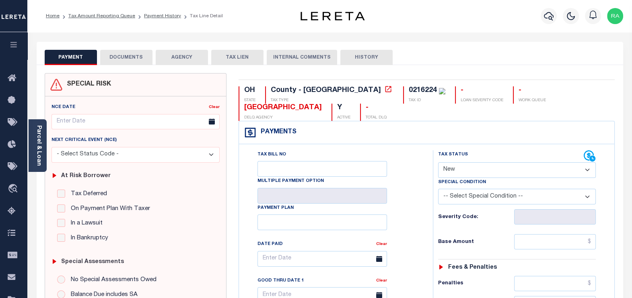
click at [134, 58] on button "DOCUMENTS" at bounding box center [126, 57] width 52 height 15
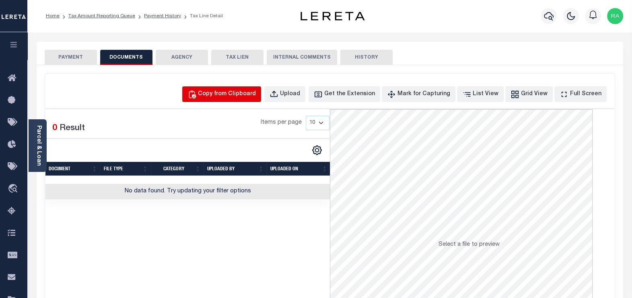
click at [224, 93] on div "Copy from Clipboard" at bounding box center [227, 94] width 58 height 9
select select "POP"
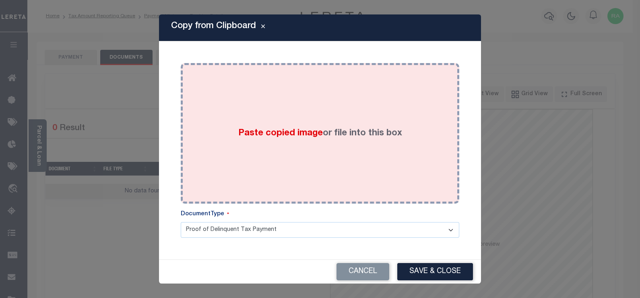
click at [215, 112] on div "Paste copied image or file into this box" at bounding box center [320, 133] width 266 height 129
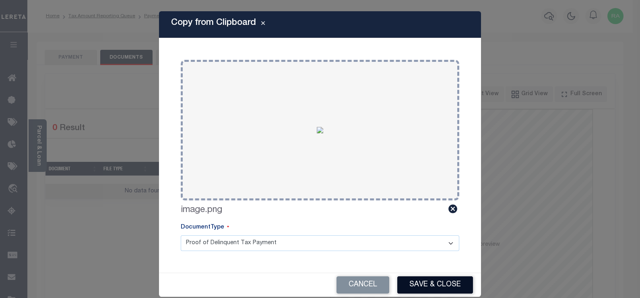
click at [421, 284] on button "Save & Close" at bounding box center [435, 285] width 76 height 17
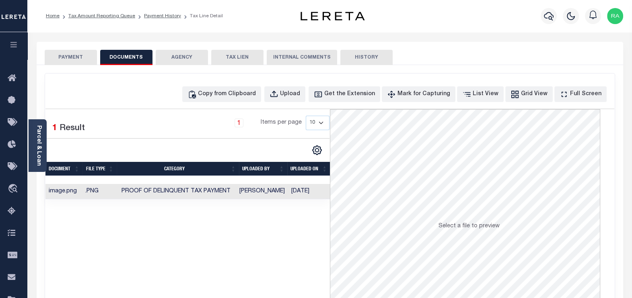
click at [61, 57] on button "PAYMENT" at bounding box center [71, 57] width 52 height 15
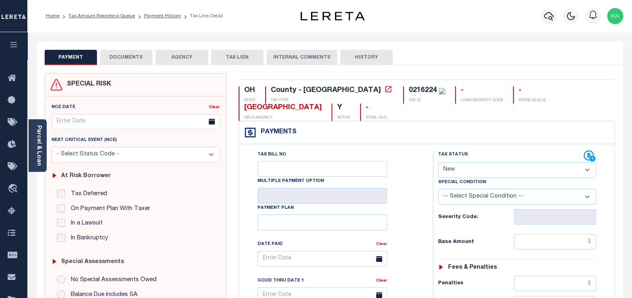
click at [461, 167] on select "- Select Status Code - Open Due/Unpaid Paid Incomplete No Tax Due Internal Refu…" at bounding box center [517, 171] width 158 height 16
select select "NTX"
click at [438, 163] on select "- Select Status Code - Open Due/Unpaid Paid Incomplete No Tax Due Internal Refu…" at bounding box center [517, 171] width 158 height 16
type input "[DATE]"
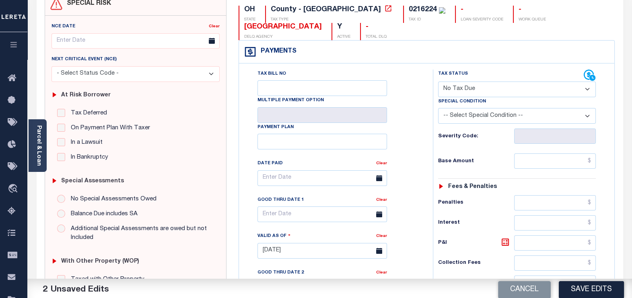
scroll to position [100, 0]
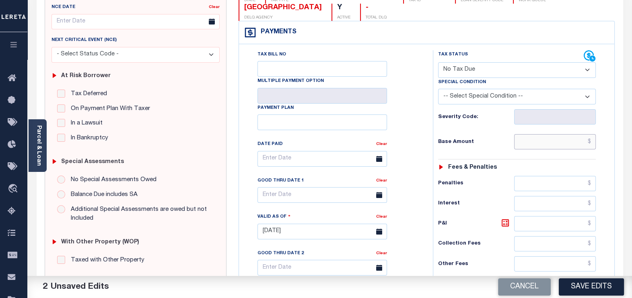
click at [536, 144] on input "text" at bounding box center [555, 141] width 82 height 15
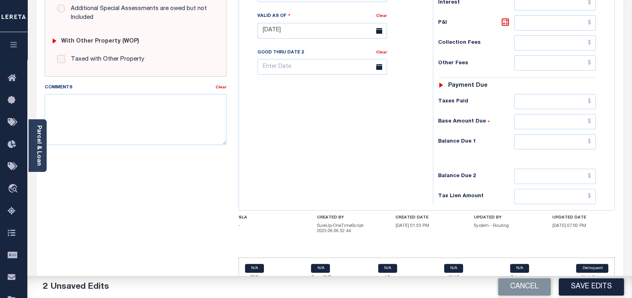
scroll to position [302, 0]
type input "$0.00"
click at [551, 138] on input "text" at bounding box center [555, 141] width 82 height 15
type input "$0.00"
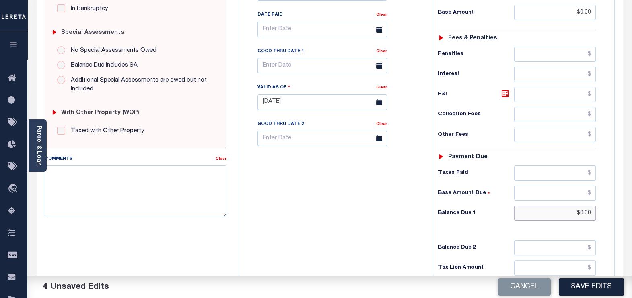
scroll to position [0, 0]
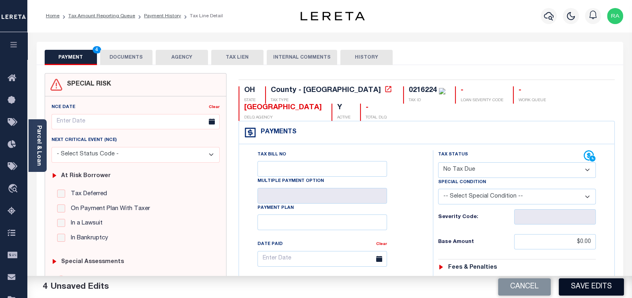
click at [588, 284] on button "Save Edits" at bounding box center [591, 287] width 65 height 17
checkbox input "false"
type input "$0"
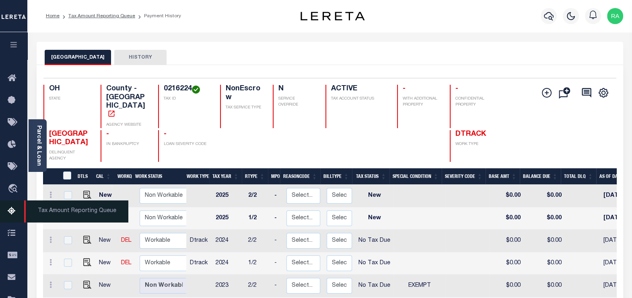
click at [12, 210] on icon at bounding box center [14, 212] width 13 height 10
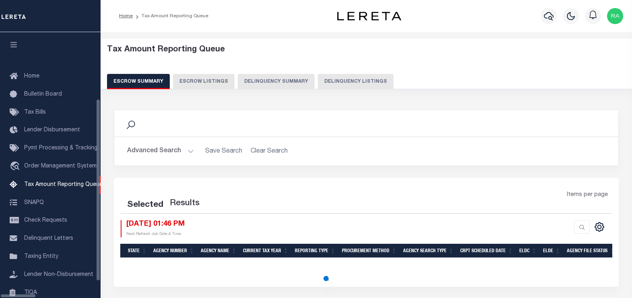
click at [356, 81] on button "Delinquency Listings" at bounding box center [356, 81] width 76 height 15
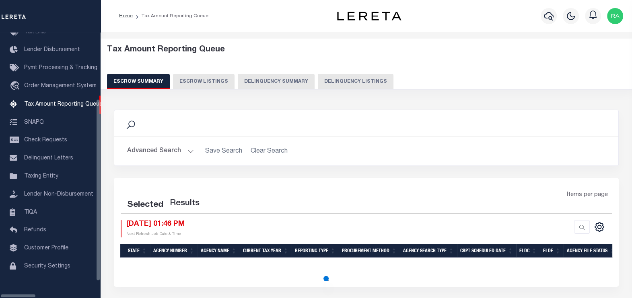
select select "100"
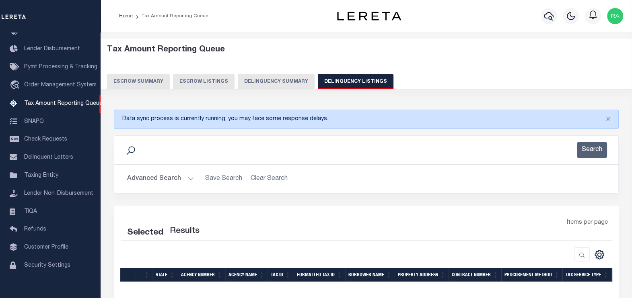
select select "100"
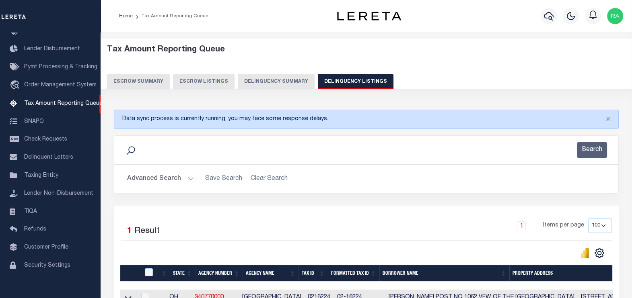
scroll to position [92, 0]
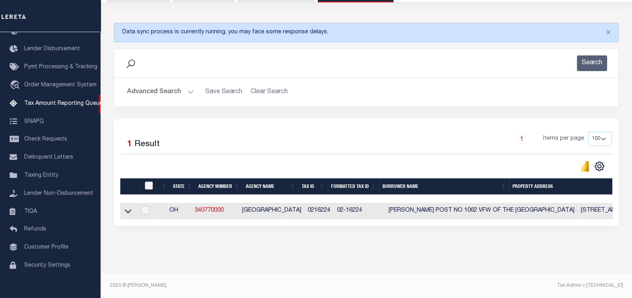
click at [149, 182] on input "checkbox" at bounding box center [149, 186] width 8 height 8
checkbox input "true"
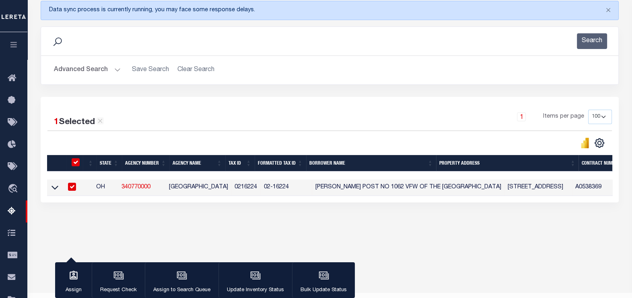
scroll to position [128, 0]
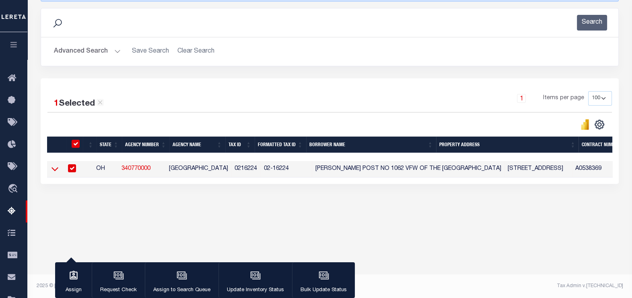
click at [55, 171] on icon at bounding box center [54, 169] width 7 height 8
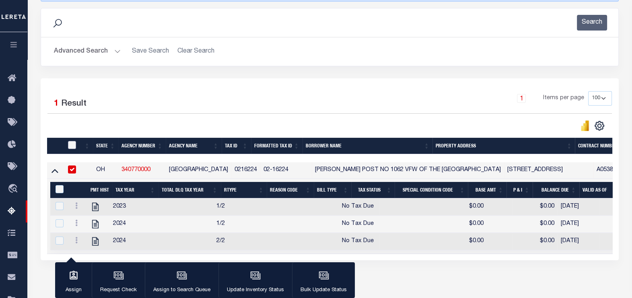
click at [73, 148] on input "checkbox" at bounding box center [72, 145] width 8 height 8
checkbox input "true"
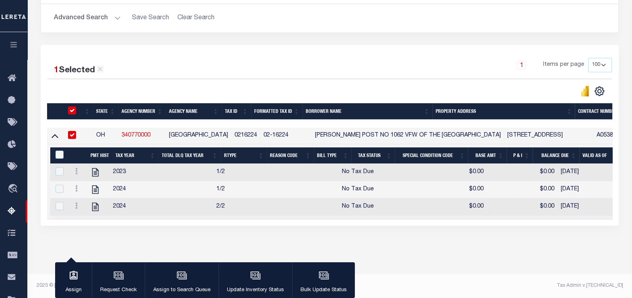
scroll to position [167, 0]
click at [60, 151] on input "&nbsp;" at bounding box center [60, 155] width 8 height 8
checkbox input "true"
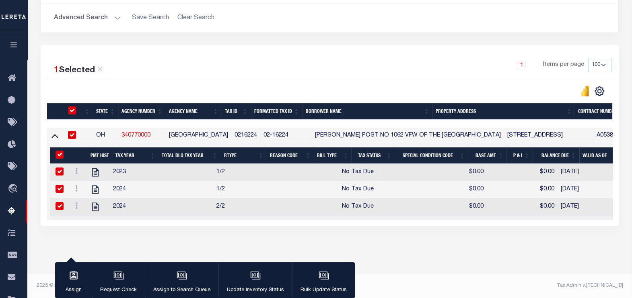
checkbox input "true"
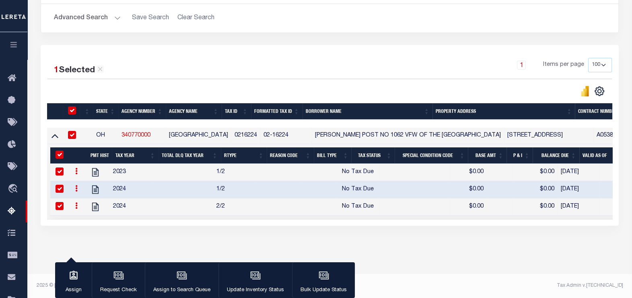
click at [238, 129] on td "0216224" at bounding box center [245, 136] width 29 height 16
checkbox input "false"
click at [238, 129] on td "0216224" at bounding box center [245, 136] width 29 height 16
checkbox input "true"
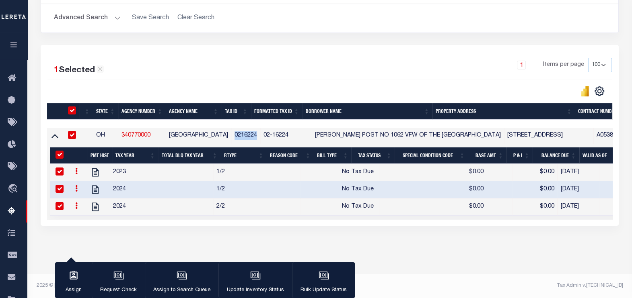
checkbox input "true"
click at [255, 278] on icon "button" at bounding box center [255, 276] width 10 height 10
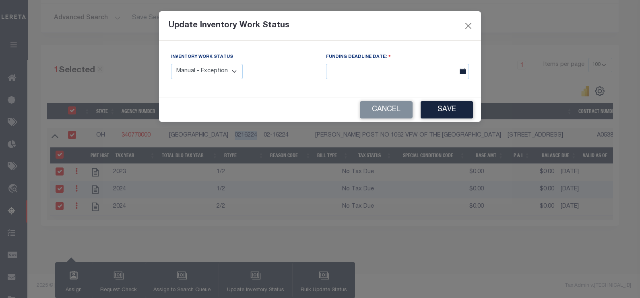
click at [218, 68] on select "Manual - Exception Pended - Awaiting Search Late Add Exception Completed" at bounding box center [207, 72] width 72 height 16
select select "4"
click at [171, 64] on select "Manual - Exception Pended - Awaiting Search Late Add Exception Completed" at bounding box center [207, 72] width 72 height 16
click at [445, 113] on button "Save" at bounding box center [446, 109] width 52 height 17
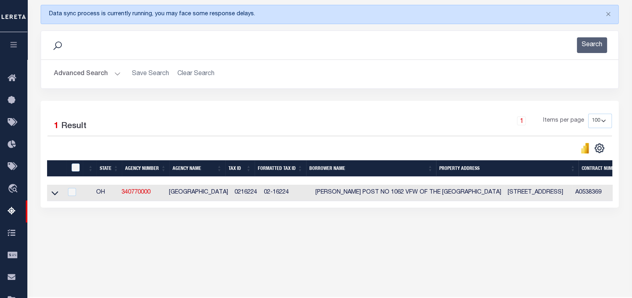
scroll to position [0, 0]
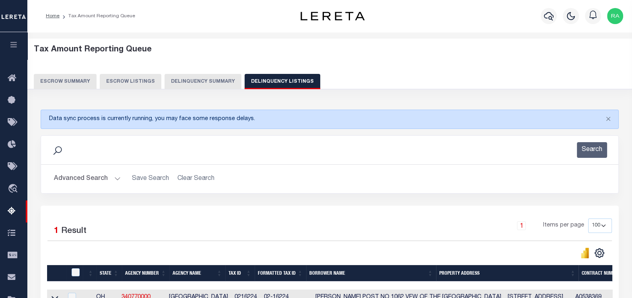
click at [268, 76] on button "Delinquency Listings" at bounding box center [283, 81] width 76 height 15
select select "100"
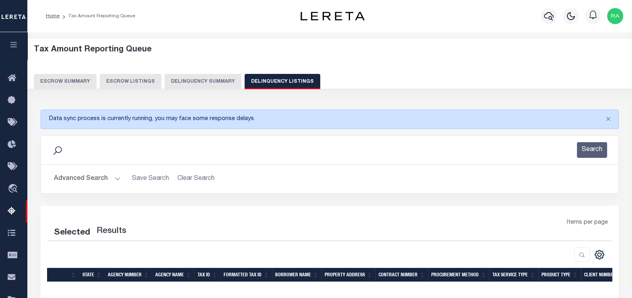
click at [70, 181] on button "Advanced Search" at bounding box center [87, 179] width 67 height 16
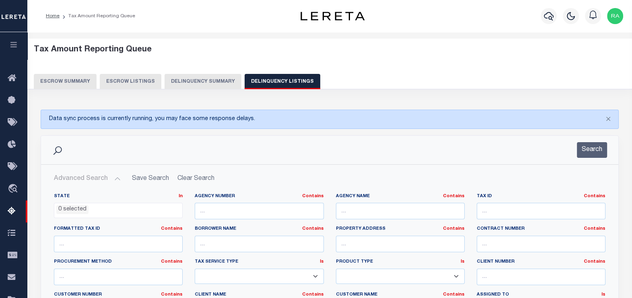
select select "100"
click at [494, 207] on input "text" at bounding box center [541, 211] width 129 height 16
paste input "3500534"
type input "3500534"
click at [600, 143] on button "Search" at bounding box center [592, 150] width 30 height 16
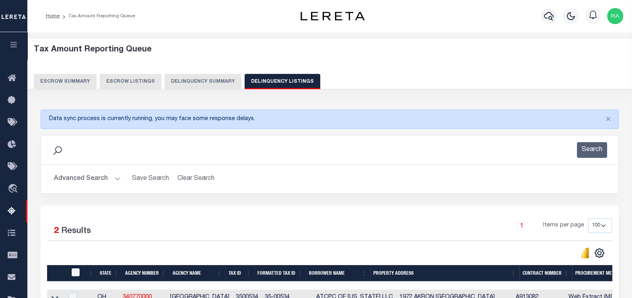
scroll to position [128, 0]
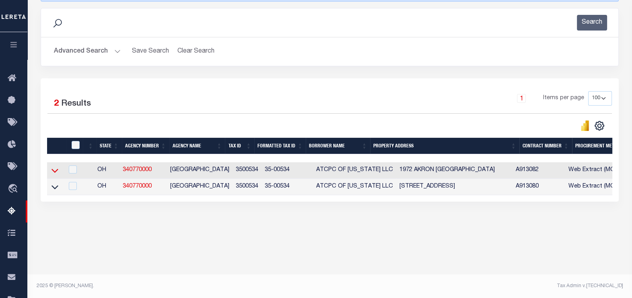
click at [56, 171] on icon at bounding box center [54, 171] width 7 height 8
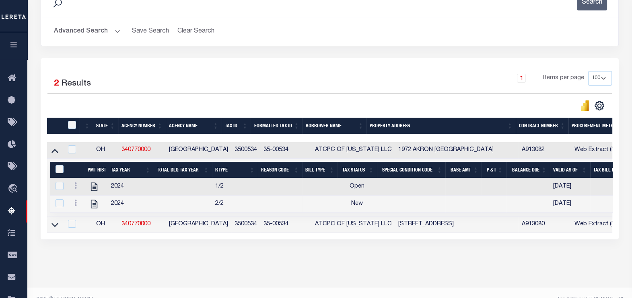
scroll to position [167, 0]
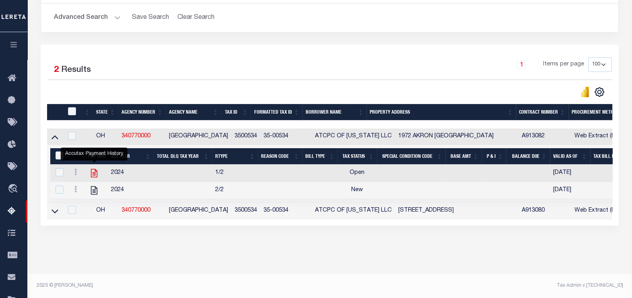
click at [91, 168] on icon "" at bounding box center [94, 173] width 10 height 10
checkbox input "false"
checkbox input "true"
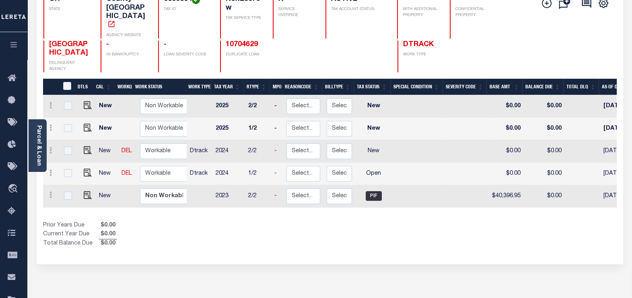
scroll to position [100, 0]
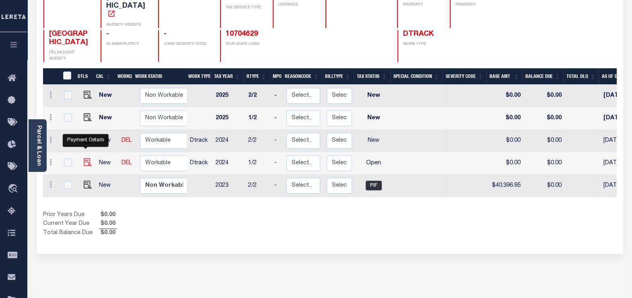
click at [84, 158] on img "" at bounding box center [88, 162] width 8 height 8
checkbox input "true"
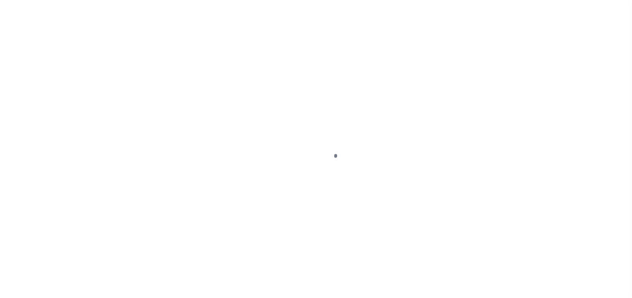
select select "OP2"
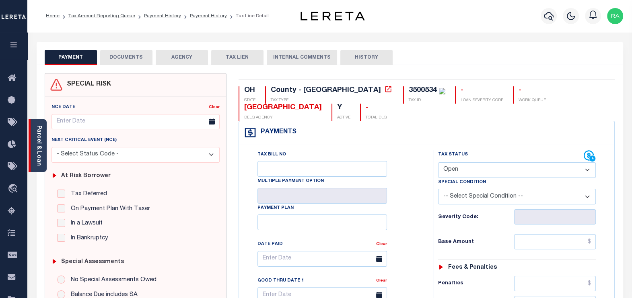
click at [41, 155] on link "Parcel & Loan" at bounding box center [39, 146] width 6 height 41
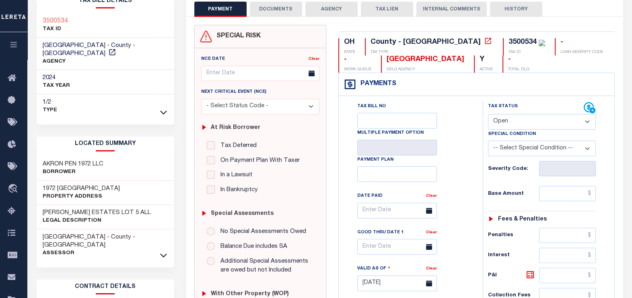
scroll to position [50, 0]
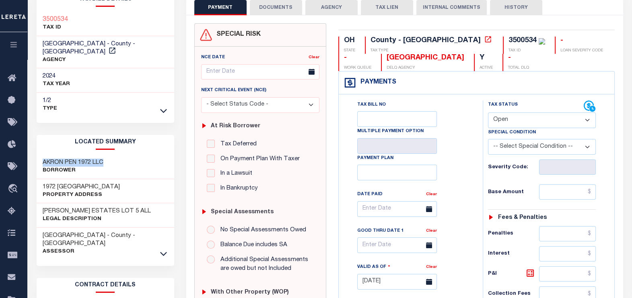
drag, startPoint x: 42, startPoint y: 154, endPoint x: 111, endPoint y: 151, distance: 68.5
click at [111, 155] on div "AKRON PEN 1972 LLC Borrower" at bounding box center [106, 167] width 138 height 25
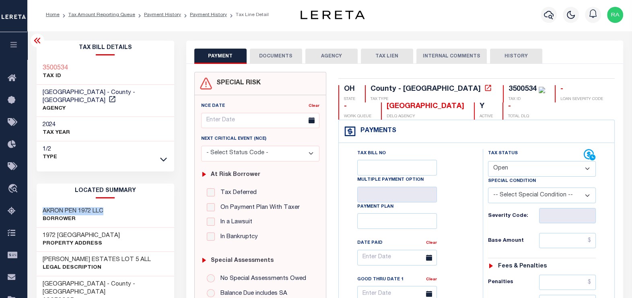
scroll to position [0, 0]
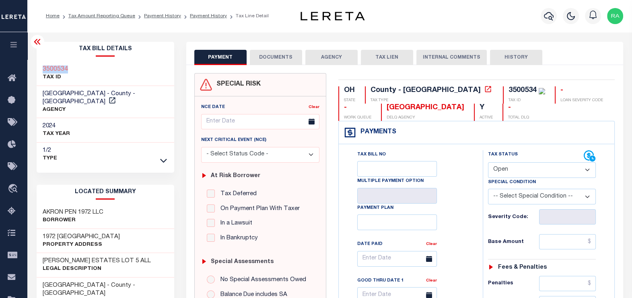
drag, startPoint x: 41, startPoint y: 68, endPoint x: 72, endPoint y: 70, distance: 31.4
click at [72, 70] on div "3500534 TAX ID" at bounding box center [106, 74] width 138 height 25
click at [110, 15] on link "Tax Amount Reporting Queue" at bounding box center [101, 16] width 67 height 5
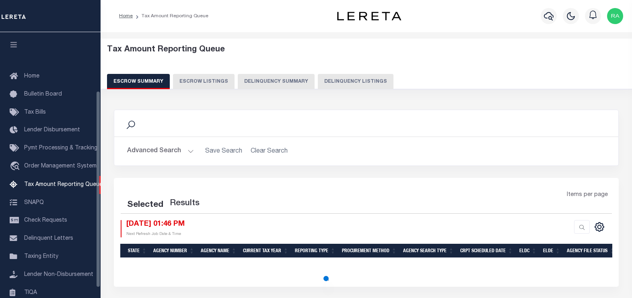
click at [346, 78] on button "Delinquency Listings" at bounding box center [356, 81] width 76 height 15
select select "100"
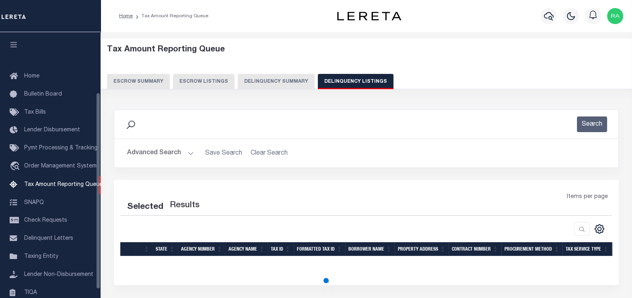
scroll to position [81, 0]
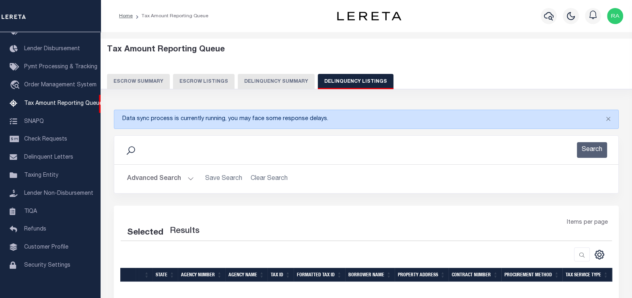
select select "100"
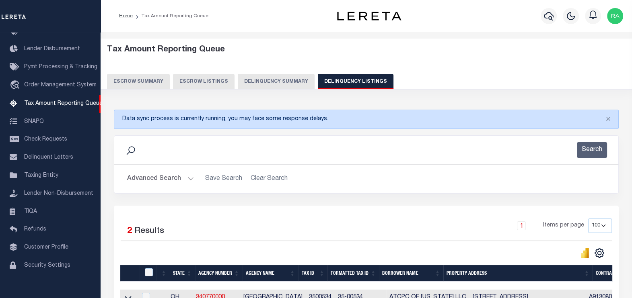
click at [145, 181] on button "Advanced Search" at bounding box center [160, 179] width 67 height 16
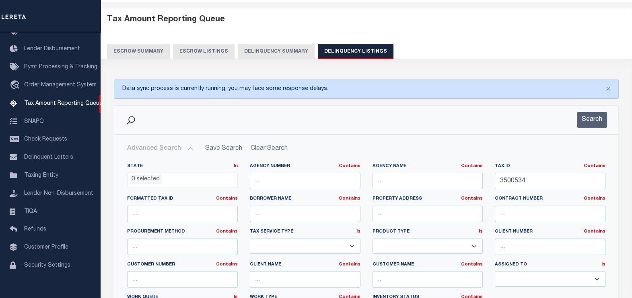
scroll to position [100, 0]
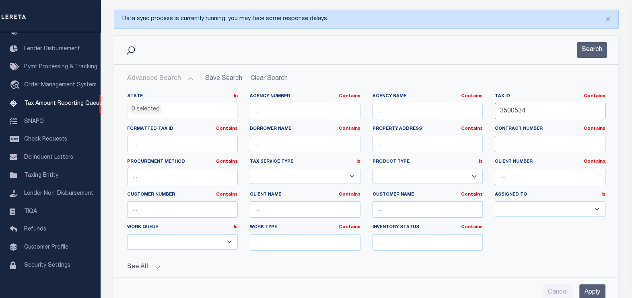
drag, startPoint x: 540, startPoint y: 107, endPoint x: 464, endPoint y: 117, distance: 76.3
click at [464, 117] on div "State In In AK AL AR AZ CA CO CT DC DE FL GA GU HI IA ID IL IN KS KY LA MA MD M…" at bounding box center [366, 175] width 490 height 164
paste input "681198"
type input "681198"
click at [585, 50] on button "Search" at bounding box center [592, 50] width 30 height 16
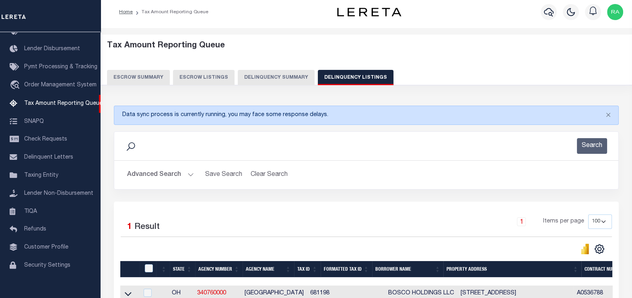
scroll to position [0, 0]
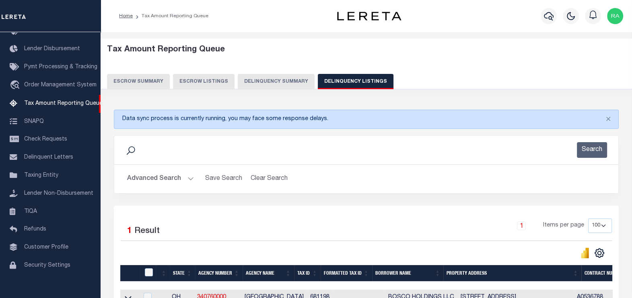
click at [344, 82] on button "Delinquency Listings" at bounding box center [356, 81] width 76 height 15
select select
select select "100"
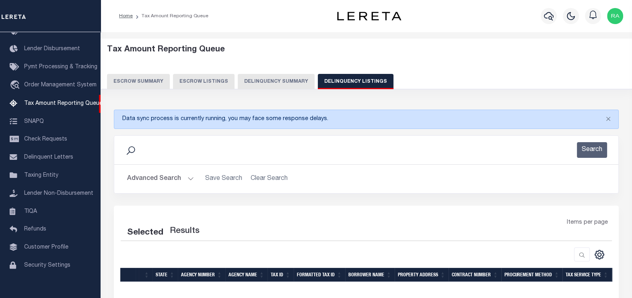
scroll to position [76, 0]
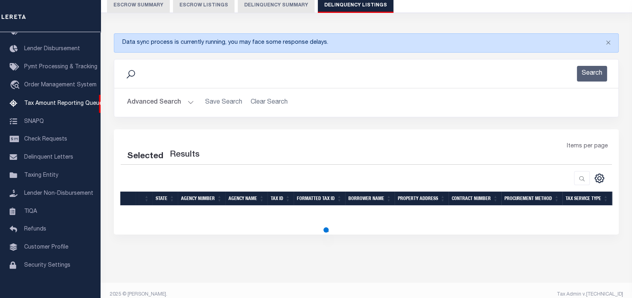
select select "100"
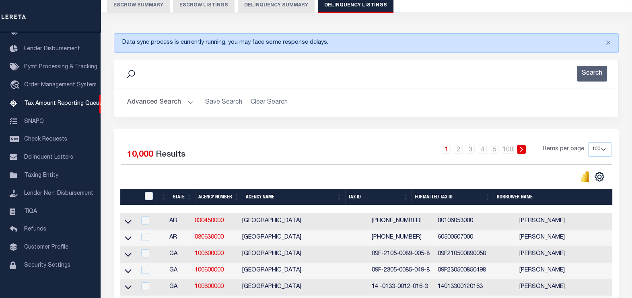
click at [139, 103] on button "Advanced Search" at bounding box center [160, 103] width 67 height 16
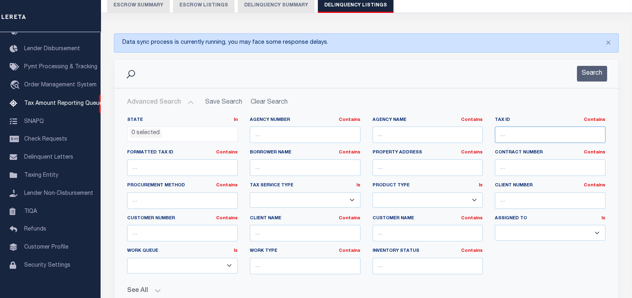
click at [517, 131] on input "text" at bounding box center [550, 135] width 111 height 16
paste input "681198"
type input "681198"
click at [589, 72] on button "Search" at bounding box center [592, 74] width 30 height 16
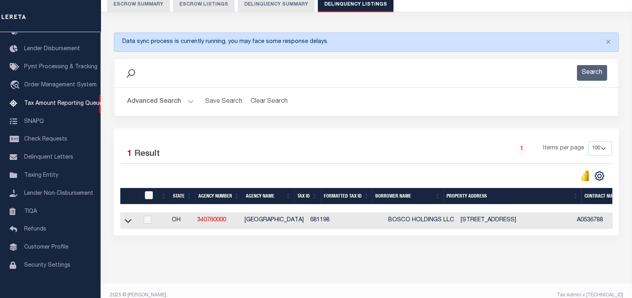
scroll to position [92, 0]
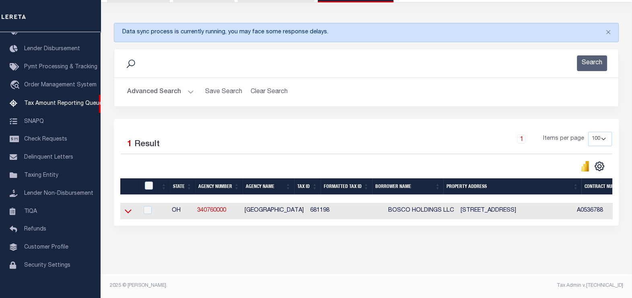
click at [125, 207] on icon at bounding box center [128, 211] width 7 height 8
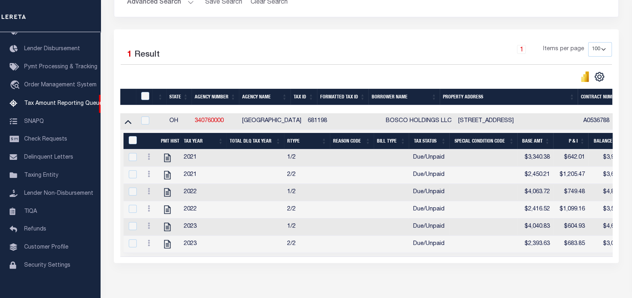
scroll to position [193, 0]
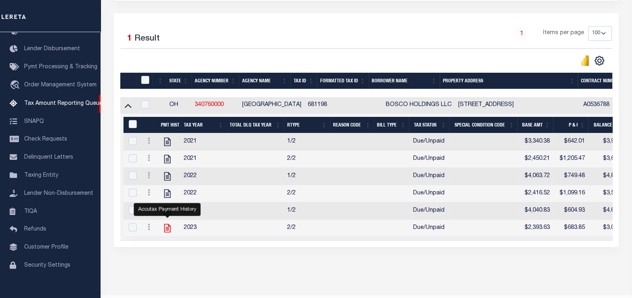
click at [165, 231] on icon "" at bounding box center [167, 228] width 10 height 10
checkbox input "true"
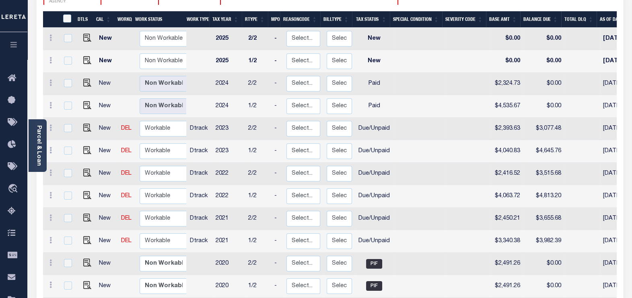
scroll to position [201, 0]
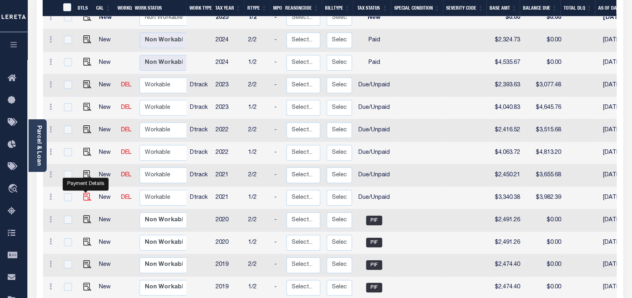
click at [85, 193] on img "" at bounding box center [87, 197] width 8 height 8
checkbox input "true"
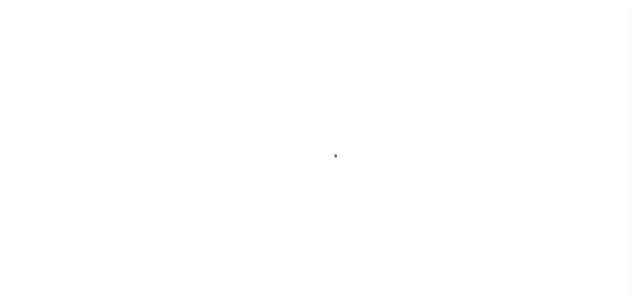
select select "DUE"
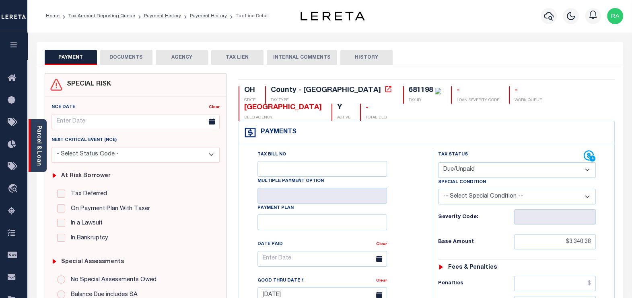
click at [38, 161] on link "Parcel & Loan" at bounding box center [39, 146] width 6 height 41
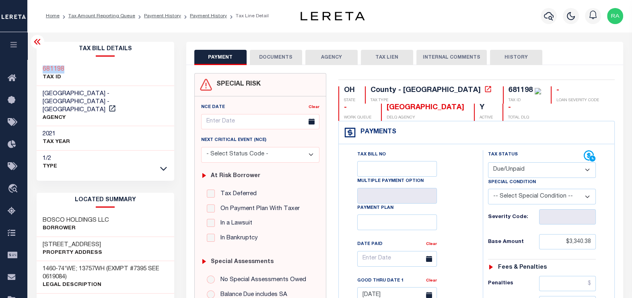
drag, startPoint x: 67, startPoint y: 66, endPoint x: 39, endPoint y: 69, distance: 27.9
click at [39, 69] on div "681198 TAX ID" at bounding box center [106, 74] width 138 height 25
copy h3 "681198"
click at [284, 58] on button "DOCUMENTS" at bounding box center [276, 57] width 52 height 15
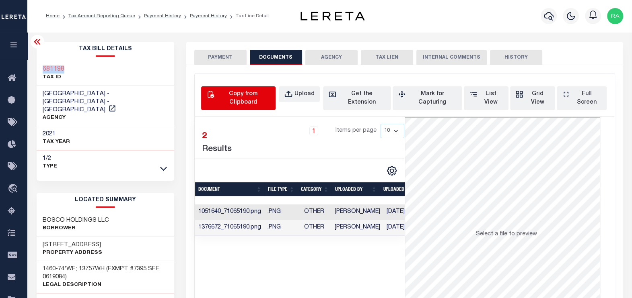
click at [234, 99] on button "Copy from Clipboard" at bounding box center [238, 98] width 75 height 24
select select "POP"
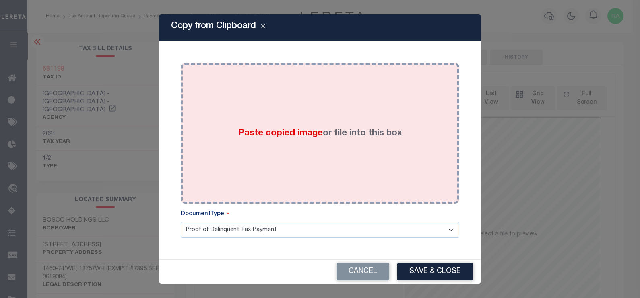
click at [267, 111] on div "Paste copied image or file into this box" at bounding box center [320, 133] width 266 height 129
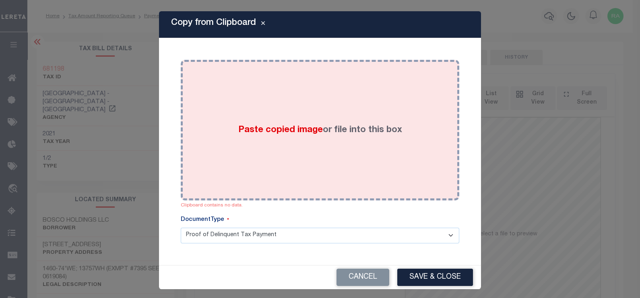
click at [288, 126] on span "Paste copied image" at bounding box center [280, 130] width 84 height 9
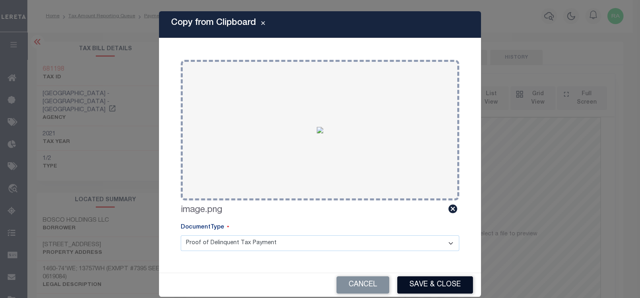
click at [424, 287] on button "Save & Close" at bounding box center [435, 285] width 76 height 17
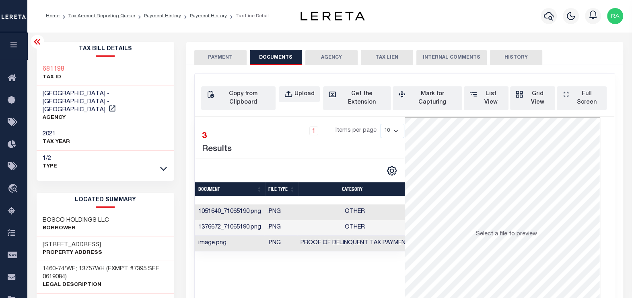
click at [212, 54] on button "PAYMENT" at bounding box center [220, 57] width 52 height 15
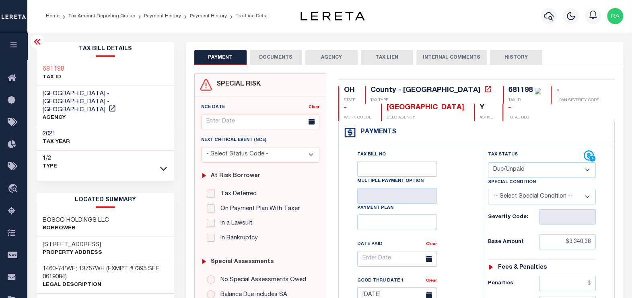
click at [517, 169] on select "- Select Status Code - Open Due/Unpaid Paid Incomplete No Tax Due Internal Refu…" at bounding box center [542, 171] width 108 height 16
select select "PYD"
click at [488, 163] on select "- Select Status Code - Open Due/Unpaid Paid Incomplete No Tax Due Internal Refu…" at bounding box center [542, 171] width 108 height 16
type input "[DATE]"
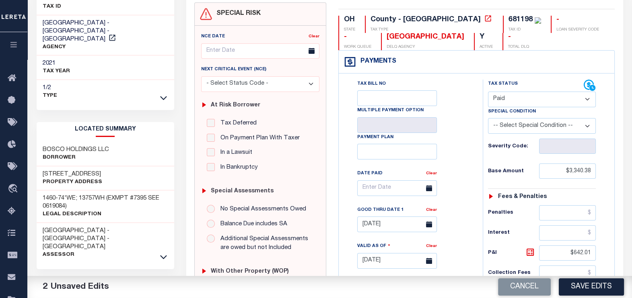
scroll to position [100, 0]
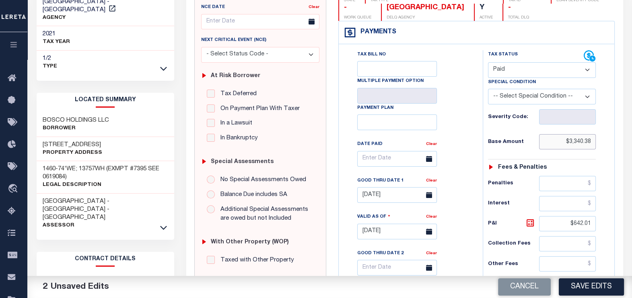
drag, startPoint x: 593, startPoint y: 139, endPoint x: 540, endPoint y: 149, distance: 54.0
click at [540, 149] on input "$3,340.38" at bounding box center [567, 141] width 57 height 15
type input "$"
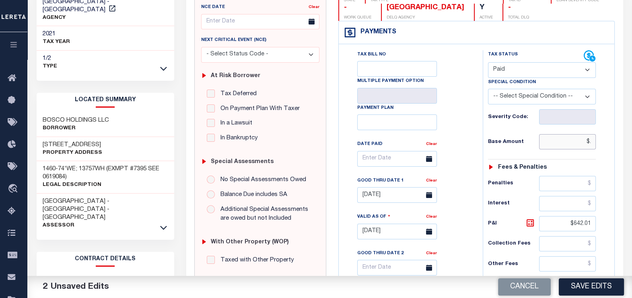
type input "$"
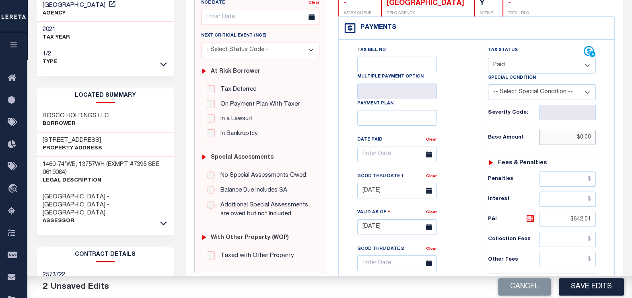
scroll to position [151, 0]
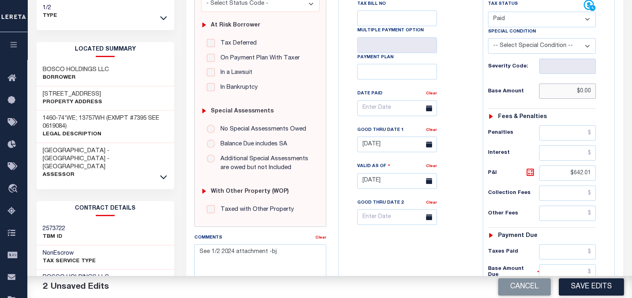
type input "$0.00"
drag, startPoint x: 591, startPoint y: 169, endPoint x: 563, endPoint y: 172, distance: 27.9
click at [563, 172] on input "$642.01" at bounding box center [567, 173] width 57 height 15
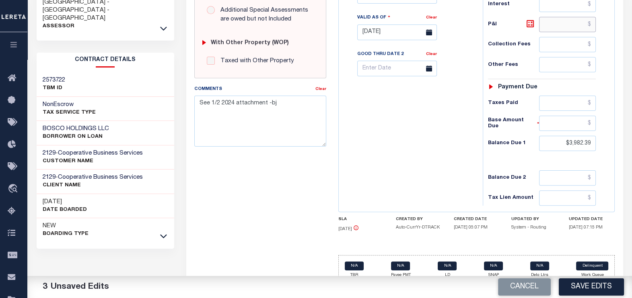
scroll to position [302, 0]
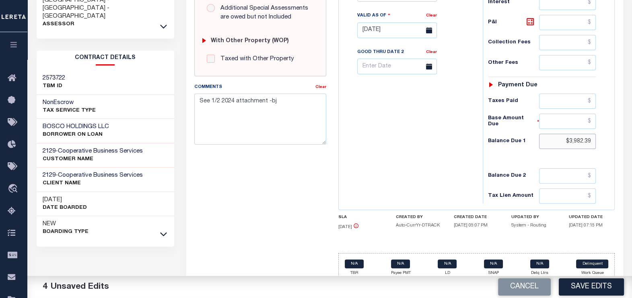
drag, startPoint x: 591, startPoint y: 139, endPoint x: 518, endPoint y: 150, distance: 74.1
click at [519, 150] on div "Tax Status Status - Select Status Code -" at bounding box center [545, 26] width 124 height 355
click at [573, 140] on input "text" at bounding box center [567, 141] width 57 height 15
type input "$0.00"
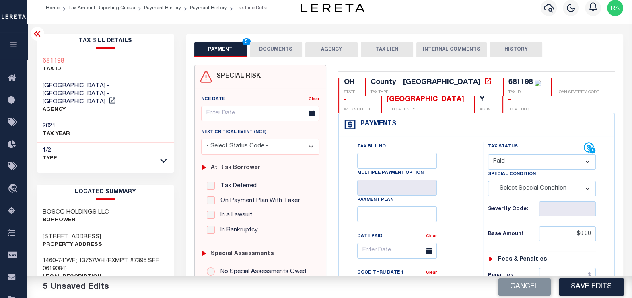
scroll to position [0, 0]
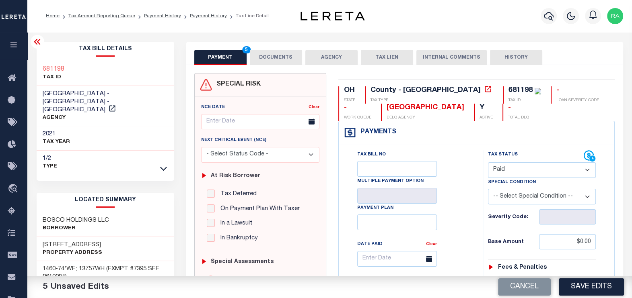
click at [267, 58] on button "DOCUMENTS" at bounding box center [276, 57] width 52 height 15
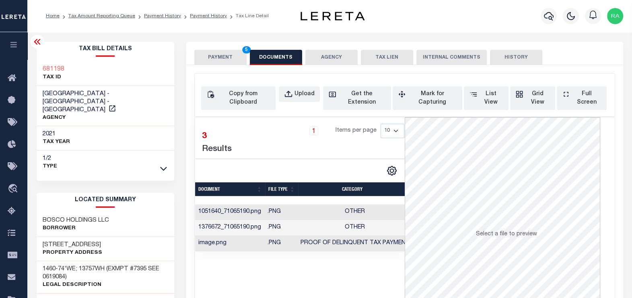
click at [219, 58] on button "PAYMENT 5" at bounding box center [220, 57] width 52 height 15
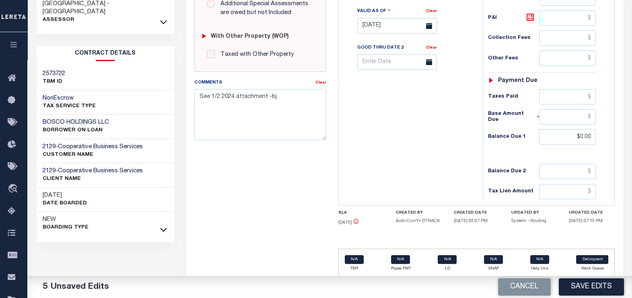
scroll to position [307, 0]
click at [596, 286] on button "Save Edits" at bounding box center [591, 287] width 65 height 17
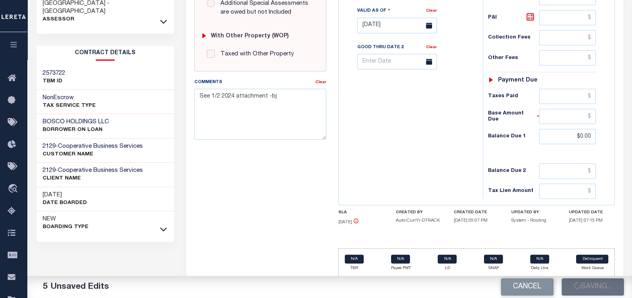
checkbox input "false"
type input "$0"
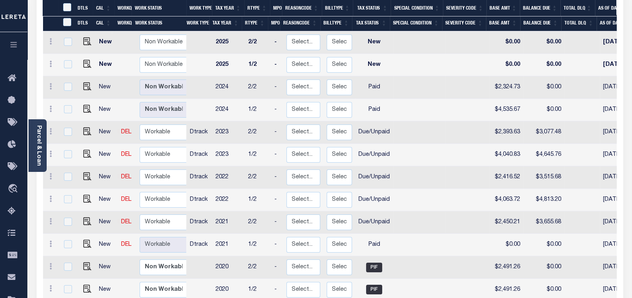
scroll to position [201, 0]
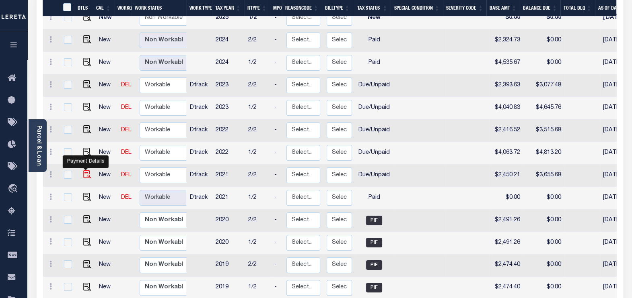
click at [84, 171] on img "" at bounding box center [87, 175] width 8 height 8
checkbox input "true"
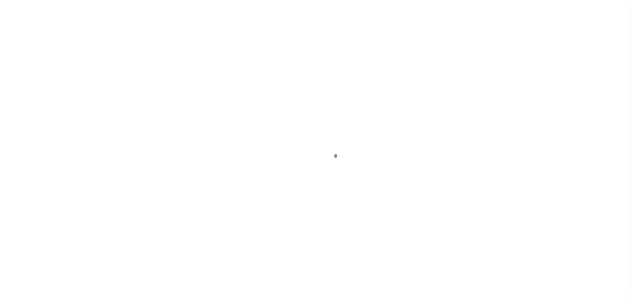
select select "DUE"
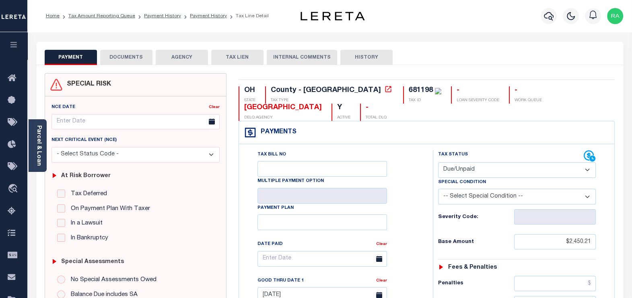
click at [123, 56] on button "DOCUMENTS" at bounding box center [126, 57] width 52 height 15
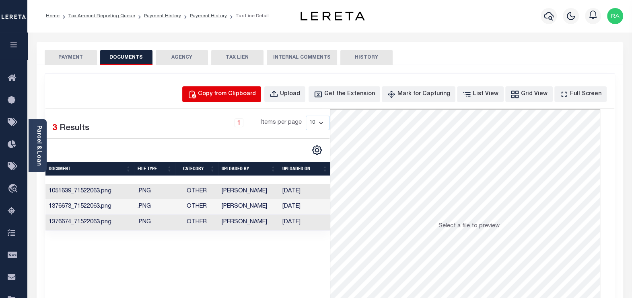
click at [241, 89] on button "Copy from Clipboard" at bounding box center [221, 94] width 79 height 16
select select "POP"
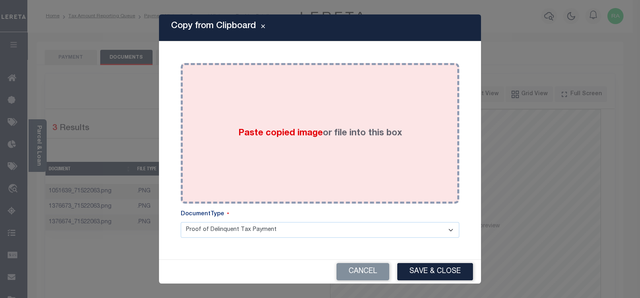
click at [243, 103] on div "Paste copied image or file into this box" at bounding box center [320, 133] width 266 height 129
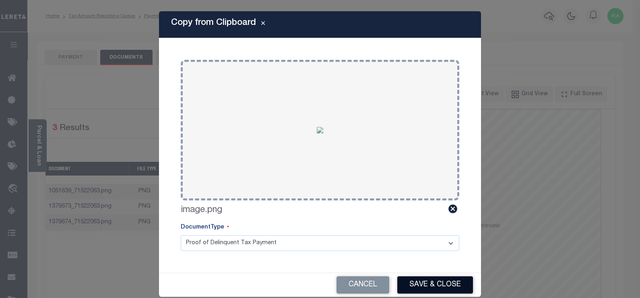
click at [420, 286] on button "Save & Close" at bounding box center [435, 285] width 76 height 17
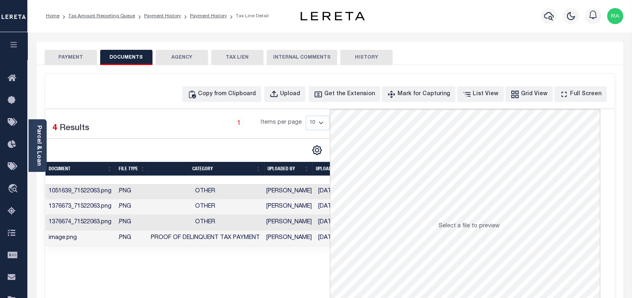
click at [78, 57] on button "PAYMENT" at bounding box center [71, 57] width 52 height 15
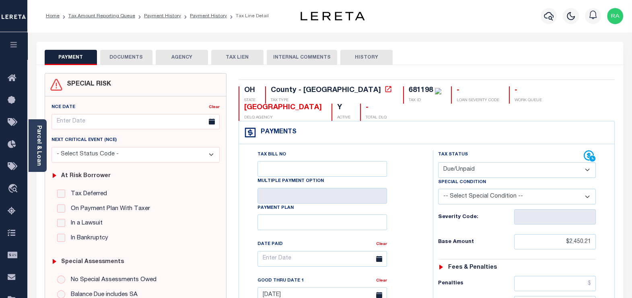
click at [457, 169] on select "- Select Status Code - Open Due/Unpaid Paid Incomplete No Tax Due Internal Refu…" at bounding box center [517, 171] width 158 height 16
select select "PYD"
click at [438, 163] on select "- Select Status Code - Open Due/Unpaid Paid Incomplete No Tax Due Internal Refu…" at bounding box center [517, 171] width 158 height 16
type input "[DATE]"
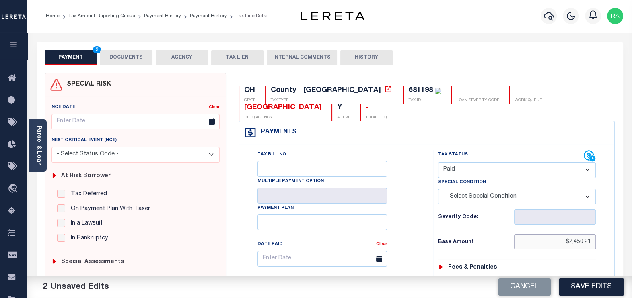
drag, startPoint x: 589, startPoint y: 242, endPoint x: 541, endPoint y: 247, distance: 48.2
click at [542, 247] on input "$2,450.21" at bounding box center [555, 242] width 82 height 15
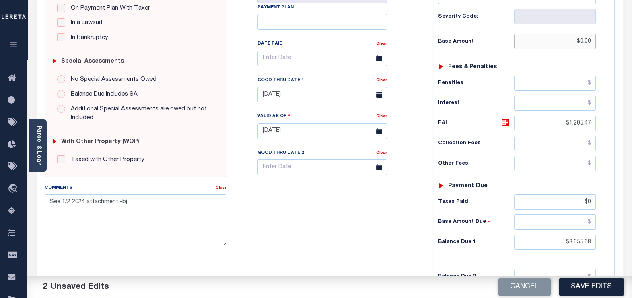
scroll to position [201, 0]
type input "$0.00"
drag, startPoint x: 589, startPoint y: 121, endPoint x: 529, endPoint y: 127, distance: 60.6
click at [529, 127] on input "$1,205.47" at bounding box center [555, 123] width 82 height 15
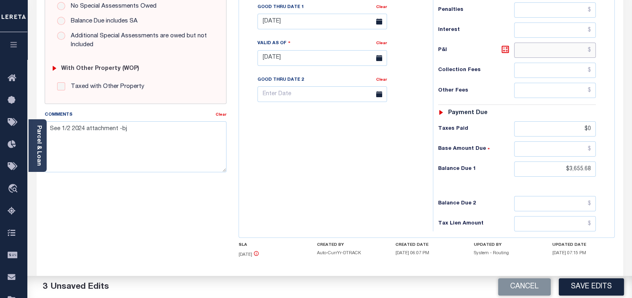
scroll to position [302, 0]
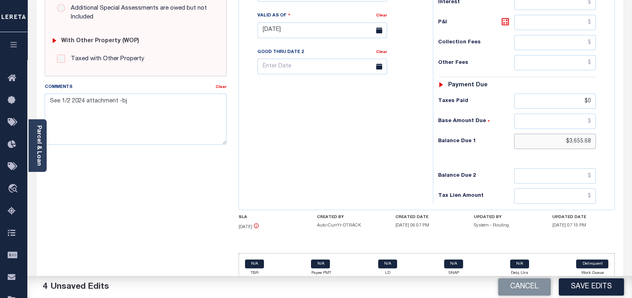
drag, startPoint x: 591, startPoint y: 138, endPoint x: 515, endPoint y: 135, distance: 76.5
click at [515, 135] on input "$3,655.68" at bounding box center [555, 141] width 82 height 15
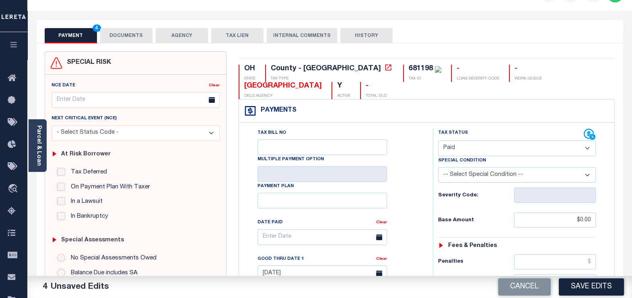
scroll to position [0, 0]
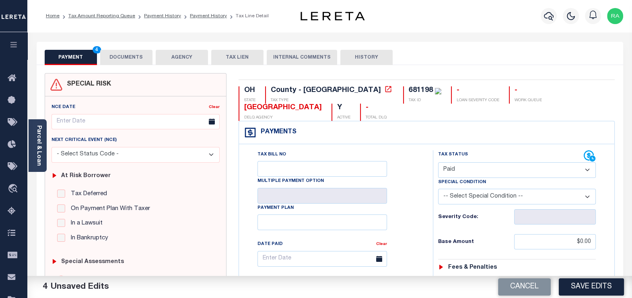
type input "$0.00"
click at [130, 57] on button "DOCUMENTS" at bounding box center [126, 57] width 52 height 15
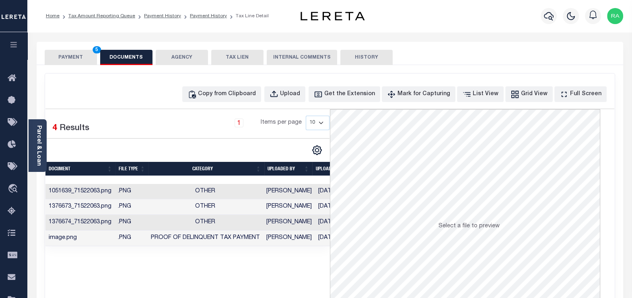
click at [68, 60] on button "PAYMENT 5" at bounding box center [71, 57] width 52 height 15
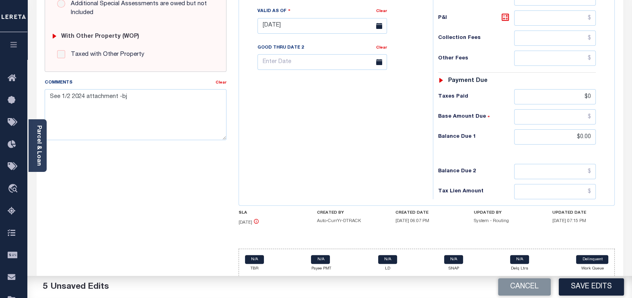
scroll to position [307, 0]
click at [593, 286] on button "Save Edits" at bounding box center [591, 287] width 65 height 17
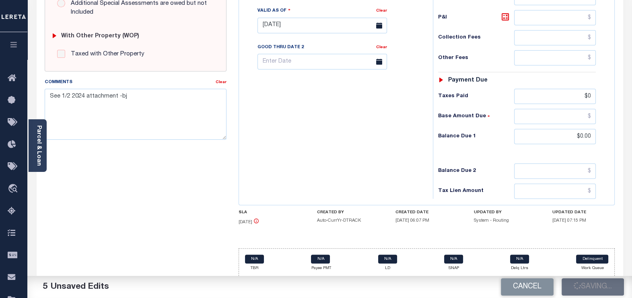
checkbox input "false"
type input "$0"
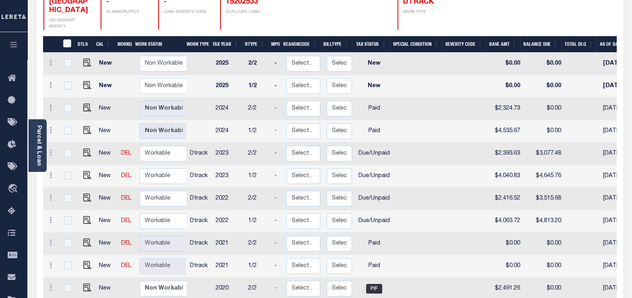
scroll to position [151, 0]
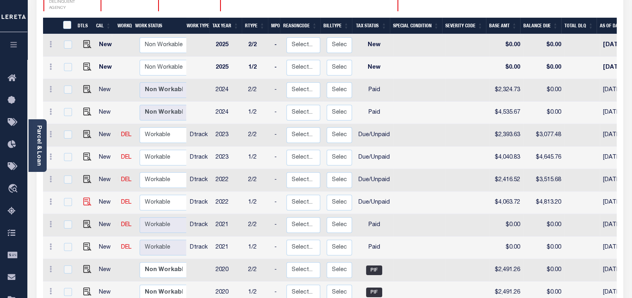
click at [84, 198] on img at bounding box center [87, 202] width 8 height 8
checkbox input "true"
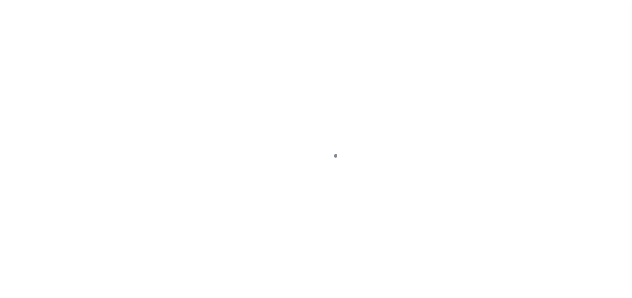
select select "DUE"
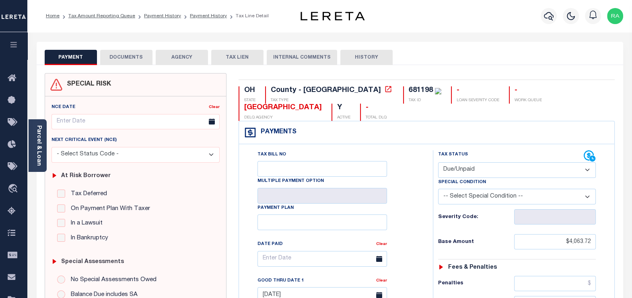
click at [132, 58] on button "DOCUMENTS" at bounding box center [126, 57] width 52 height 15
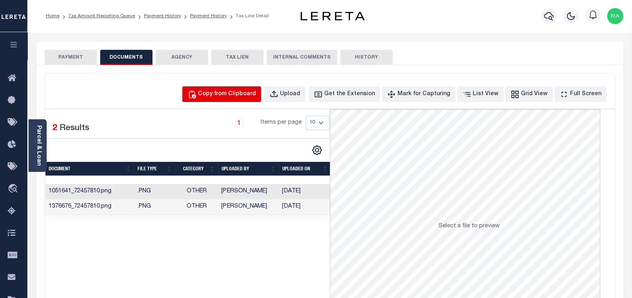
click at [232, 96] on div "Copy from Clipboard" at bounding box center [227, 94] width 58 height 9
select select "POP"
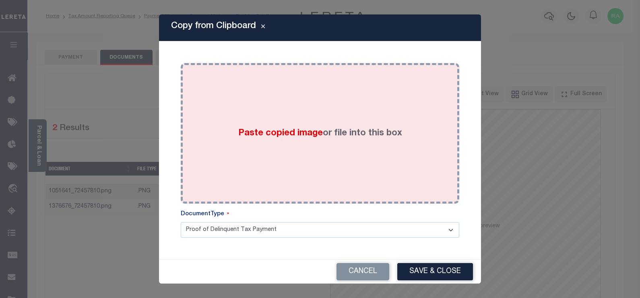
click at [247, 124] on div "Paste copied image or file into this box" at bounding box center [320, 133] width 266 height 129
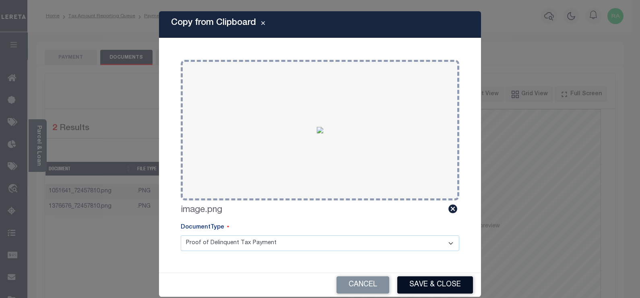
click at [424, 287] on button "Save & Close" at bounding box center [435, 285] width 76 height 17
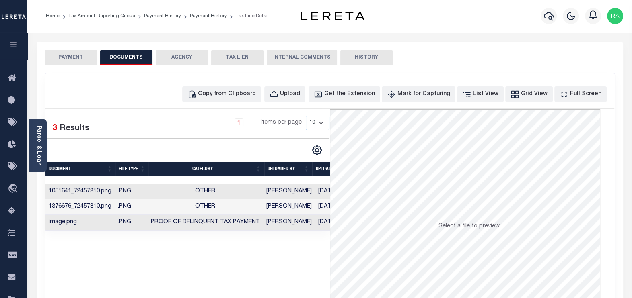
click at [67, 59] on button "PAYMENT" at bounding box center [71, 57] width 52 height 15
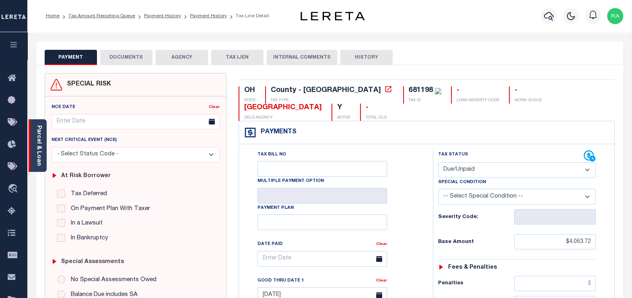
click at [39, 158] on link "Parcel & Loan" at bounding box center [39, 146] width 6 height 41
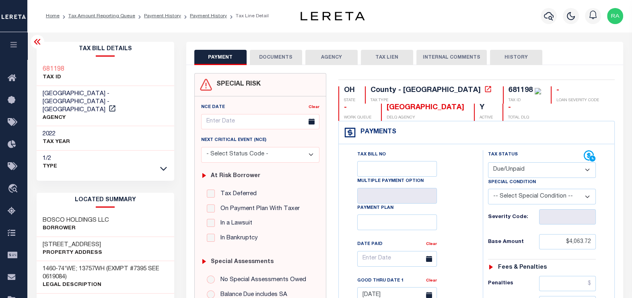
click at [276, 56] on button "DOCUMENTS" at bounding box center [276, 57] width 52 height 15
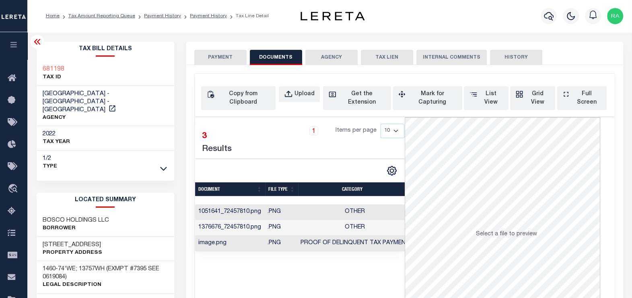
click at [220, 60] on button "PAYMENT" at bounding box center [220, 57] width 52 height 15
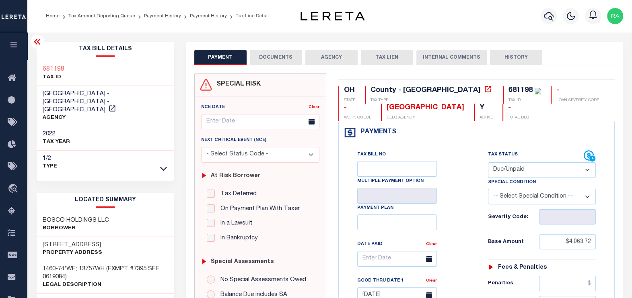
click at [531, 173] on select "- Select Status Code - Open Due/Unpaid Paid Incomplete No Tax Due Internal Refu…" at bounding box center [542, 171] width 108 height 16
select select "PYD"
click at [488, 163] on select "- Select Status Code - Open Due/Unpaid Paid Incomplete No Tax Due Internal Refu…" at bounding box center [542, 171] width 108 height 16
type input "[DATE]"
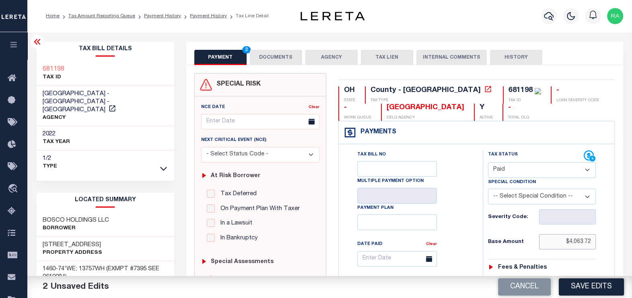
drag, startPoint x: 585, startPoint y: 241, endPoint x: 559, endPoint y: 243, distance: 26.6
click at [559, 243] on input "$4,063.72" at bounding box center [567, 242] width 57 height 15
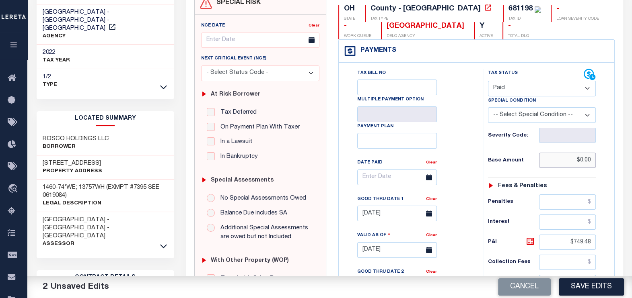
scroll to position [201, 0]
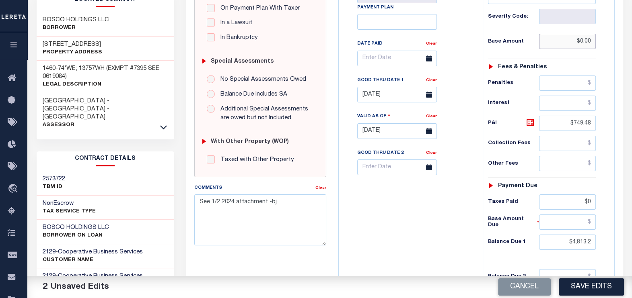
type input "$0.00"
drag, startPoint x: 574, startPoint y: 124, endPoint x: 545, endPoint y: 127, distance: 29.1
click at [550, 127] on input "$749.48" at bounding box center [567, 123] width 57 height 15
type input "$"
drag, startPoint x: 591, startPoint y: 242, endPoint x: 558, endPoint y: 244, distance: 33.1
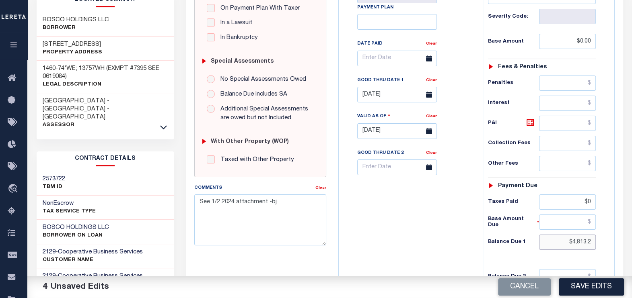
click at [557, 241] on input "$4,813.2" at bounding box center [567, 242] width 57 height 15
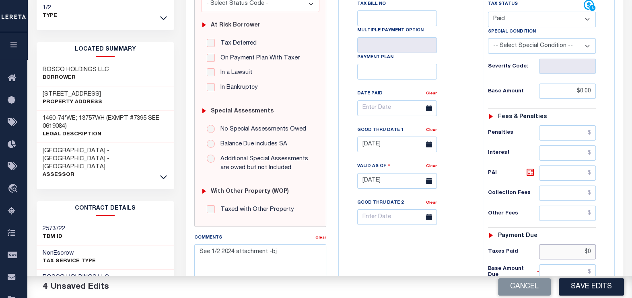
click at [558, 245] on input "$0" at bounding box center [567, 252] width 57 height 15
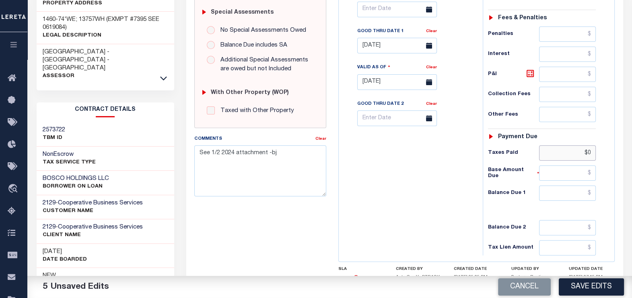
scroll to position [251, 0]
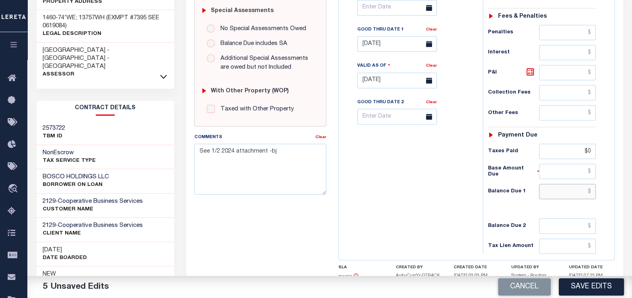
type input "$0.00"
click at [588, 185] on input "text" at bounding box center [567, 191] width 57 height 15
type input "$0.00"
drag, startPoint x: 595, startPoint y: 149, endPoint x: 561, endPoint y: 152, distance: 33.5
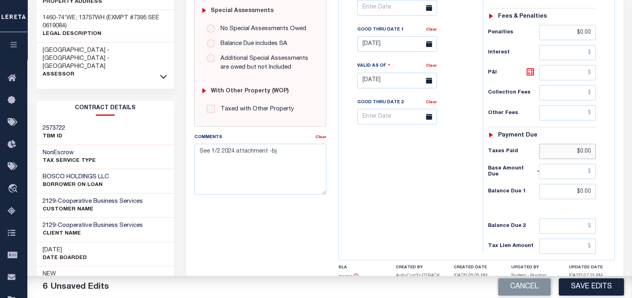
click at [564, 152] on input "$0.00" at bounding box center [567, 151] width 57 height 15
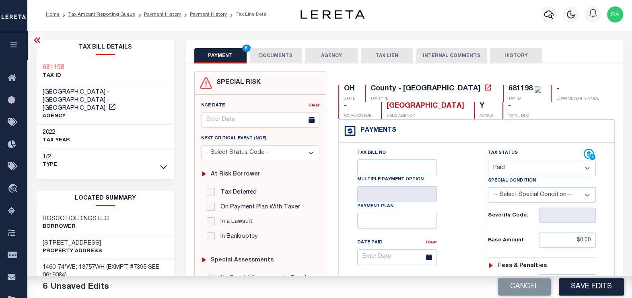
scroll to position [0, 0]
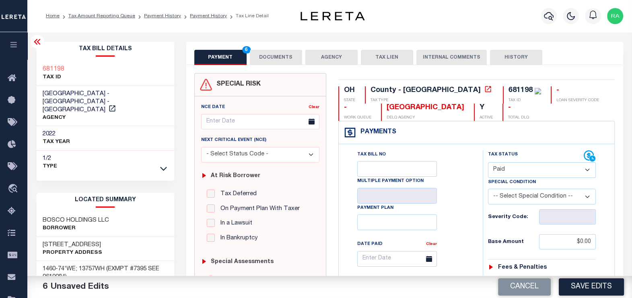
click at [531, 169] on select "- Select Status Code - Open Due/Unpaid Paid Incomplete No Tax Due Internal Refu…" at bounding box center [542, 171] width 108 height 16
click at [488, 163] on select "- Select Status Code - Open Due/Unpaid Paid Incomplete No Tax Due Internal Refu…" at bounding box center [542, 171] width 108 height 16
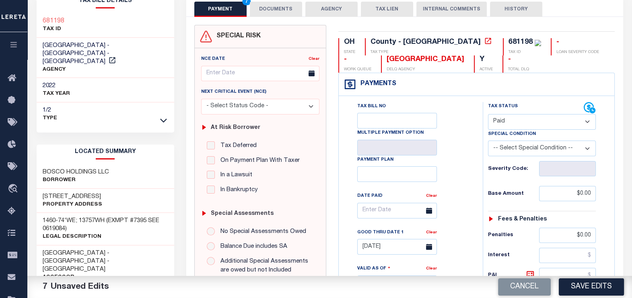
scroll to position [50, 0]
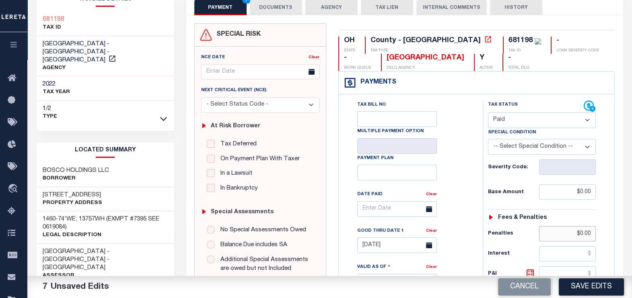
drag, startPoint x: 592, startPoint y: 232, endPoint x: 558, endPoint y: 232, distance: 34.6
click at [558, 232] on input "$0.00" at bounding box center [567, 233] width 57 height 15
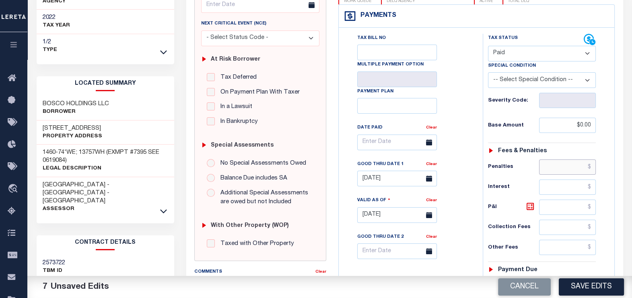
scroll to position [151, 0]
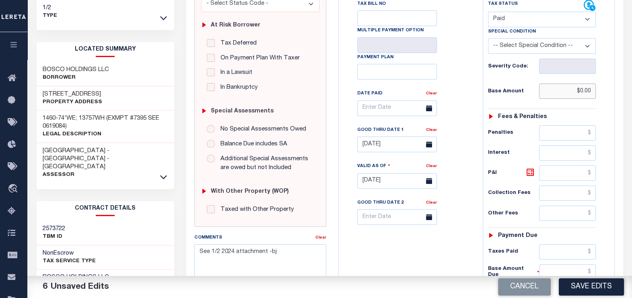
click at [575, 95] on input "$0.00" at bounding box center [567, 91] width 57 height 15
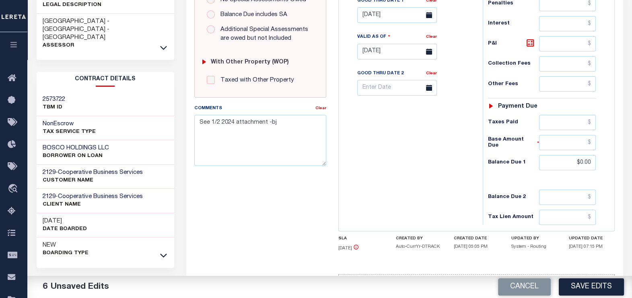
scroll to position [302, 0]
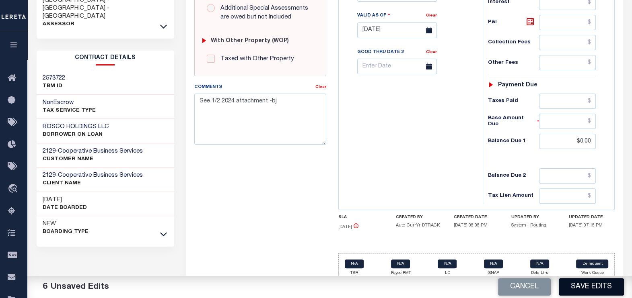
click at [585, 286] on button "Save Edits" at bounding box center [591, 287] width 65 height 17
checkbox input "false"
type input "$0"
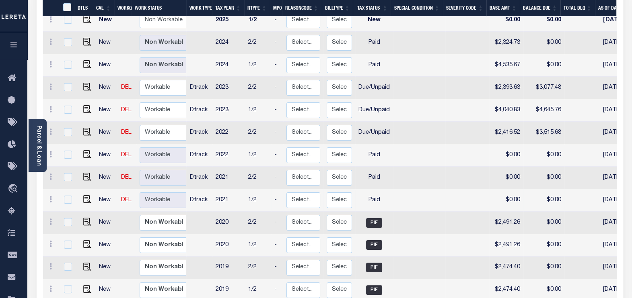
scroll to position [201, 0]
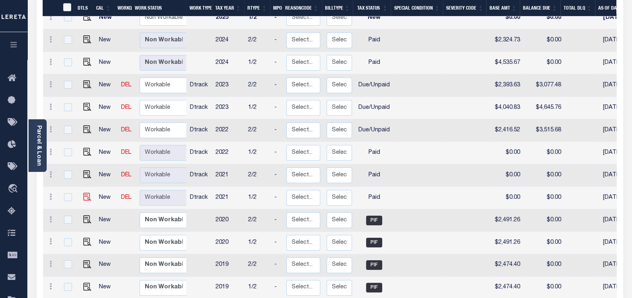
click at [85, 193] on img at bounding box center [87, 197] width 8 height 8
checkbox input "true"
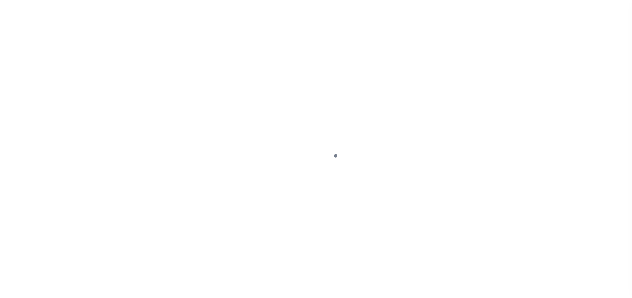
select select "PYD"
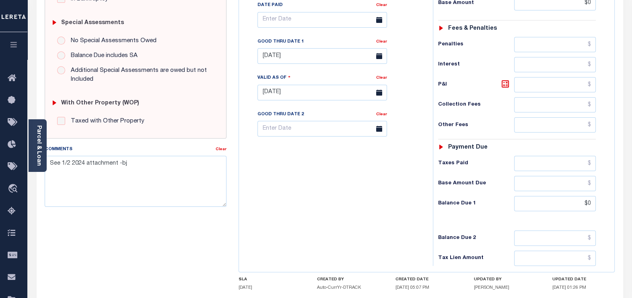
scroll to position [251, 0]
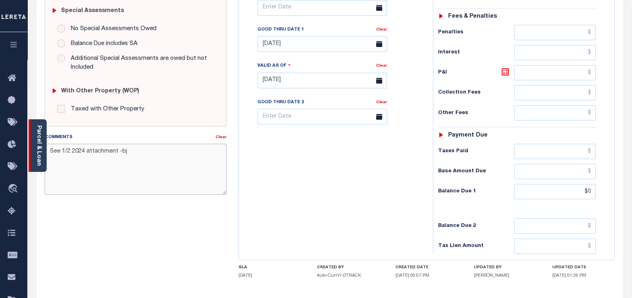
drag, startPoint x: 117, startPoint y: 148, endPoint x: 42, endPoint y: 156, distance: 75.7
click at [42, 156] on div "Parcel & Loan Tax Bill Details 681198 TAX ID AGENCY 2021 TAX YEAR [DATE] 1/2" at bounding box center [330, 69] width 599 height 576
click at [587, 188] on input "$0" at bounding box center [555, 191] width 82 height 15
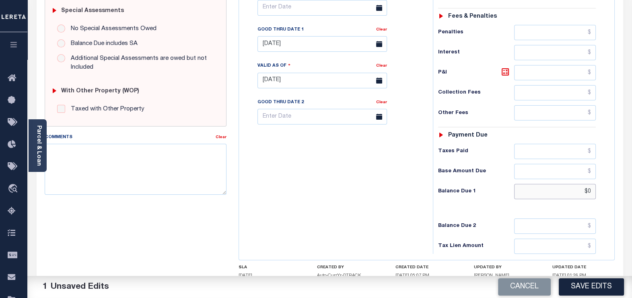
type input "$0.00"
click at [592, 291] on button "Save Edits" at bounding box center [591, 287] width 65 height 17
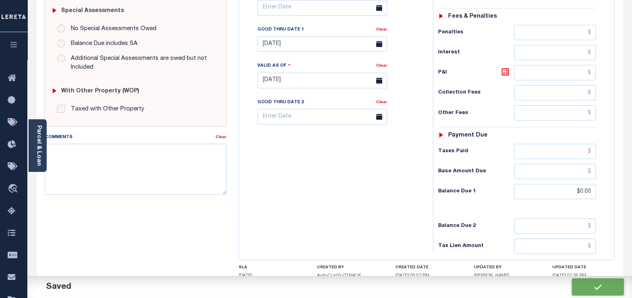
checkbox input "false"
type input "$0"
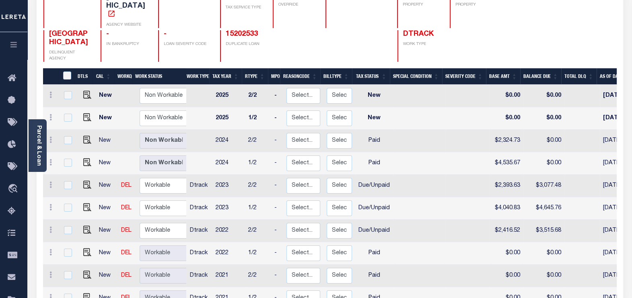
scroll to position [151, 0]
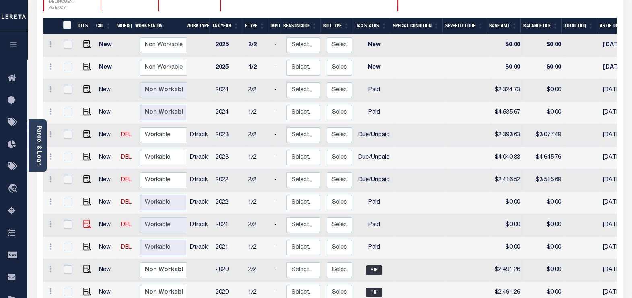
click at [83, 220] on img at bounding box center [87, 224] width 8 height 8
checkbox input "true"
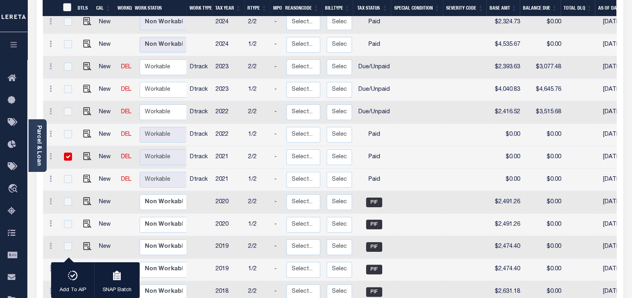
scroll to position [251, 0]
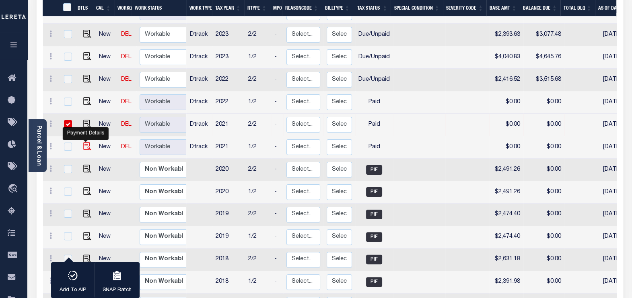
click at [86, 142] on img "" at bounding box center [87, 146] width 8 height 8
checkbox input "true"
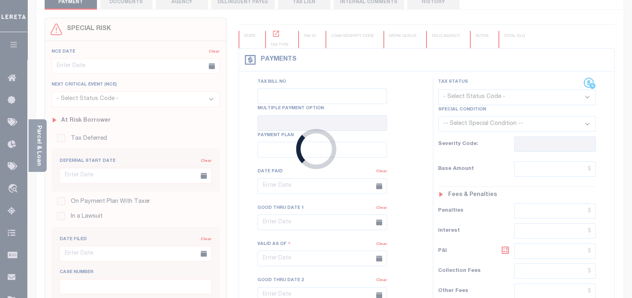
scroll to position [58, 0]
